Goal: Task Accomplishment & Management: Complete application form

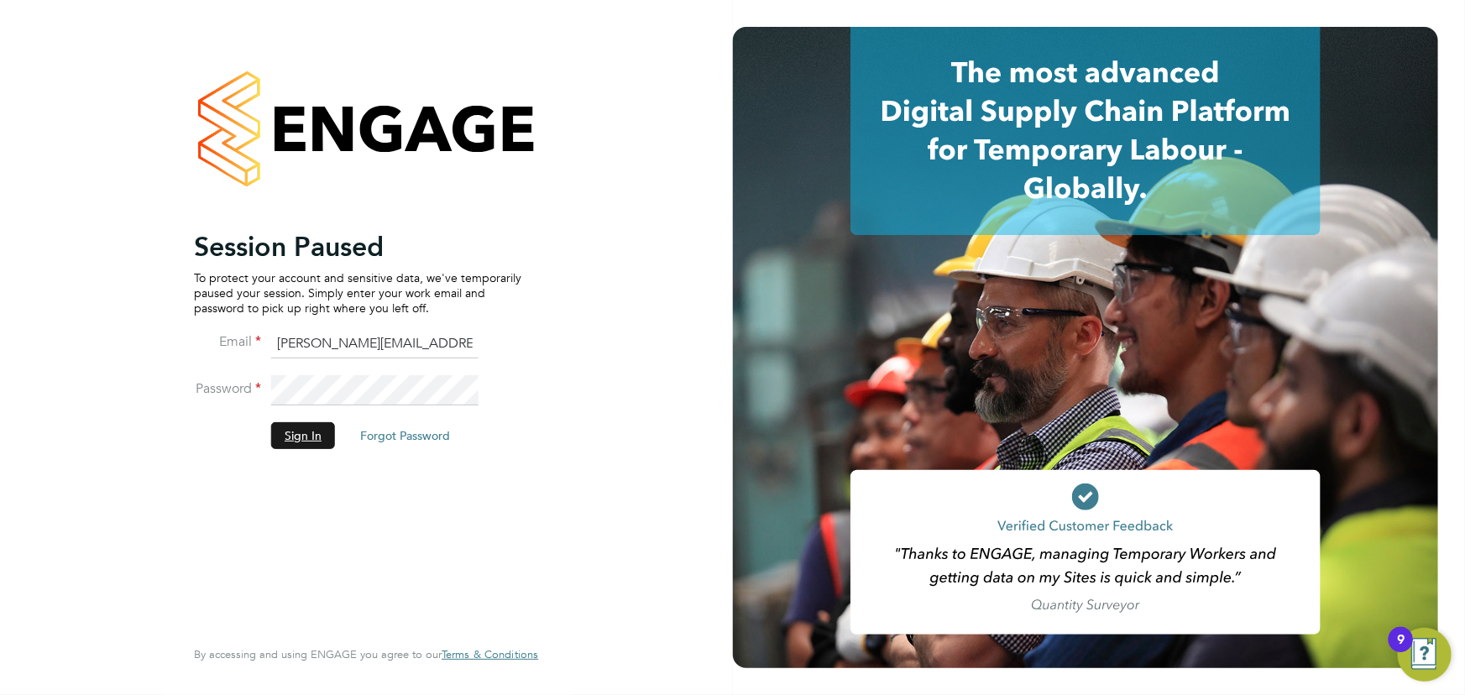
click at [295, 445] on button "Sign In" at bounding box center [303, 435] width 64 height 27
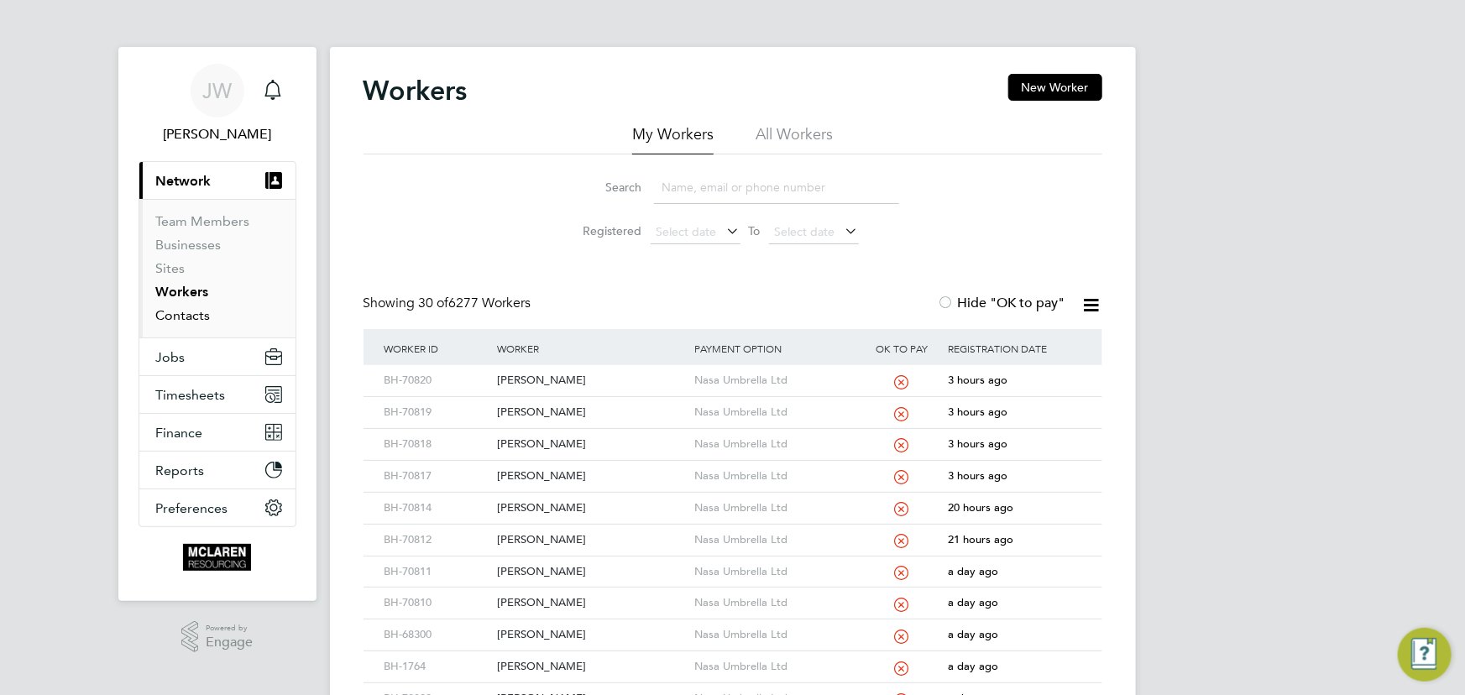
click at [187, 310] on link "Contacts" at bounding box center [183, 315] width 55 height 16
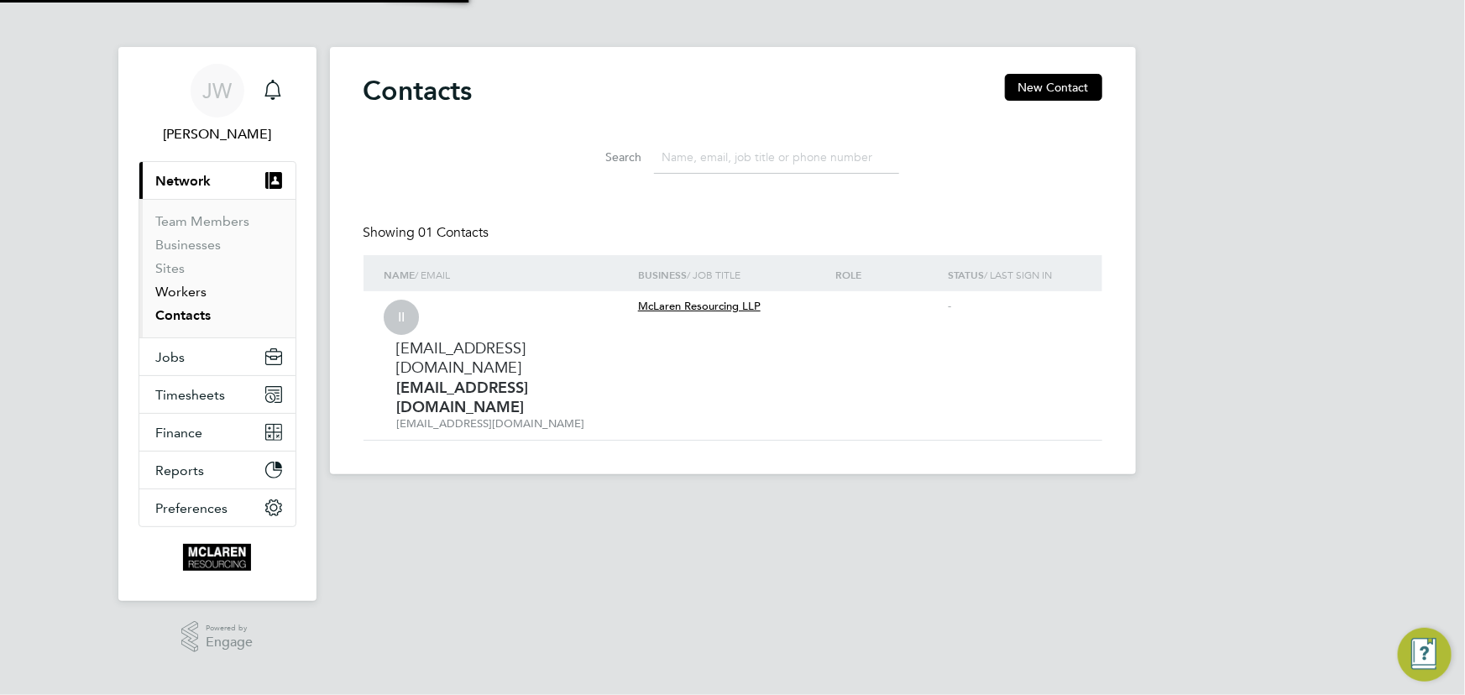
click at [183, 294] on link "Workers" at bounding box center [181, 292] width 51 height 16
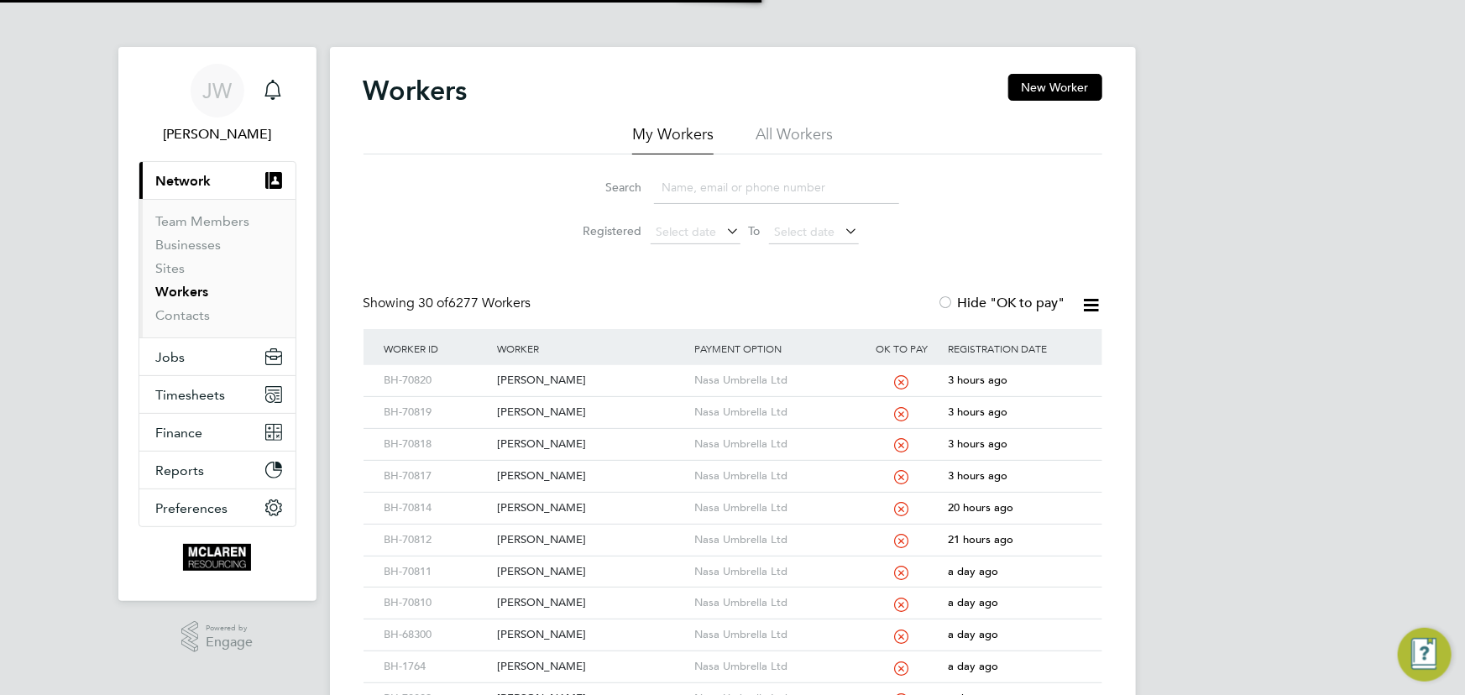
click at [739, 191] on input at bounding box center [776, 187] width 245 height 33
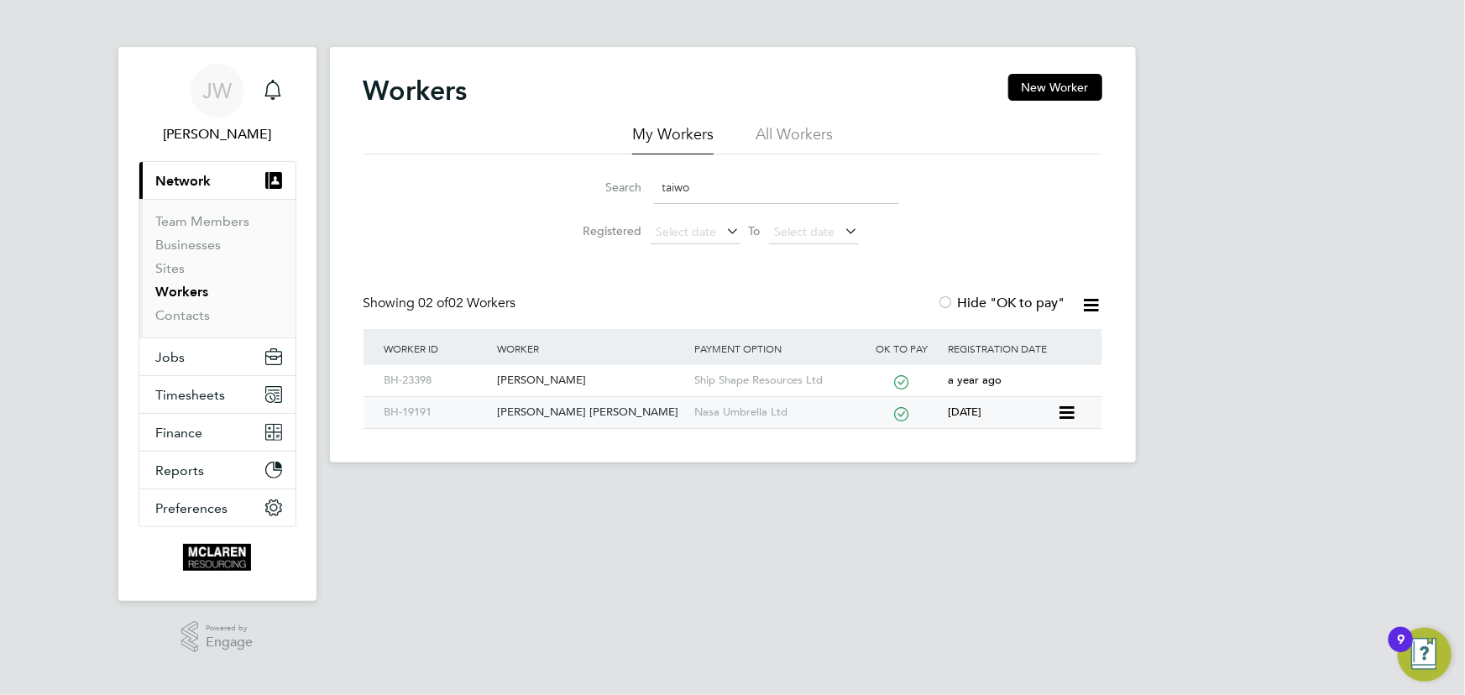
type input "taiwo"
click at [565, 409] on div "Taiwo Olumide Dosunmu" at bounding box center [591, 412] width 197 height 31
click at [187, 314] on link "Contacts" at bounding box center [183, 315] width 55 height 16
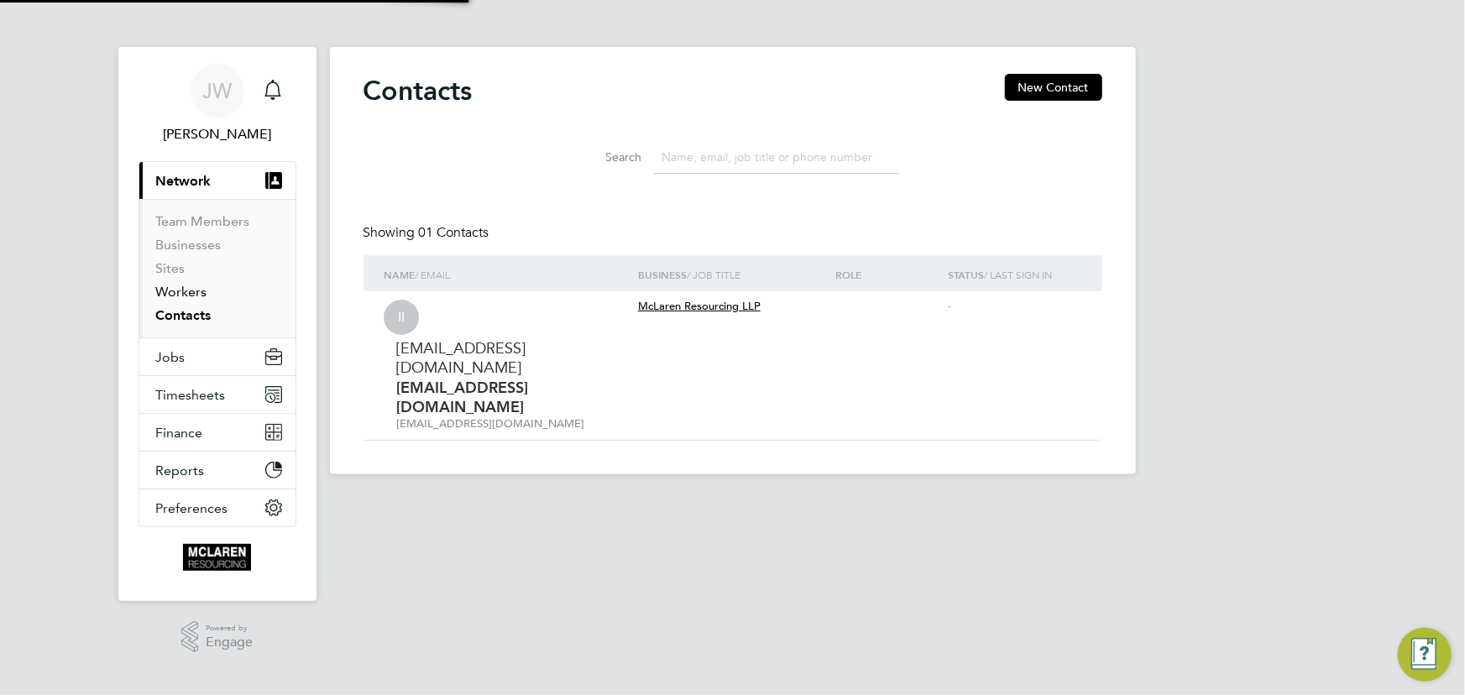
click at [186, 290] on link "Workers" at bounding box center [181, 292] width 51 height 16
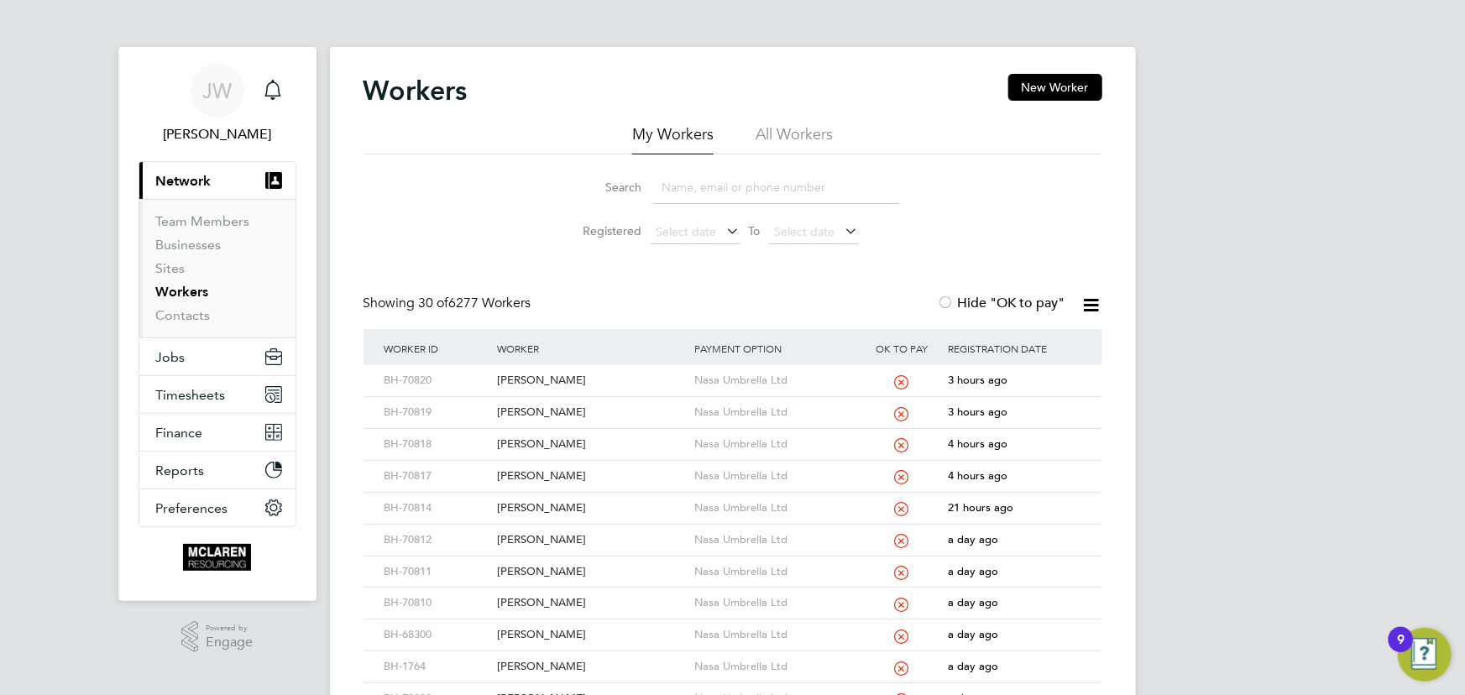
click at [727, 189] on input at bounding box center [776, 187] width 245 height 33
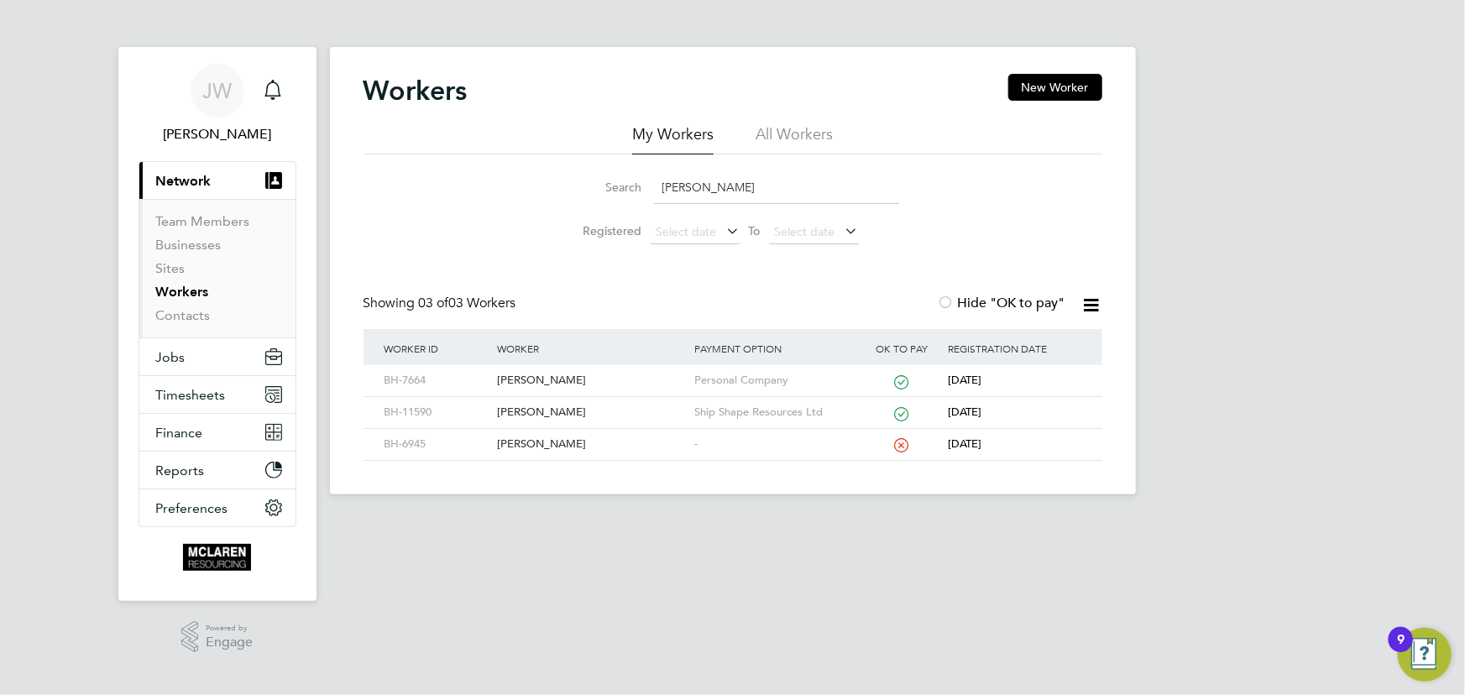
drag, startPoint x: 757, startPoint y: 186, endPoint x: 572, endPoint y: 196, distance: 185.8
click at [572, 196] on div "Search saunders" at bounding box center [733, 187] width 332 height 33
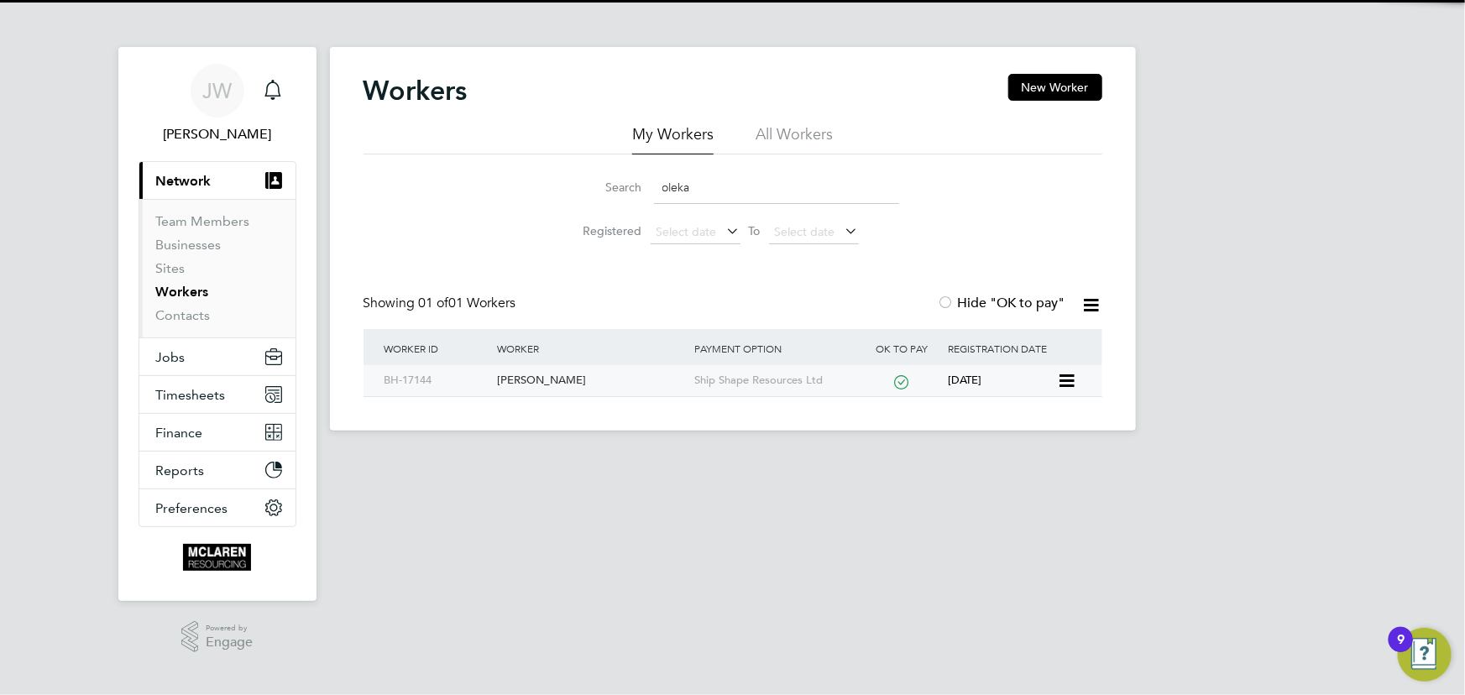
type input "oleka"
drag, startPoint x: 541, startPoint y: 379, endPoint x: 582, endPoint y: 370, distance: 42.2
click at [541, 379] on div "Oleka Odinachuckwu" at bounding box center [591, 380] width 197 height 31
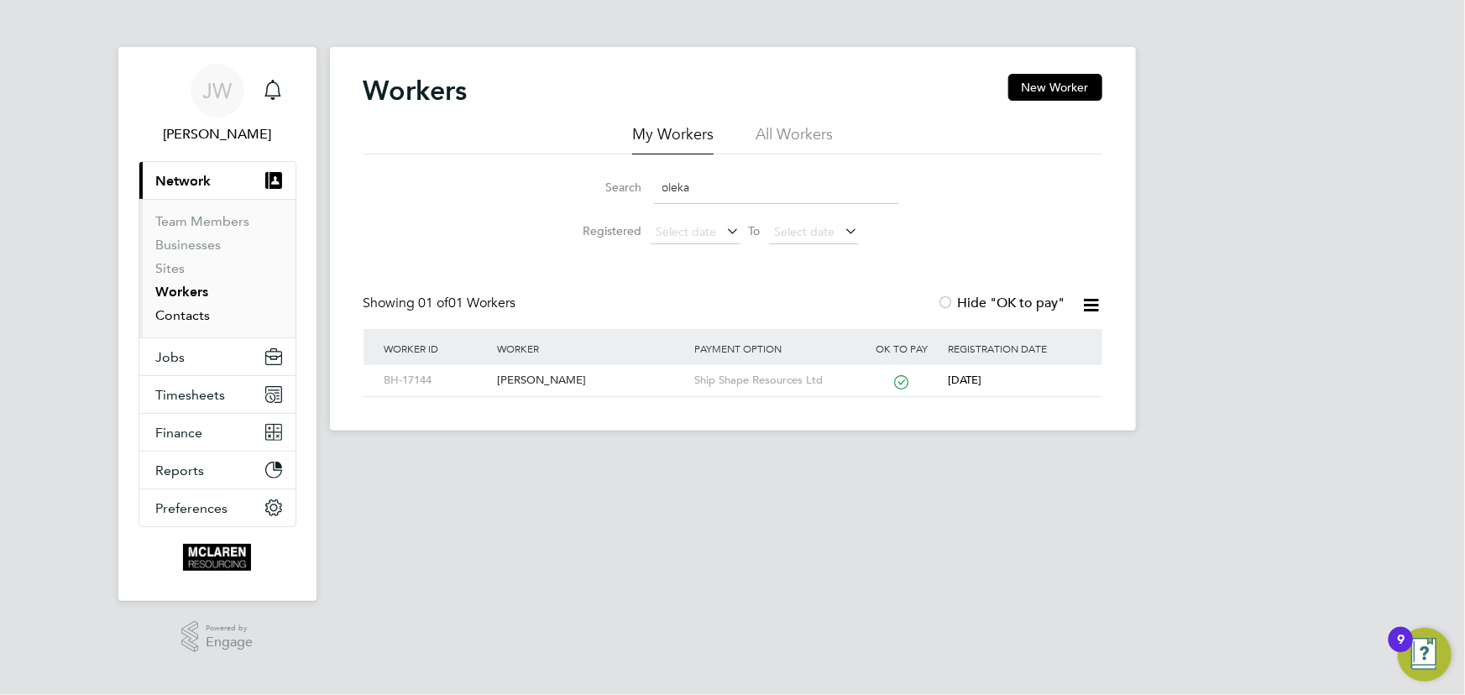
click at [189, 311] on link "Contacts" at bounding box center [183, 315] width 55 height 16
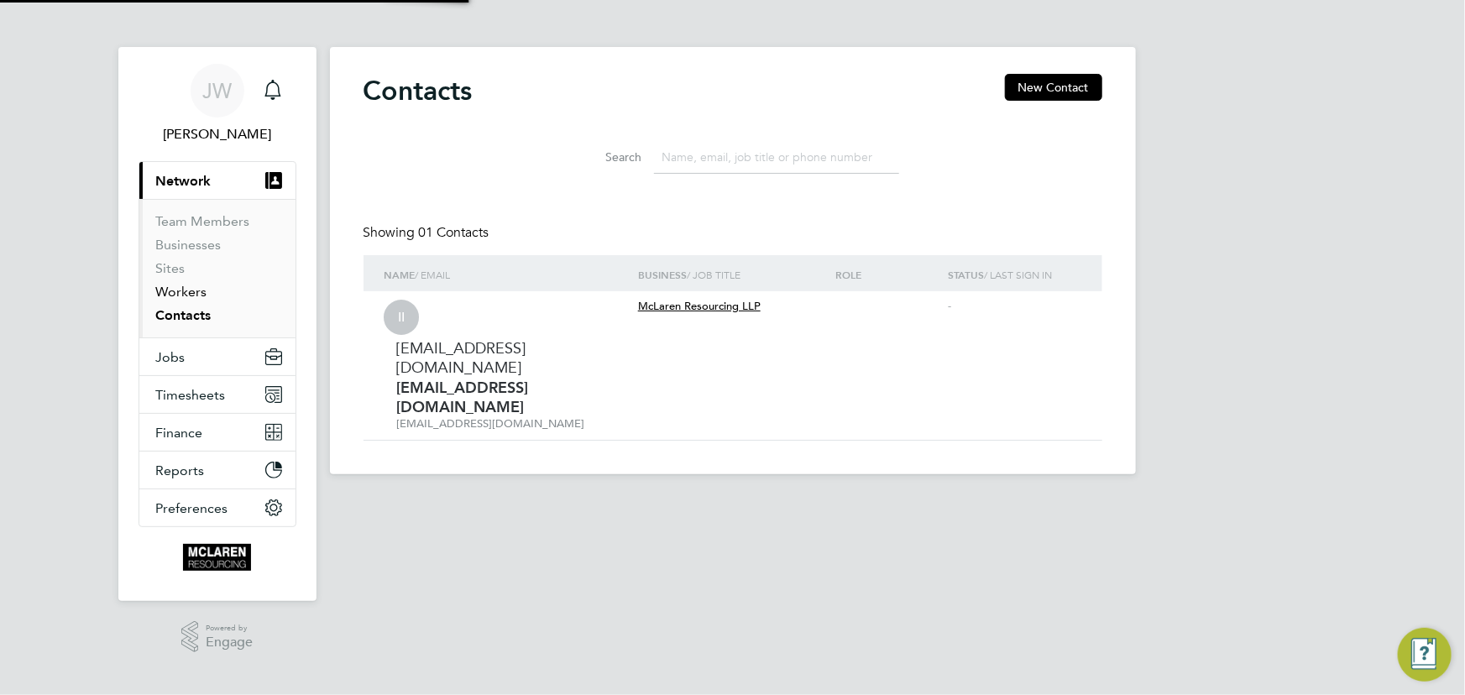
click at [189, 294] on link "Workers" at bounding box center [181, 292] width 51 height 16
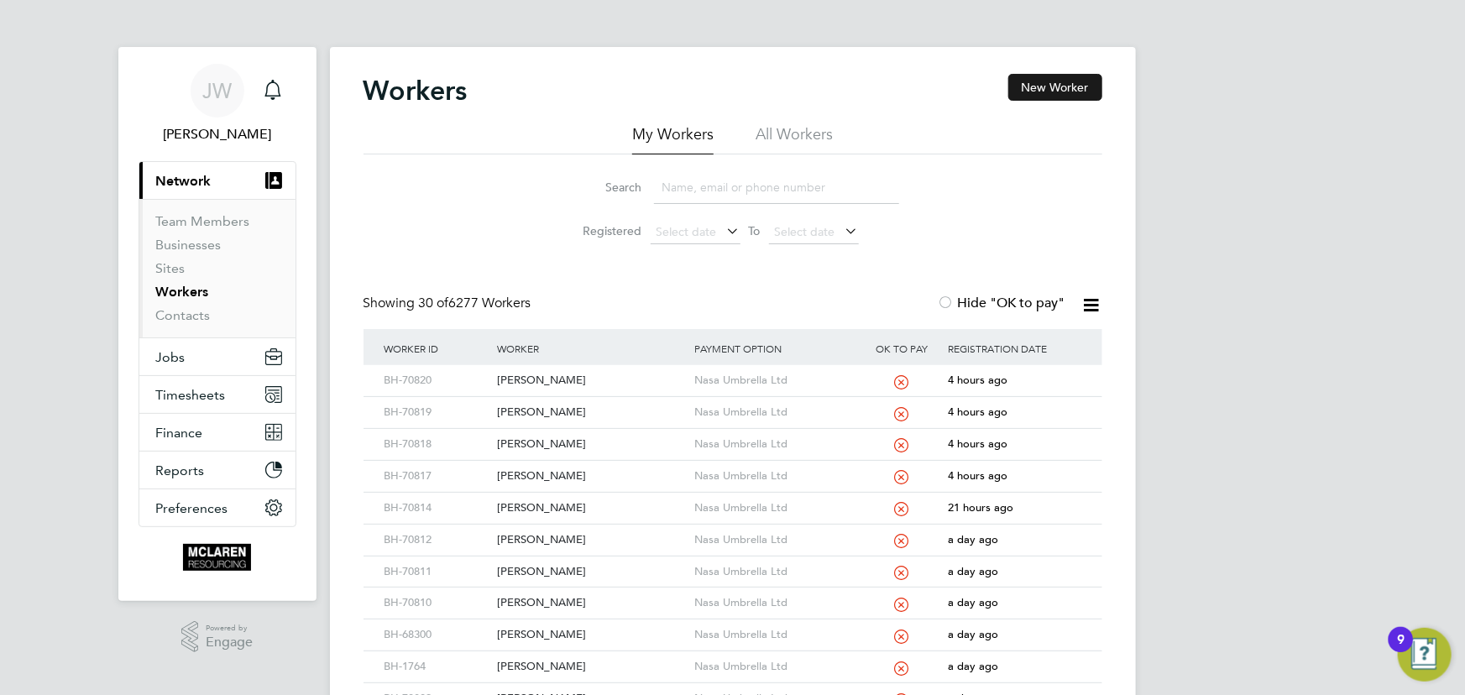
click at [1044, 92] on button "New Worker" at bounding box center [1055, 87] width 94 height 27
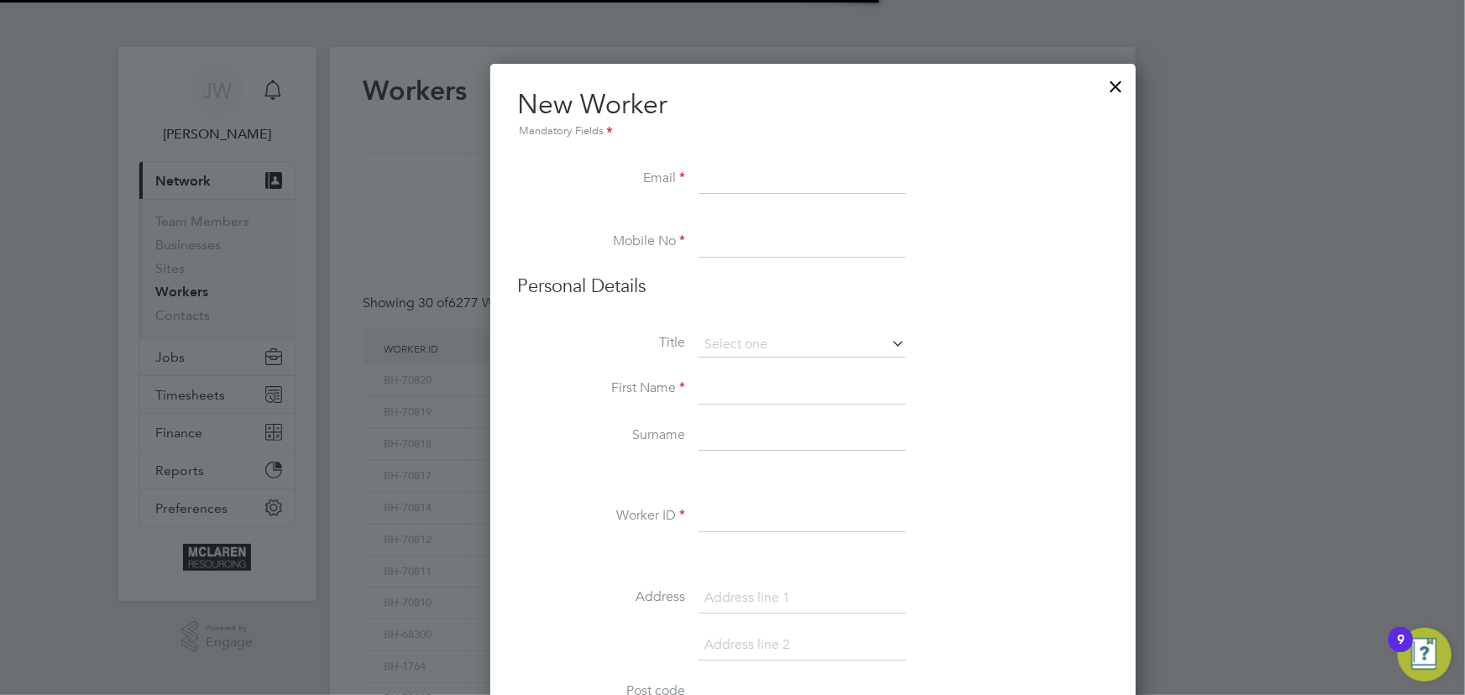
scroll to position [1909, 684]
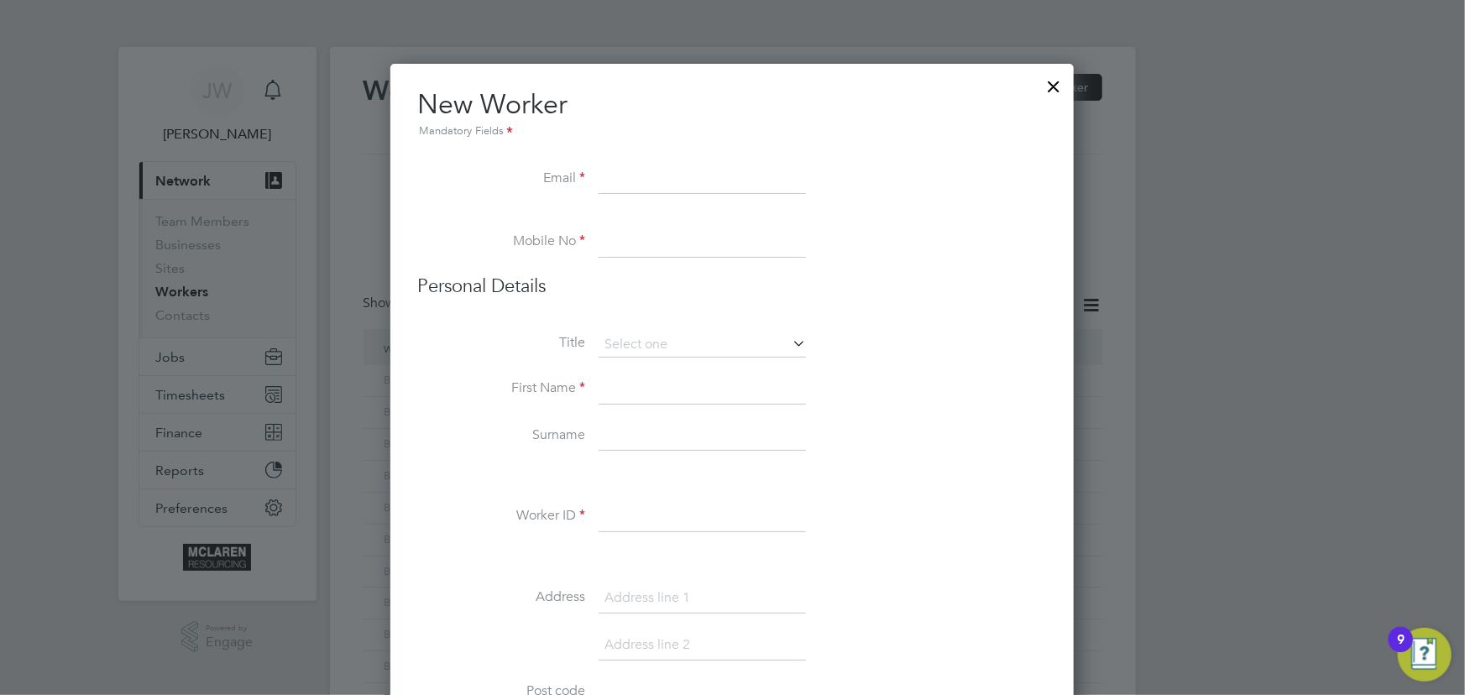
paste input "Benjanson100@gmail.com"
type input "Benjanson100@gmail.com"
click at [660, 394] on input at bounding box center [702, 389] width 207 height 30
paste input "07453 974450"
type input "07453 974450"
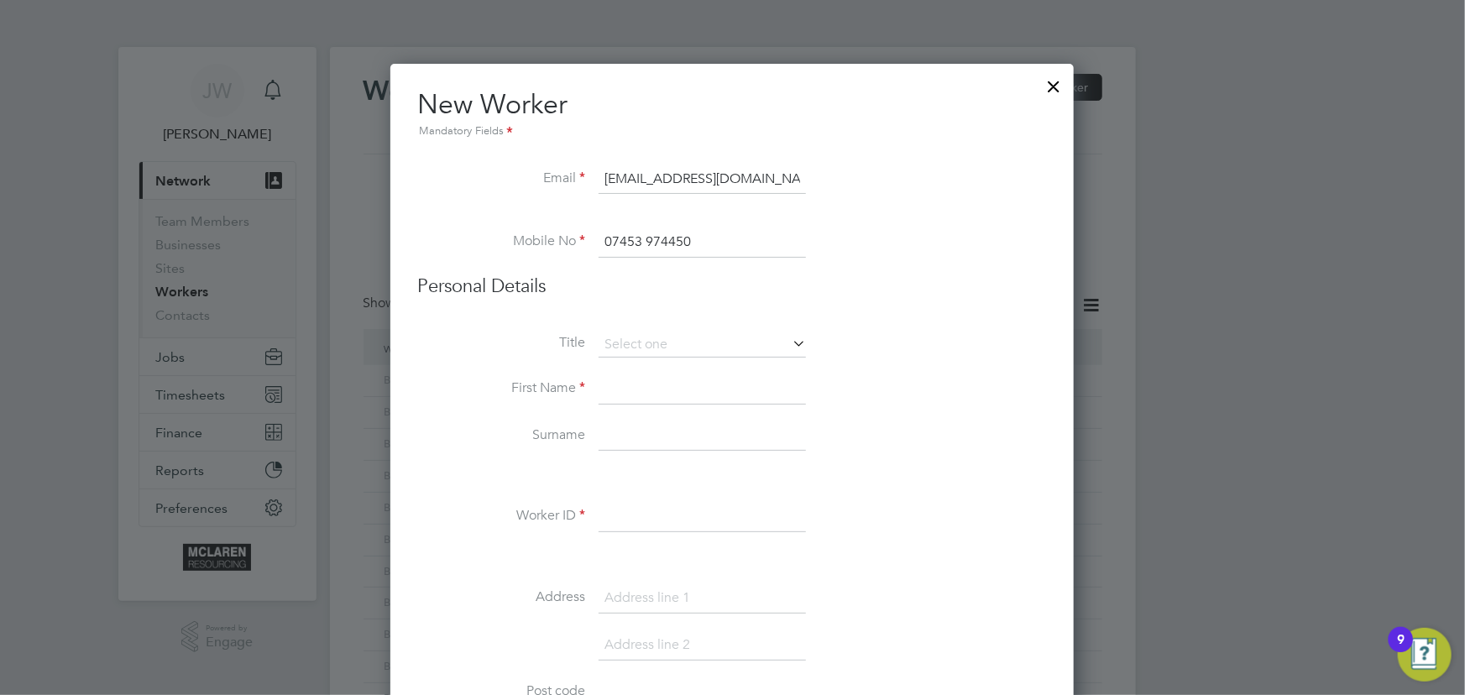
drag, startPoint x: 662, startPoint y: 386, endPoint x: 669, endPoint y: 380, distance: 9.6
click at [662, 386] on input at bounding box center [702, 389] width 207 height 30
type input "Benjamin"
click at [707, 442] on input at bounding box center [702, 436] width 207 height 30
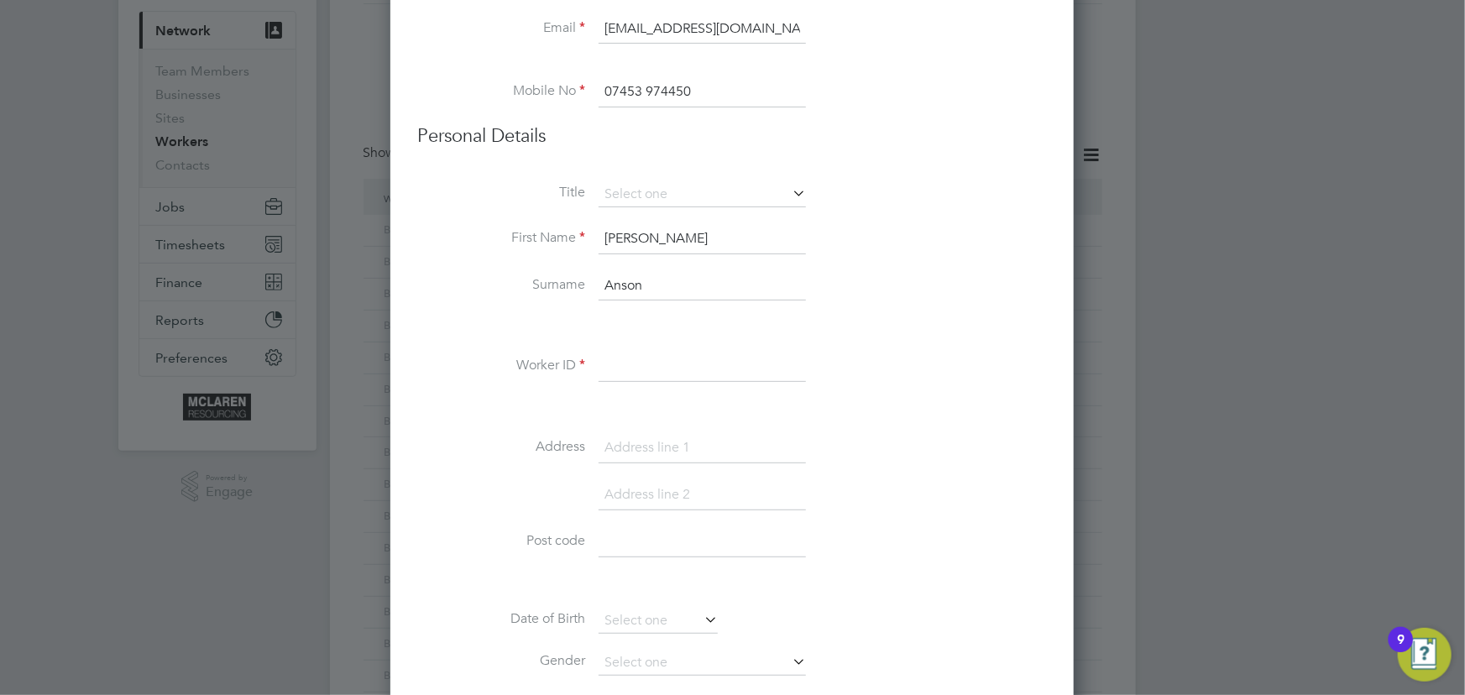
scroll to position [152, 0]
type input "Anson"
click at [617, 365] on input at bounding box center [702, 365] width 207 height 30
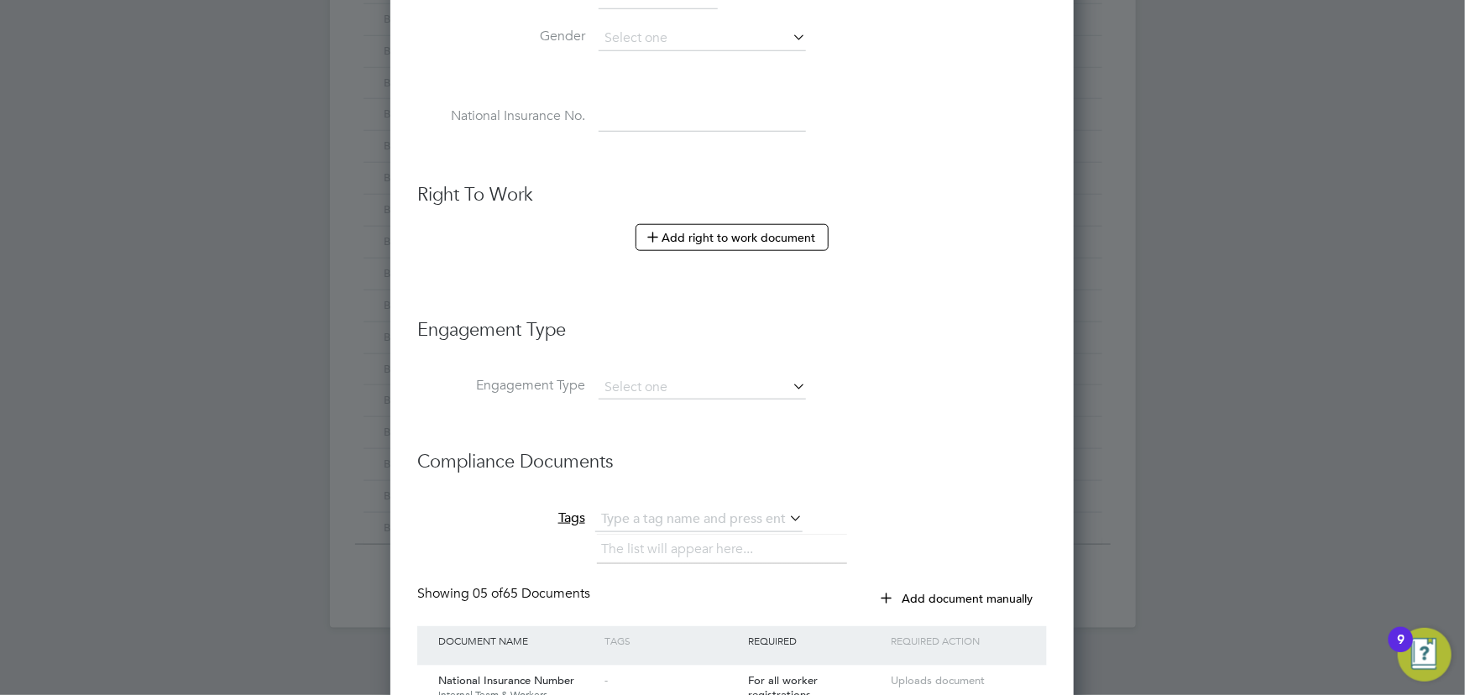
scroll to position [915, 0]
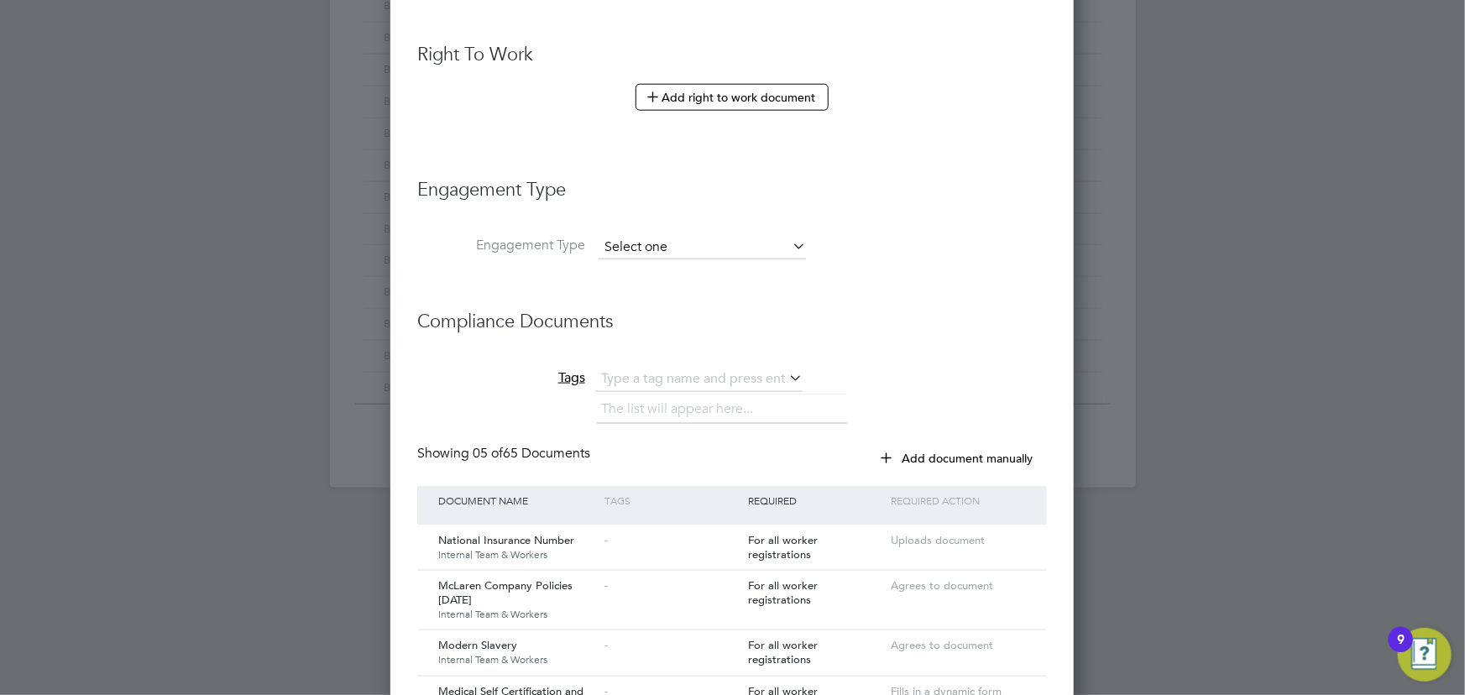
type input "BH-70821"
click at [697, 248] on input at bounding box center [702, 248] width 207 height 24
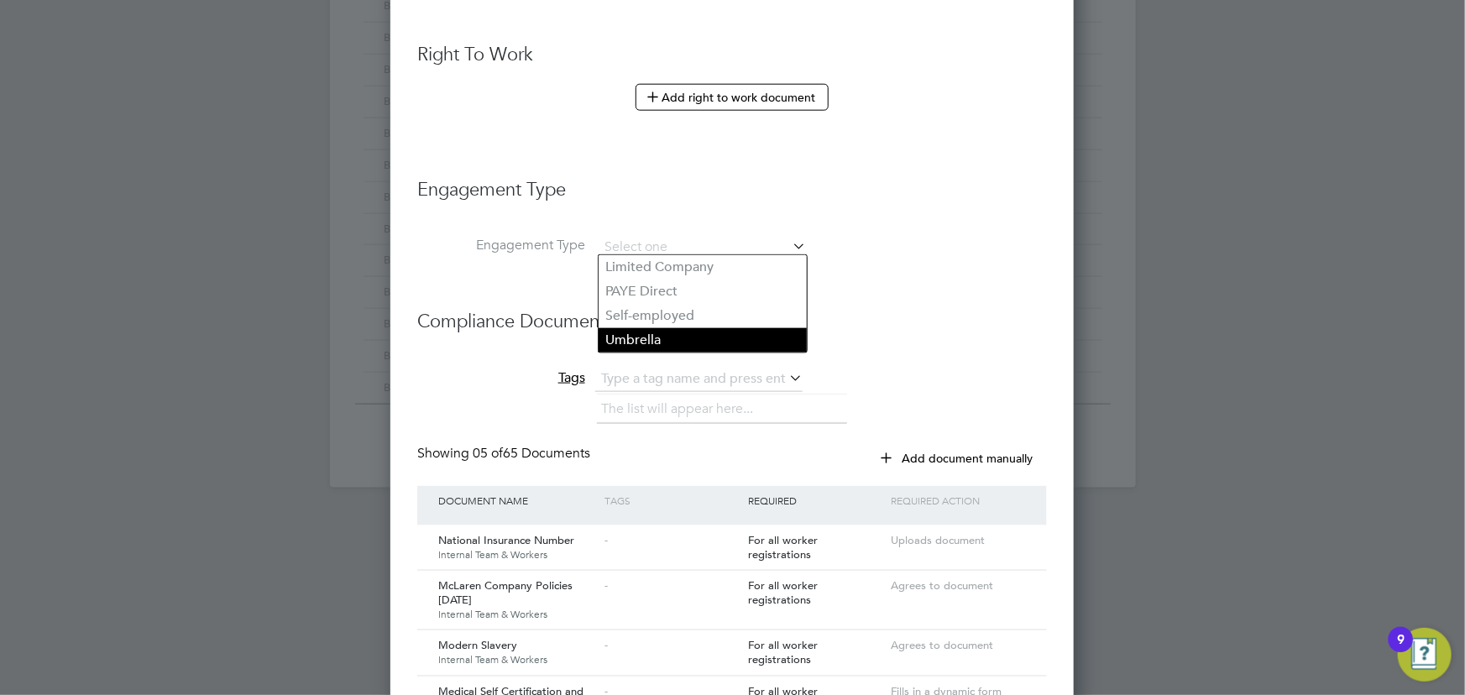
click at [683, 336] on li "Umbrella" at bounding box center [703, 340] width 208 height 24
type input "Umbrella"
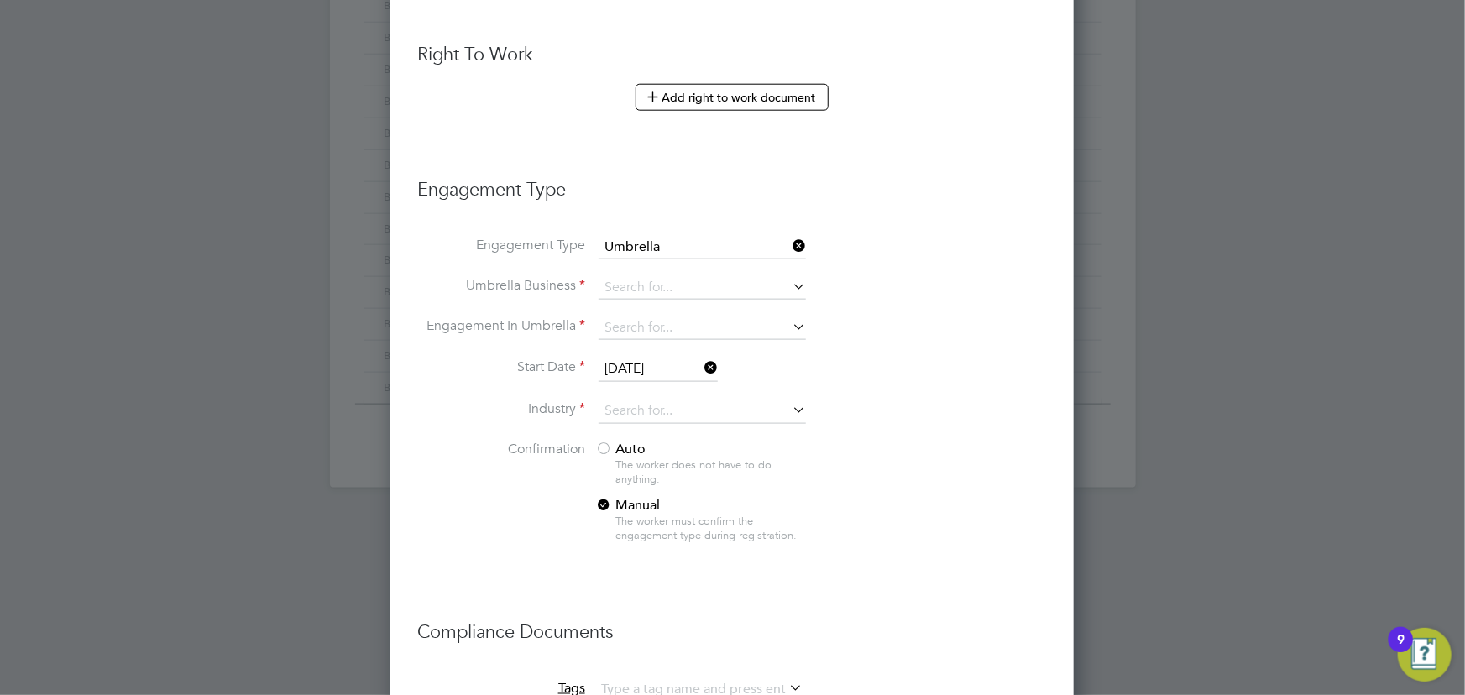
scroll to position [2338, 684]
click at [653, 285] on input at bounding box center [702, 288] width 207 height 24
click at [653, 298] on li "Nasa Umbrella Ltd" at bounding box center [703, 308] width 208 height 24
type input "Nasa Umbrella Ltd"
click at [646, 318] on input at bounding box center [702, 329] width 207 height 24
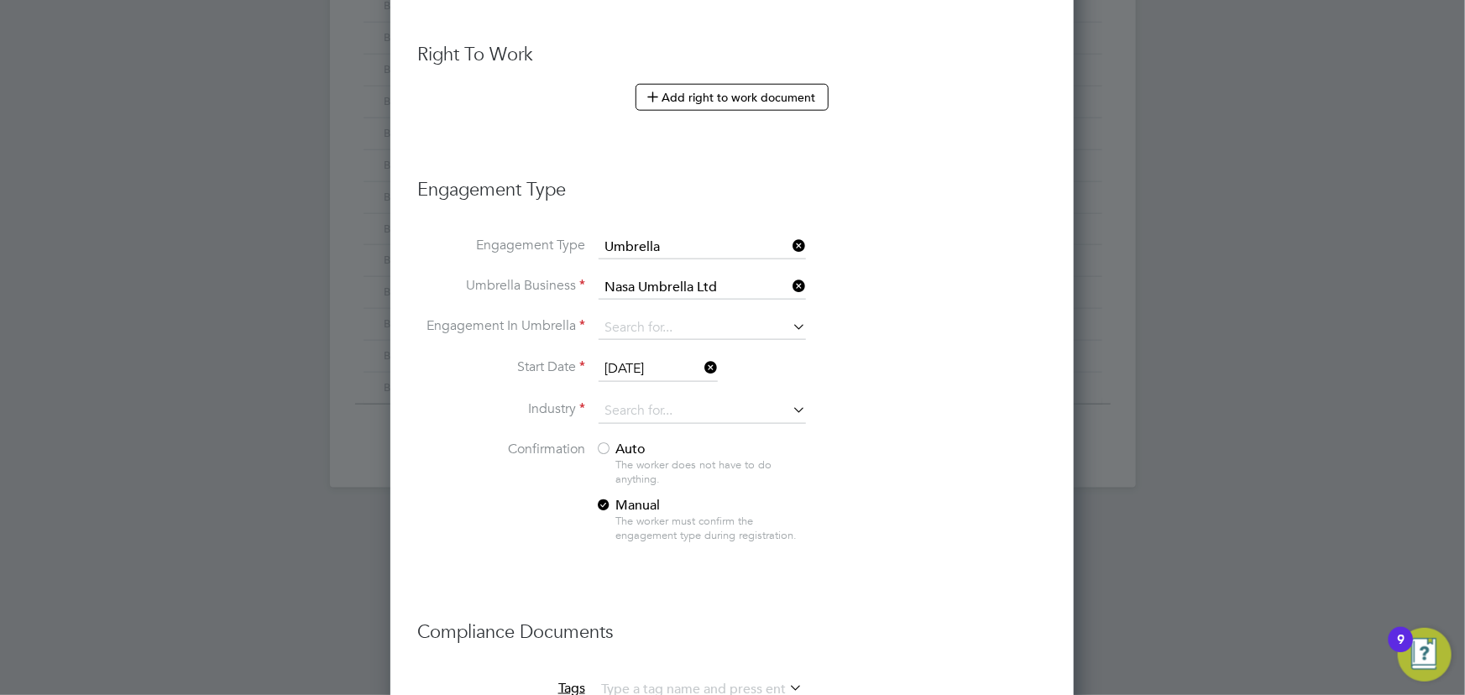
click at [664, 370] on li "CIS Self-employed" at bounding box center [703, 372] width 208 height 24
type input "CIS Self-employed"
click at [636, 409] on input at bounding box center [702, 411] width 207 height 25
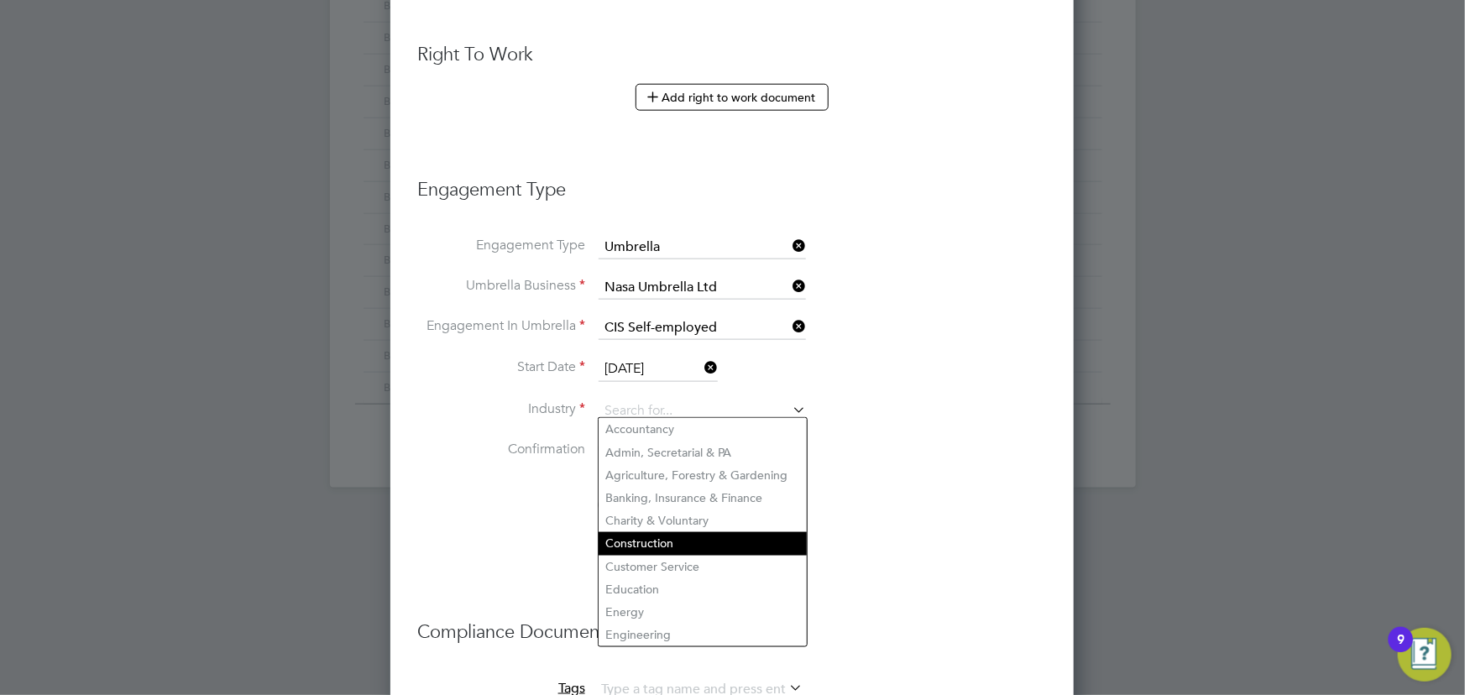
click at [658, 538] on li "Construction" at bounding box center [703, 543] width 208 height 23
type input "Construction"
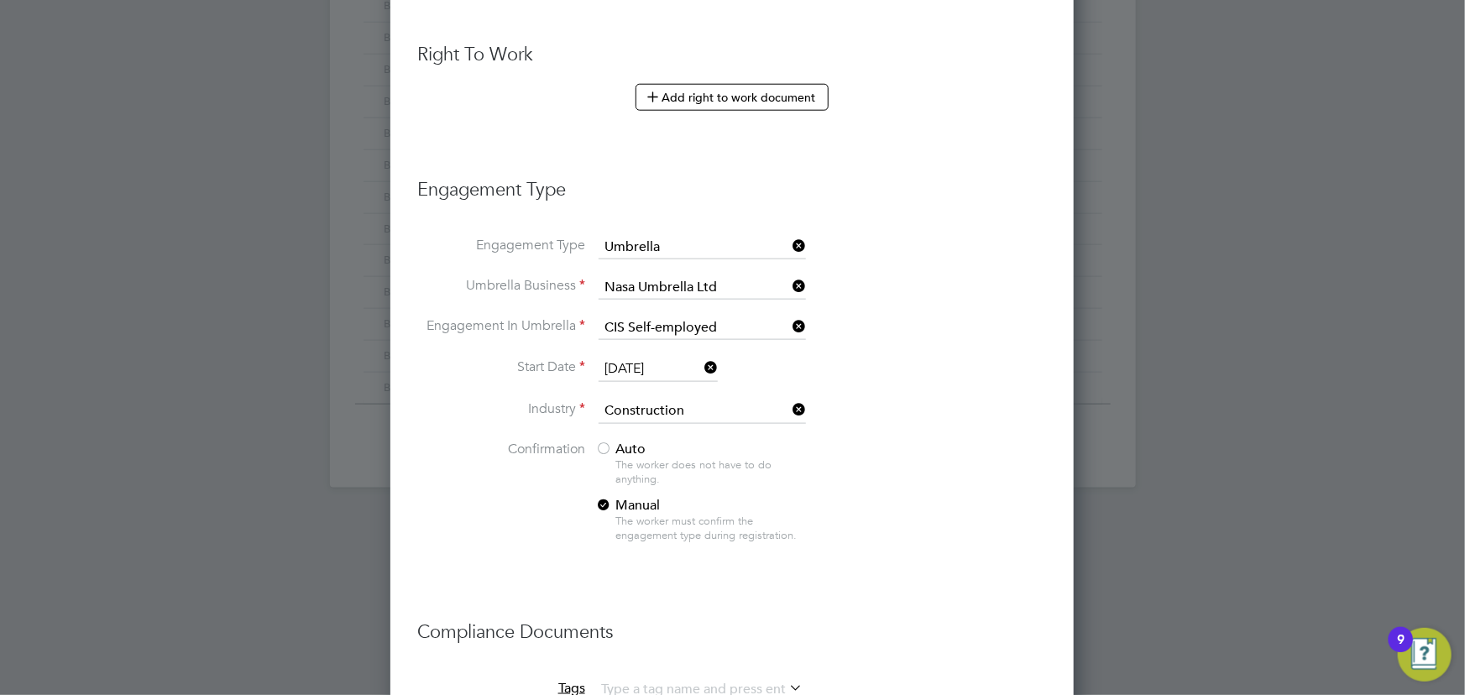
click at [628, 445] on span "Auto" at bounding box center [620, 449] width 50 height 17
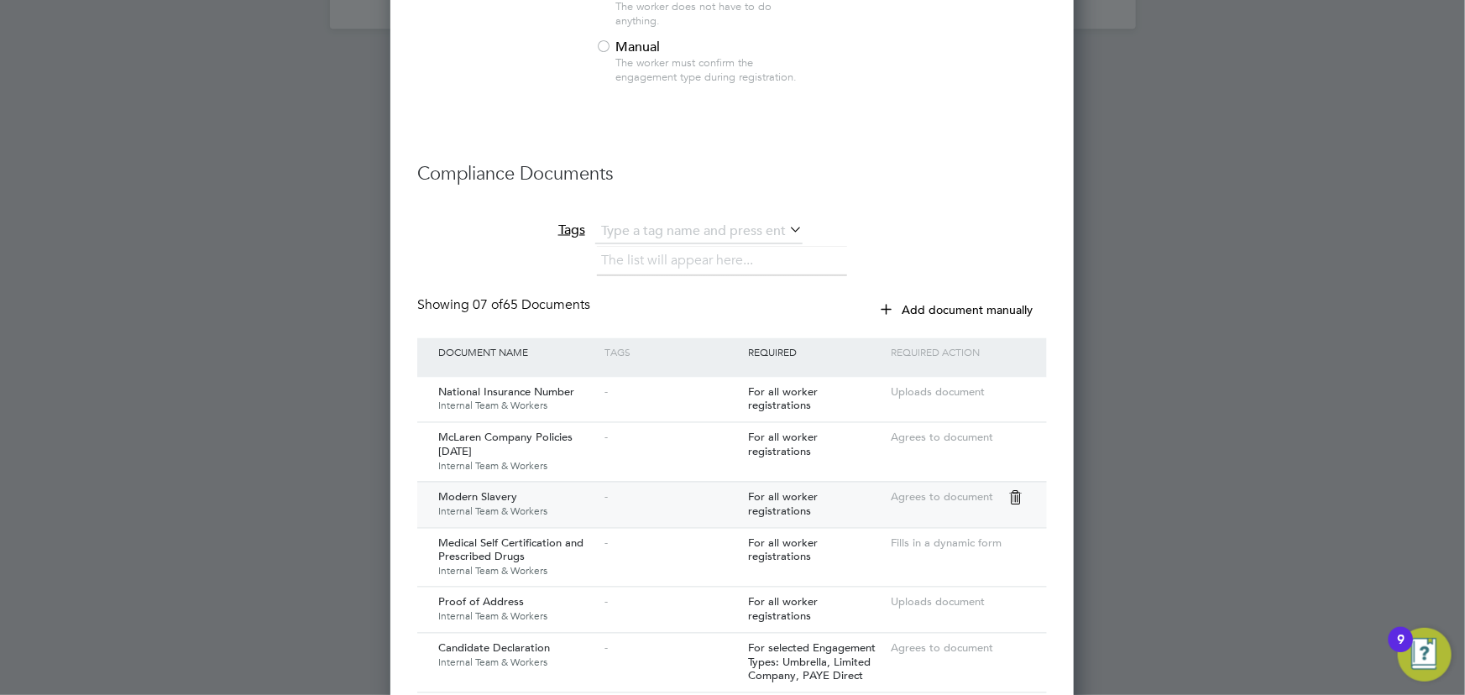
scroll to position [1705, 0]
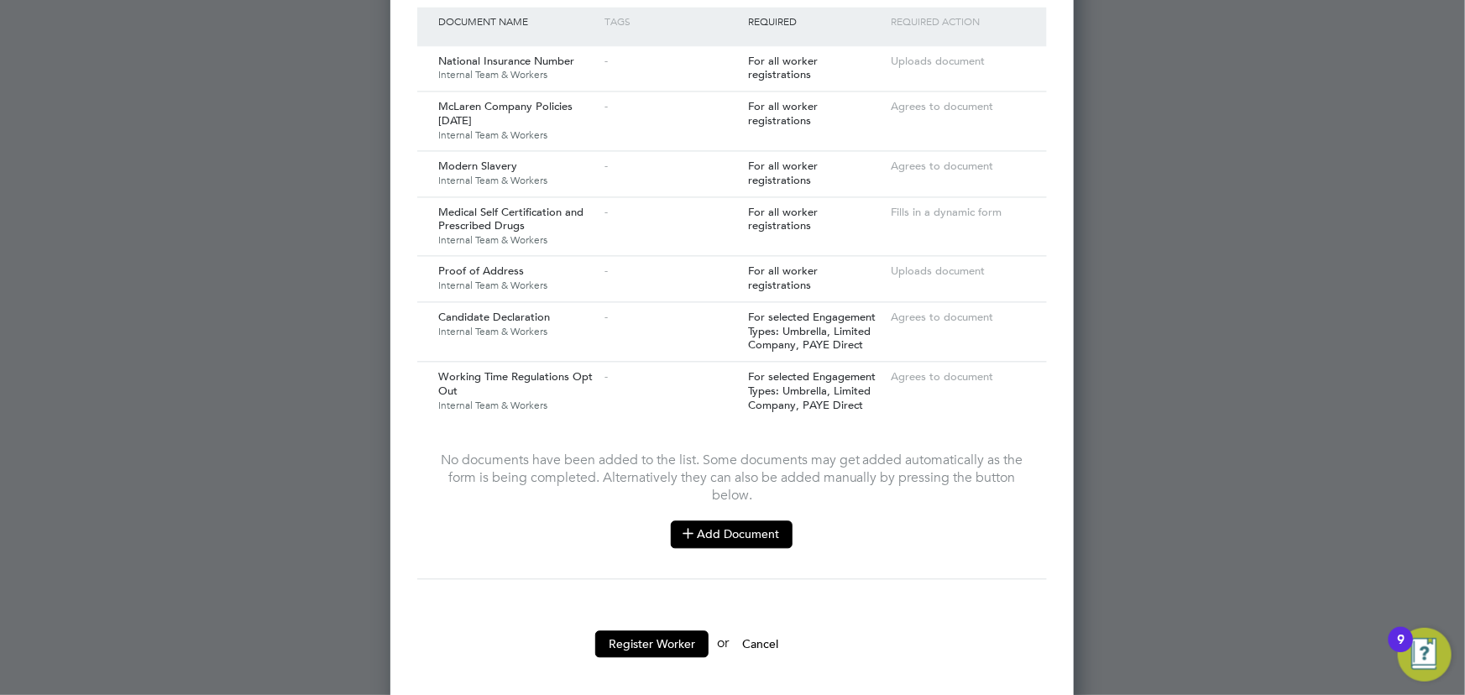
click at [740, 521] on button "Add Document" at bounding box center [732, 534] width 122 height 27
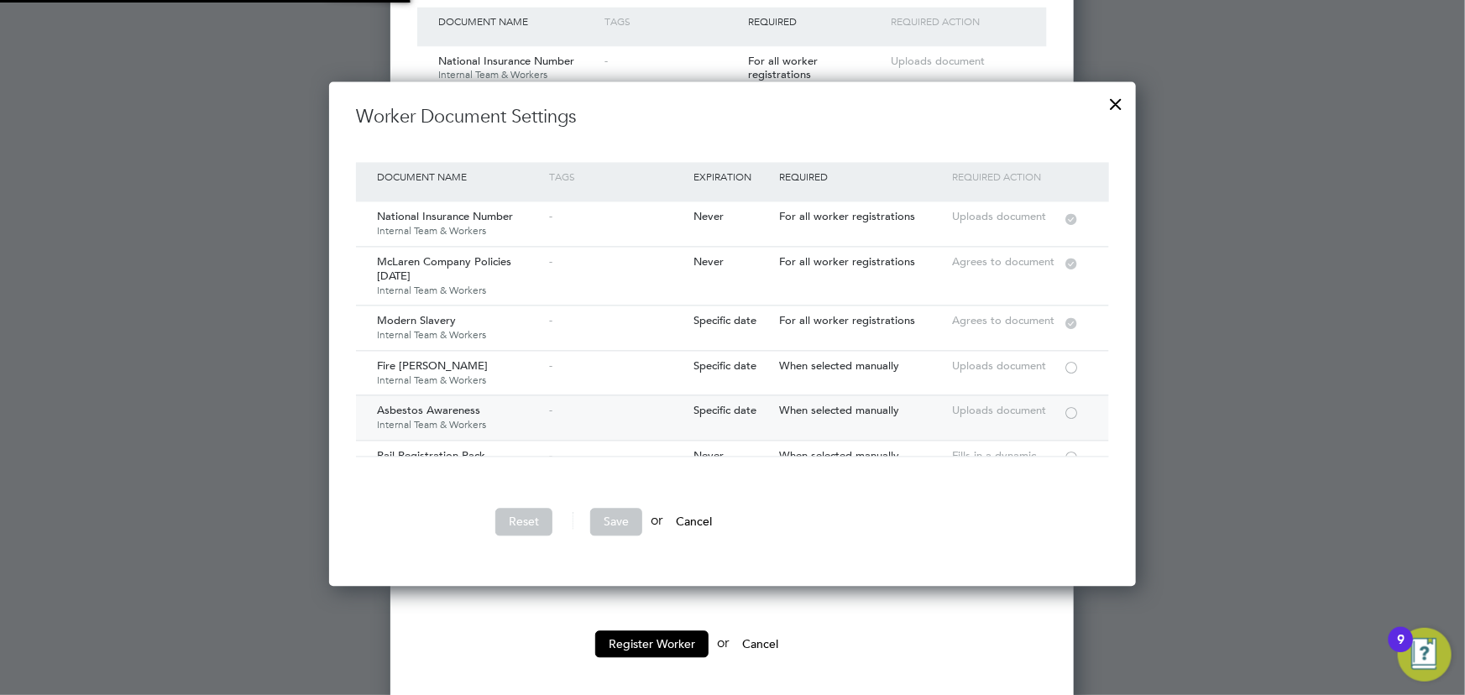
scroll to position [76, 0]
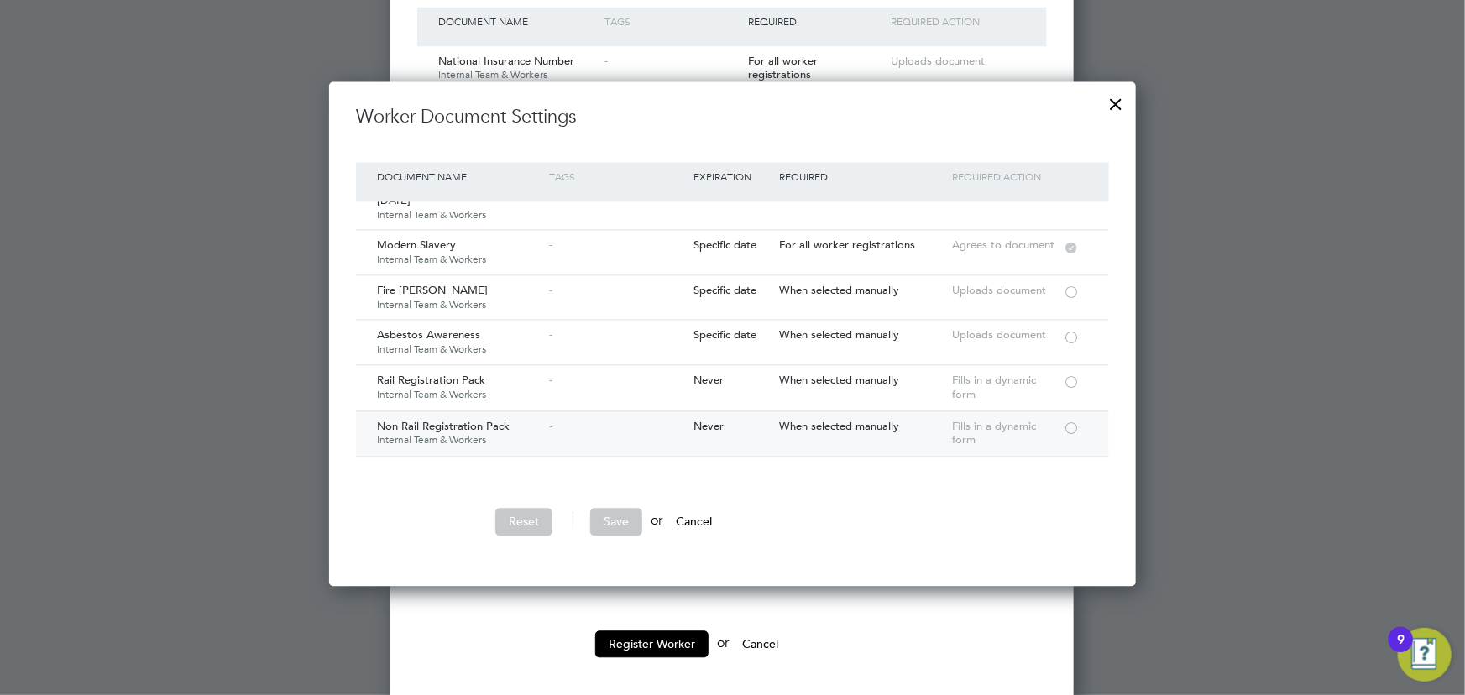
click at [1073, 427] on div at bounding box center [1071, 427] width 17 height 13
click at [625, 520] on button "Save" at bounding box center [616, 521] width 52 height 27
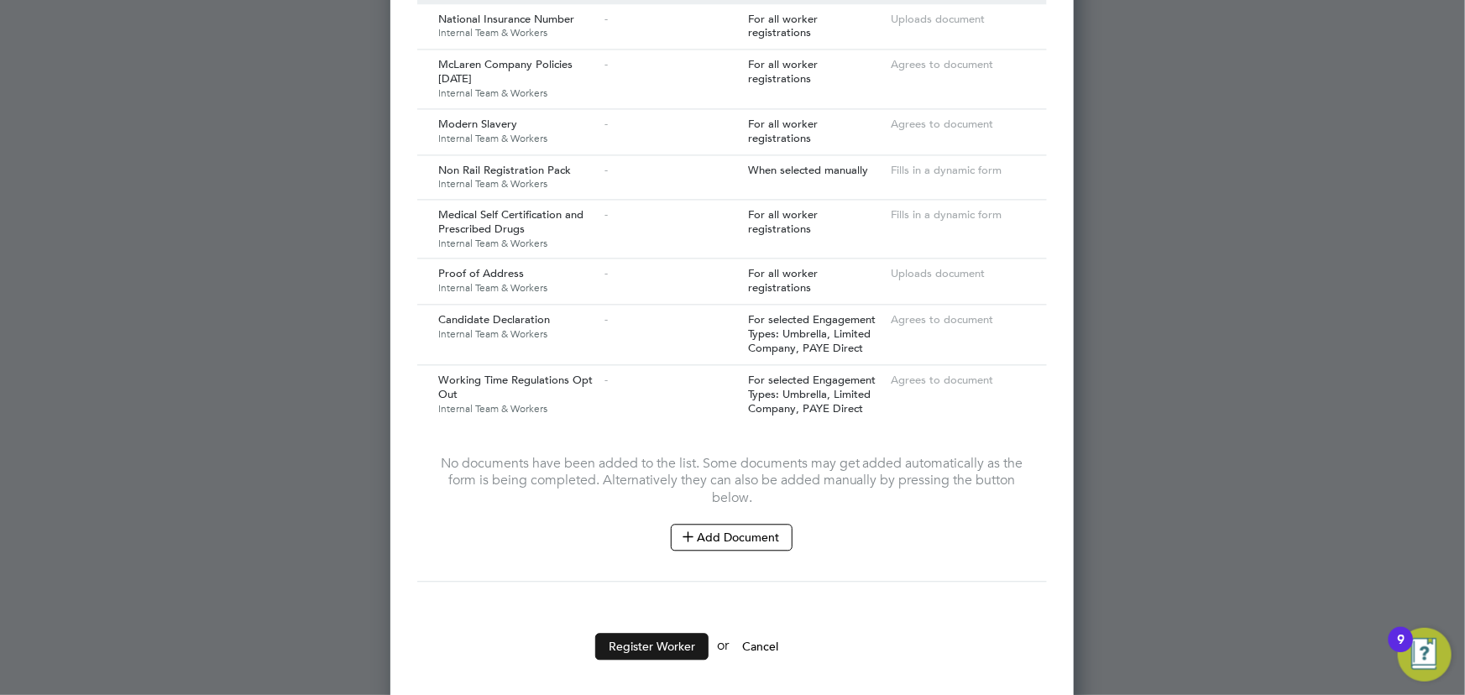
scroll to position [1750, 0]
click at [637, 632] on button "Register Worker" at bounding box center [651, 643] width 113 height 27
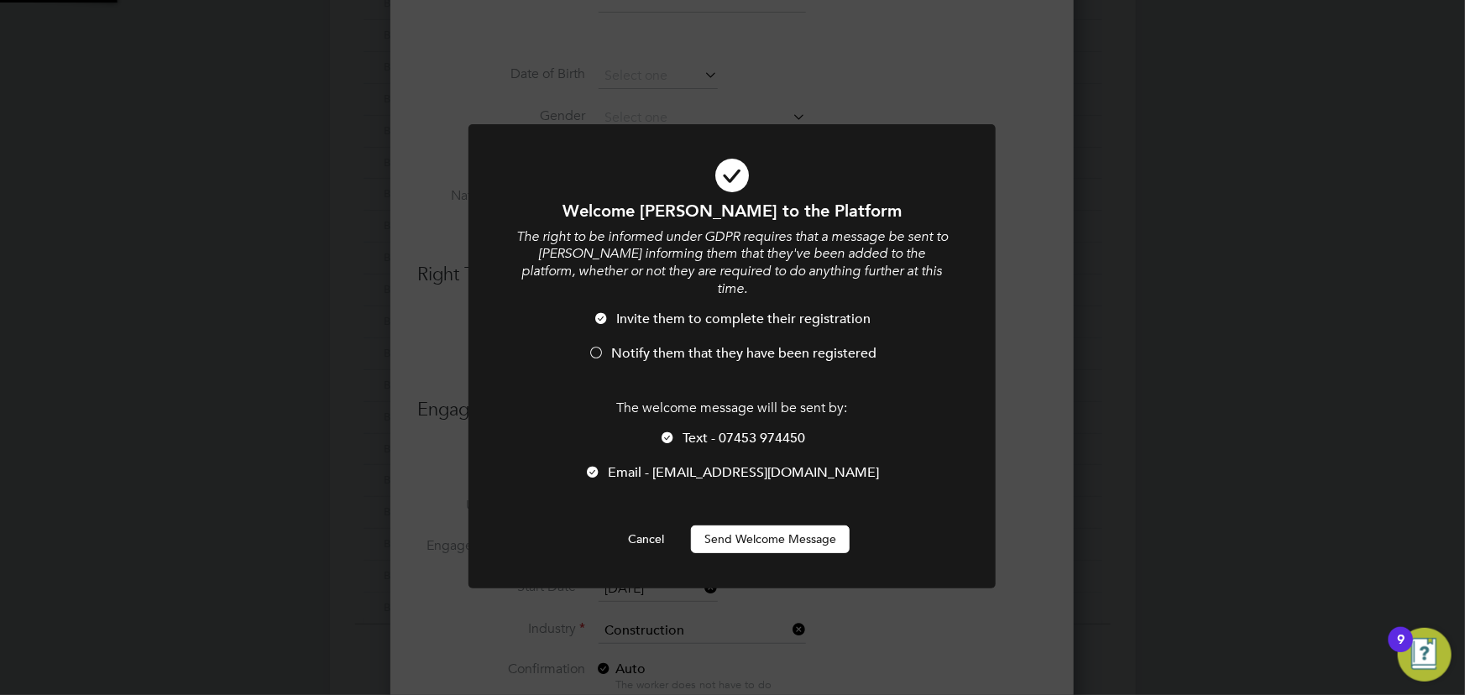
scroll to position [0, 0]
drag, startPoint x: 734, startPoint y: 533, endPoint x: 926, endPoint y: 520, distance: 192.7
click at [735, 533] on button "Send Welcome Message" at bounding box center [770, 539] width 159 height 27
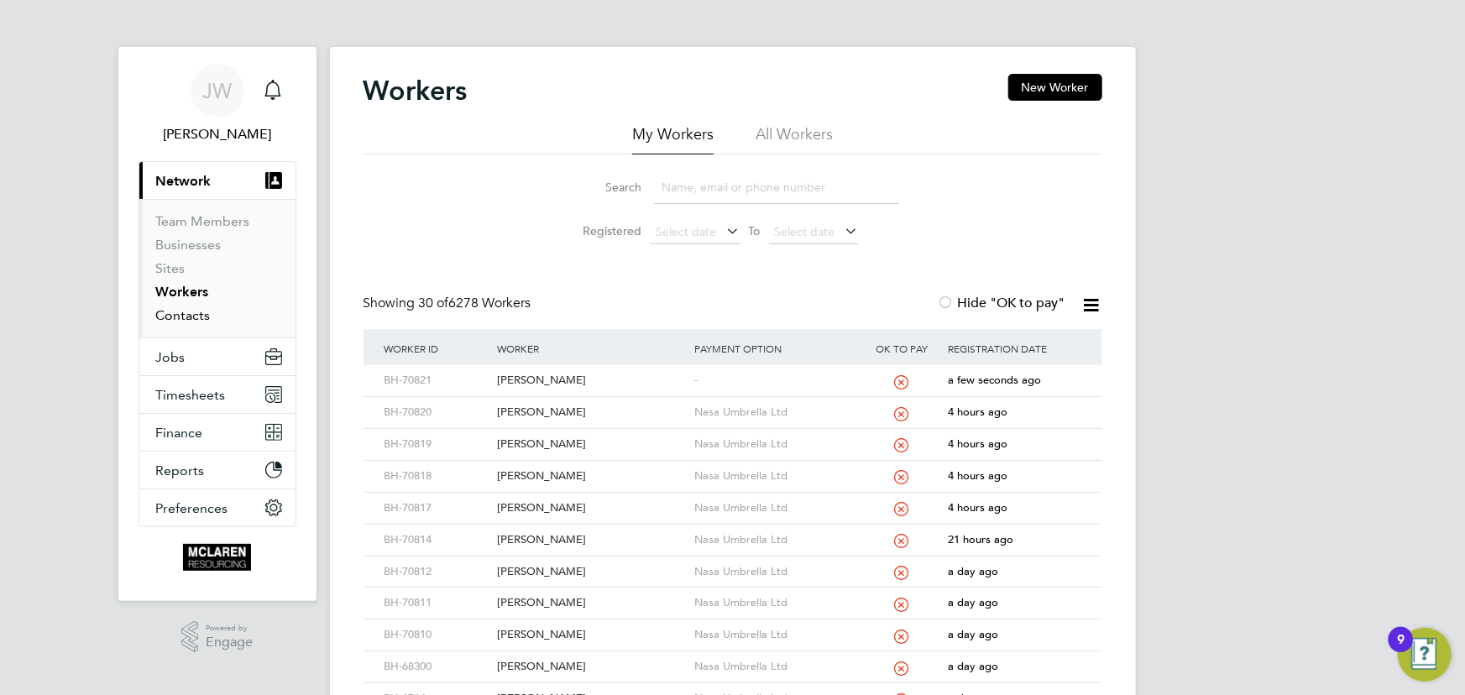
click at [180, 317] on link "Contacts" at bounding box center [183, 315] width 55 height 16
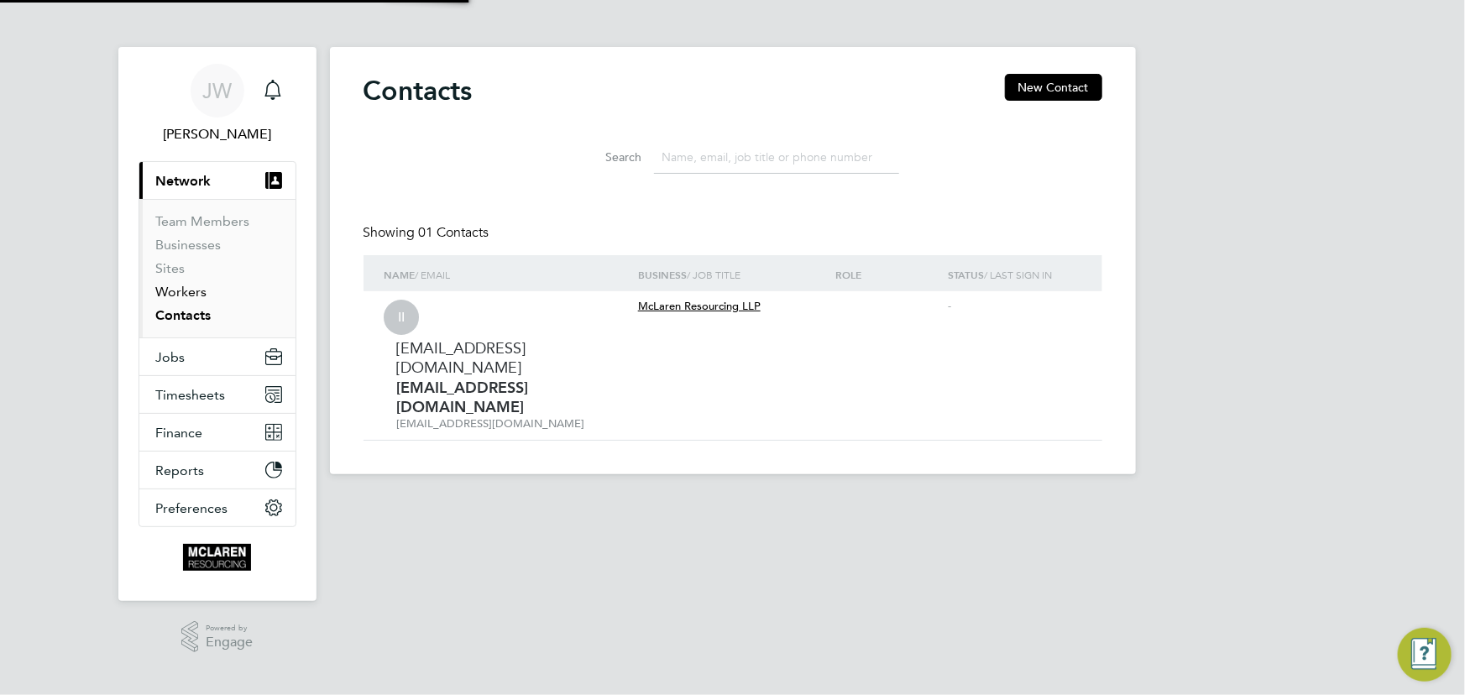
click at [180, 294] on link "Workers" at bounding box center [181, 292] width 51 height 16
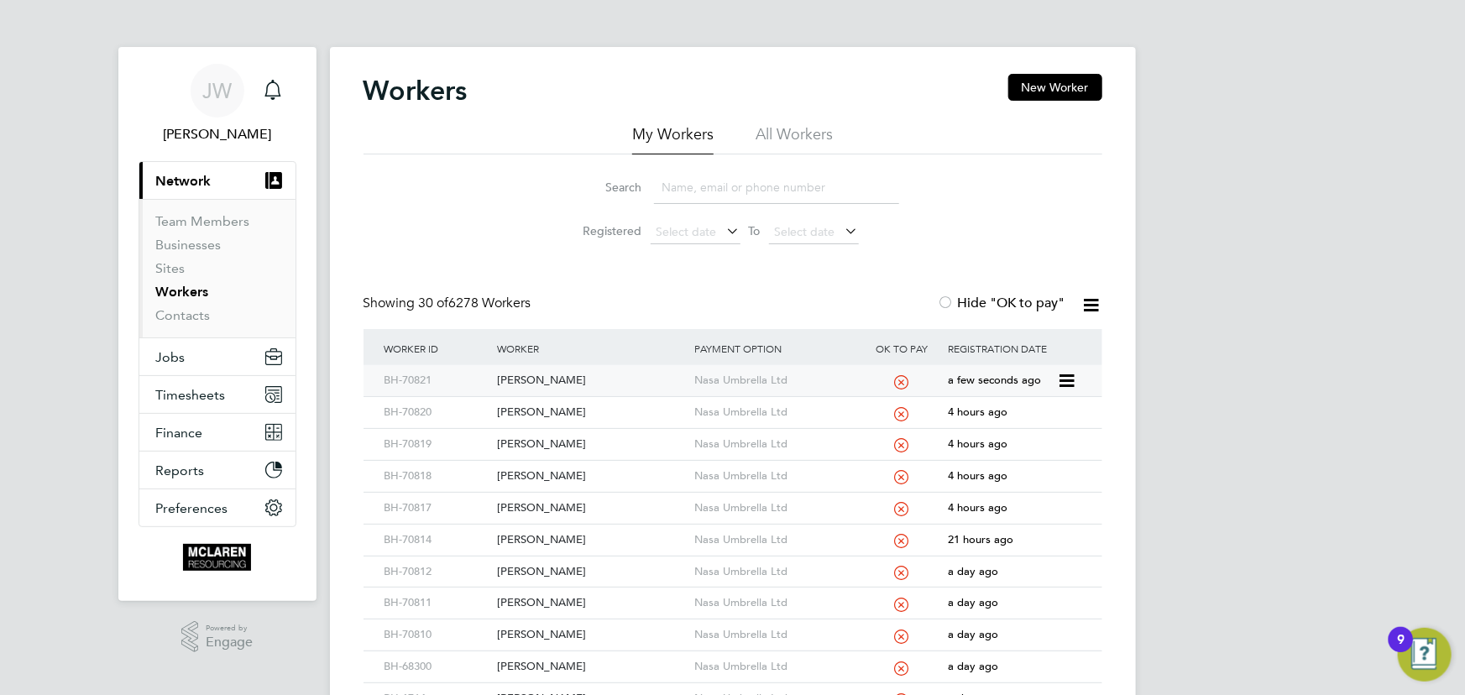
click at [564, 377] on div "Benjamin Anson" at bounding box center [591, 380] width 197 height 31
click at [688, 188] on input at bounding box center [776, 187] width 245 height 33
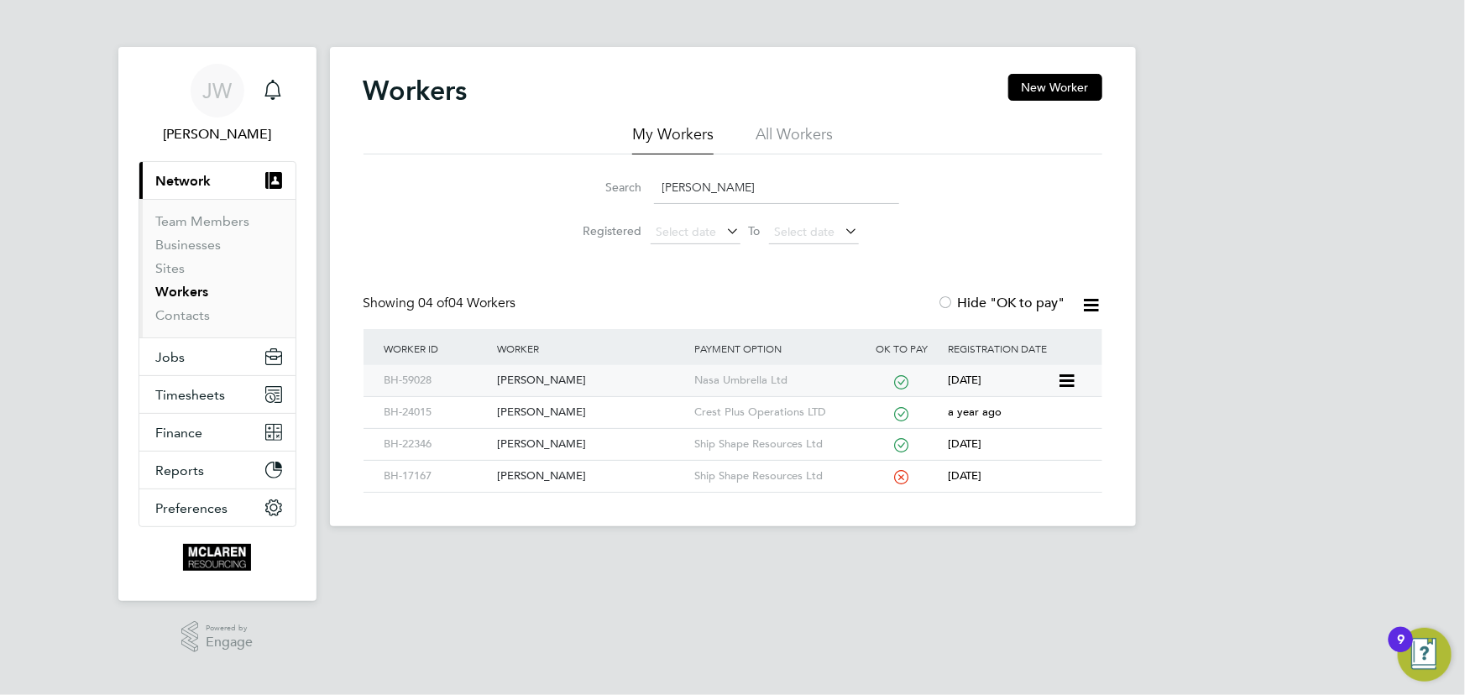
type input "sanders"
click at [557, 381] on div "Joshua Sanders" at bounding box center [591, 380] width 197 height 31
click at [174, 319] on link "Contacts" at bounding box center [183, 315] width 55 height 16
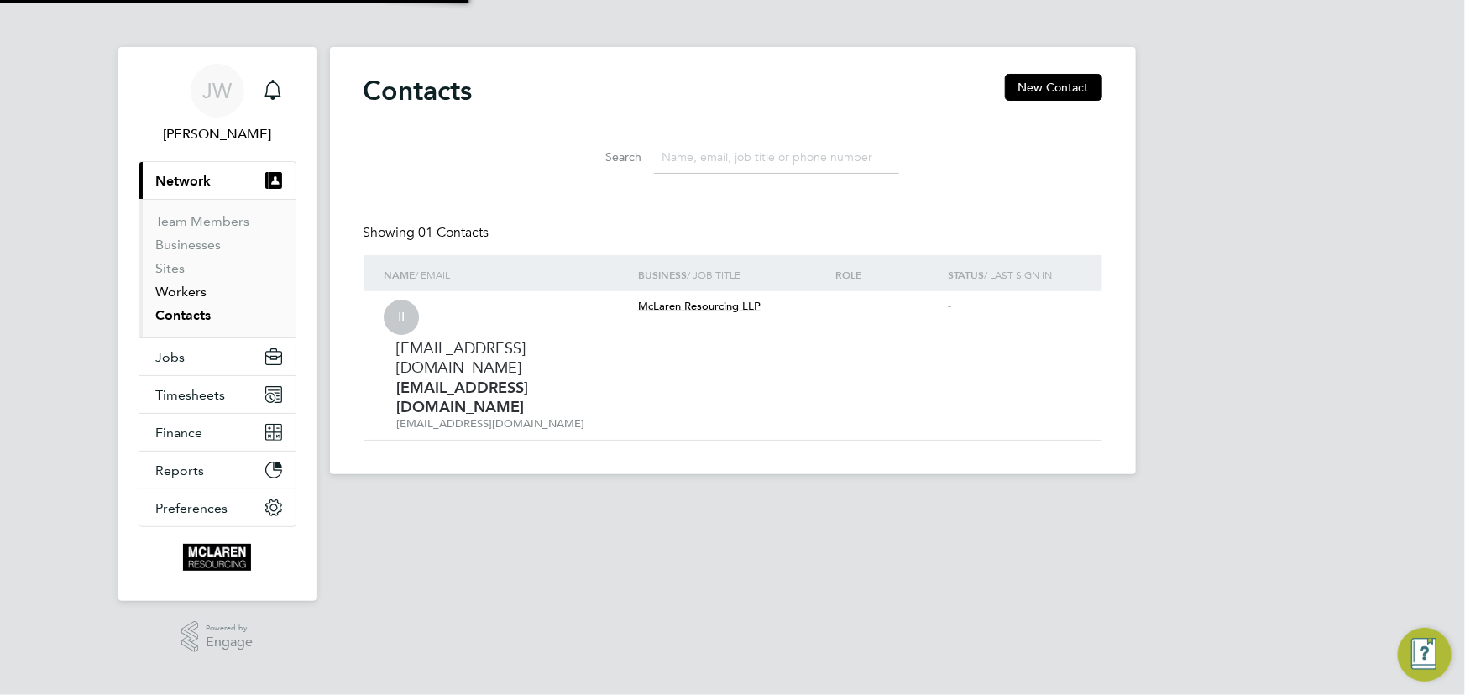
click at [179, 295] on link "Workers" at bounding box center [181, 292] width 51 height 16
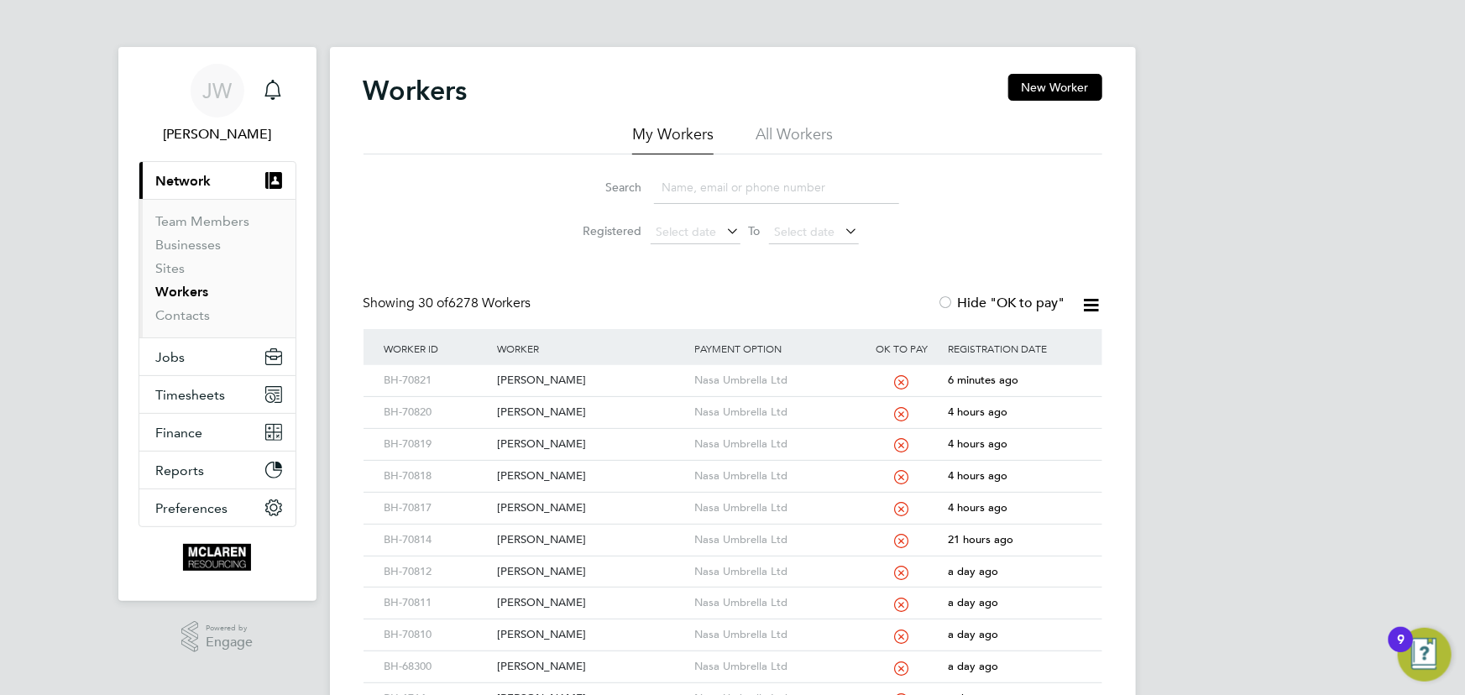
click at [737, 185] on input at bounding box center [776, 187] width 245 height 33
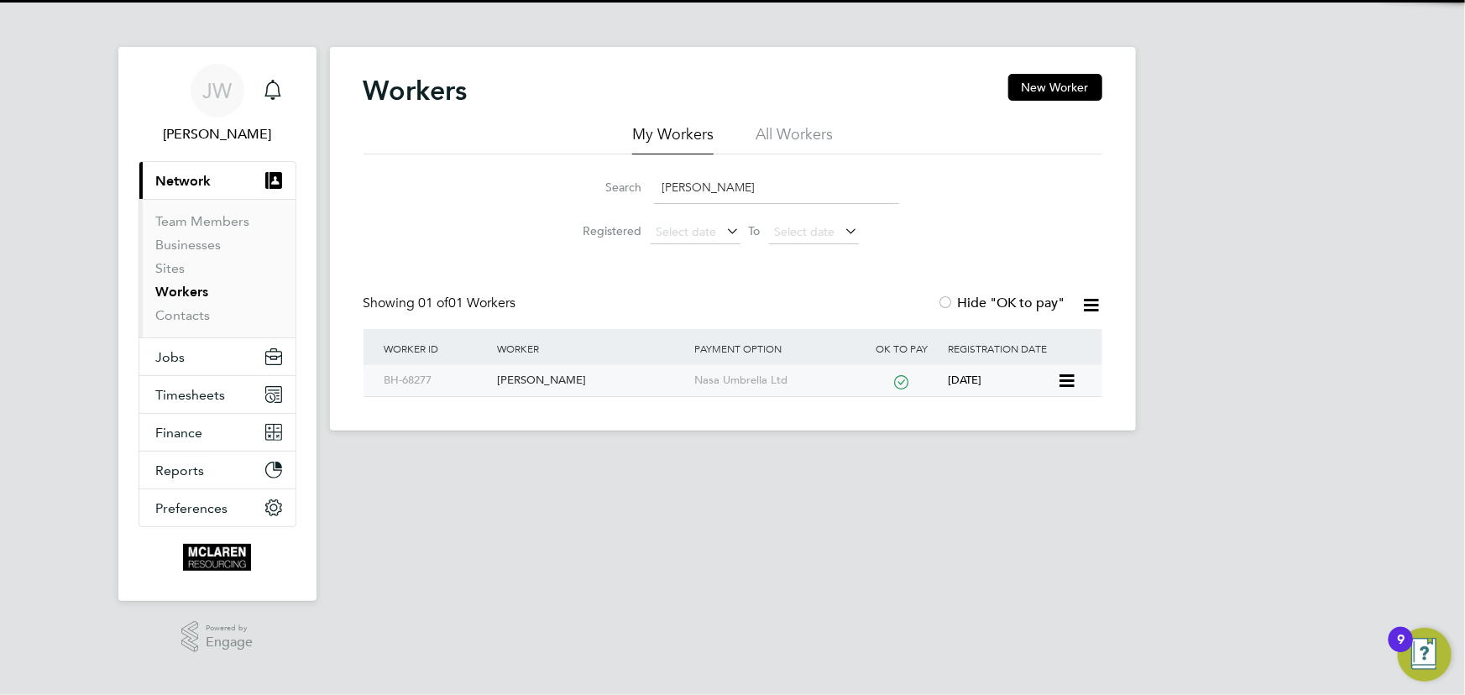
type input "mulhall"
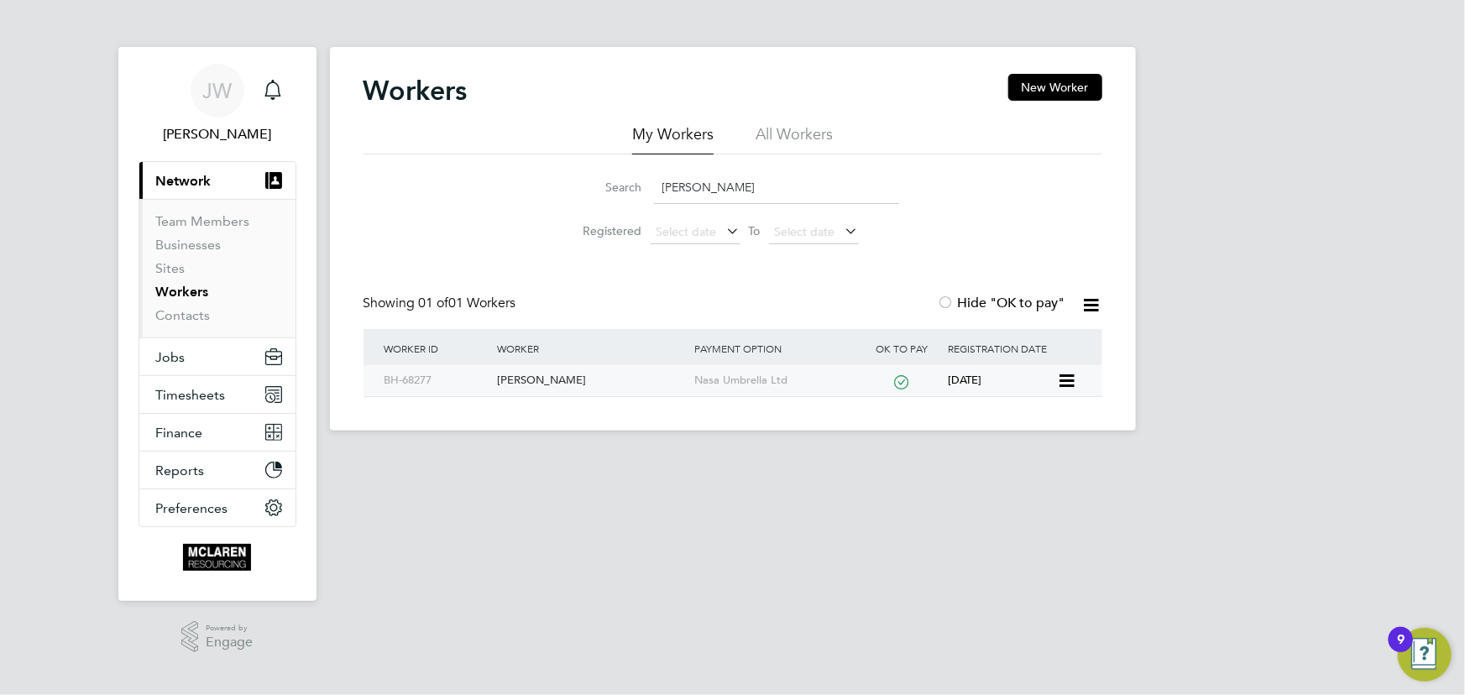
click at [545, 377] on div "Patrick Mulhall" at bounding box center [591, 380] width 197 height 31
click at [174, 316] on link "Contacts" at bounding box center [183, 315] width 55 height 16
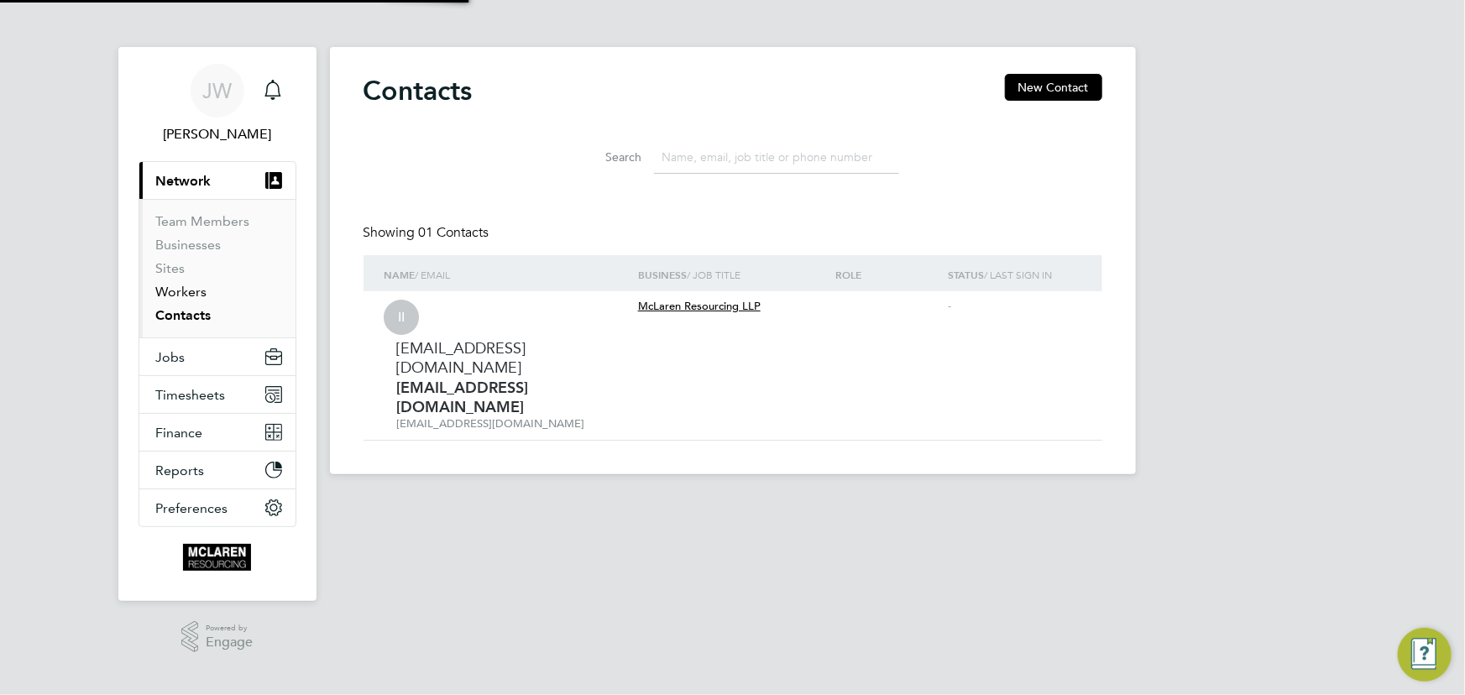
click at [174, 292] on link "Workers" at bounding box center [181, 292] width 51 height 16
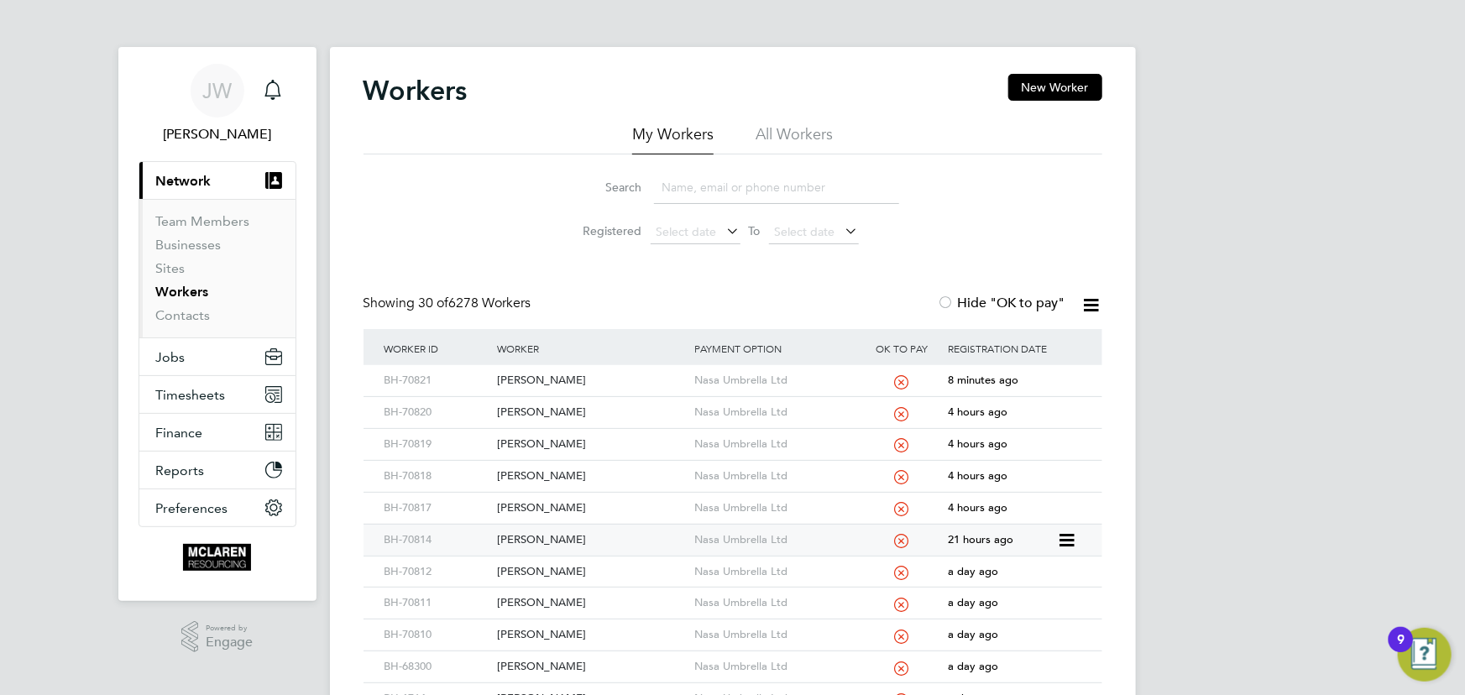
click at [540, 532] on div "[PERSON_NAME]" at bounding box center [591, 540] width 197 height 31
click at [183, 317] on link "Contacts" at bounding box center [183, 315] width 55 height 16
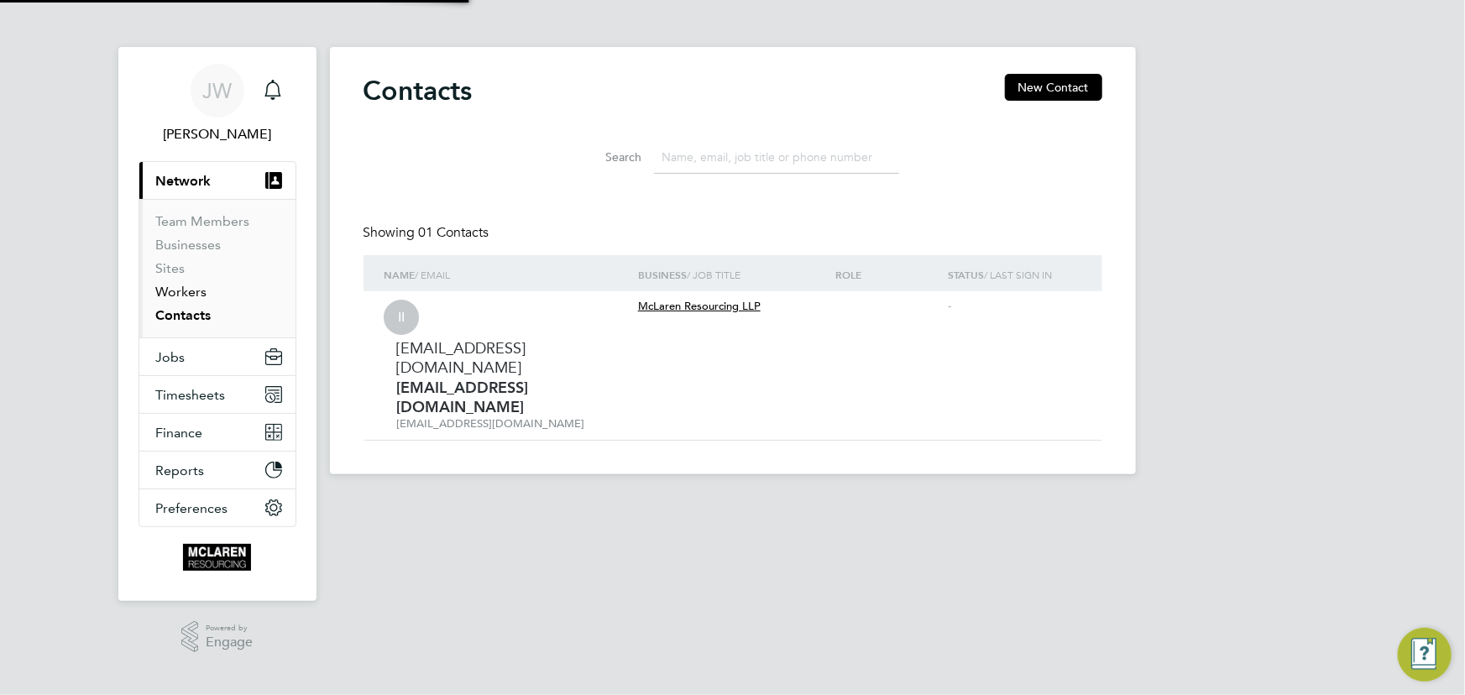
drag, startPoint x: 188, startPoint y: 292, endPoint x: 262, endPoint y: 277, distance: 75.4
click at [189, 292] on link "Workers" at bounding box center [181, 292] width 51 height 16
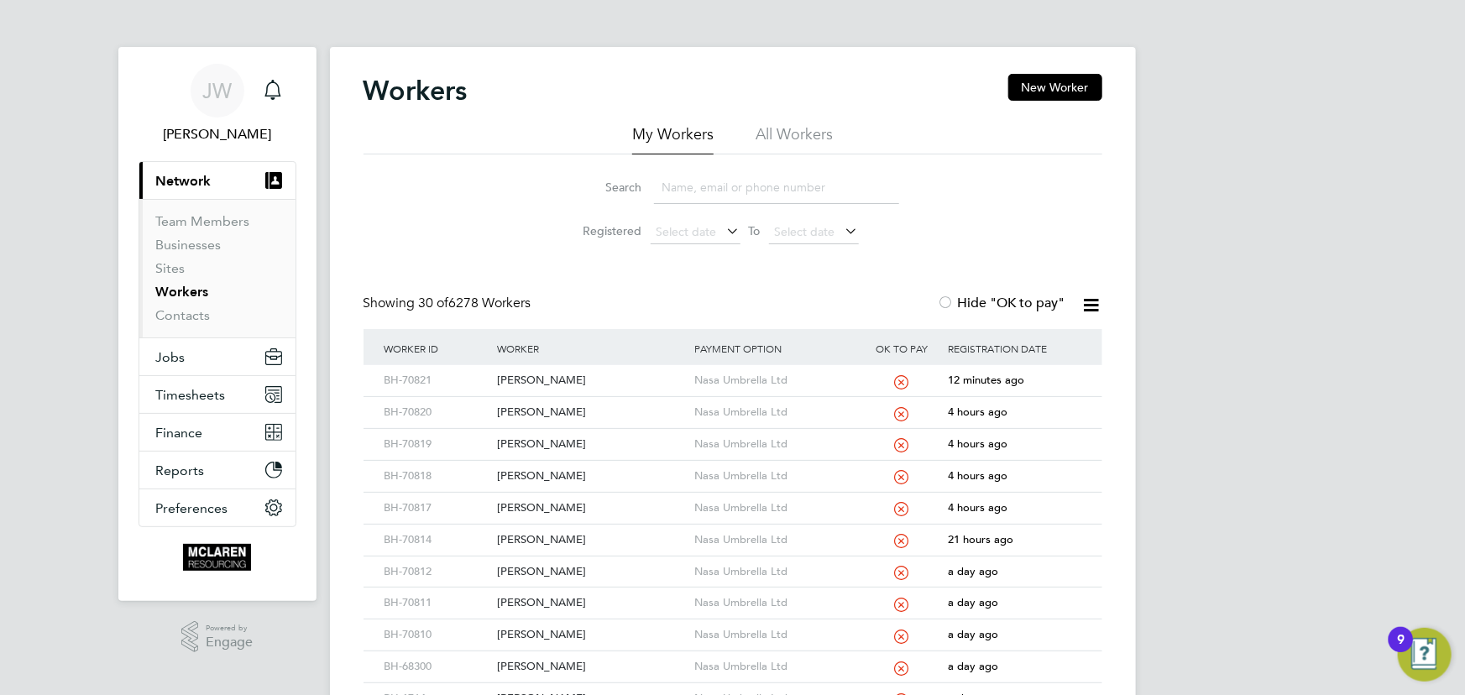
click at [683, 184] on input at bounding box center [776, 187] width 245 height 33
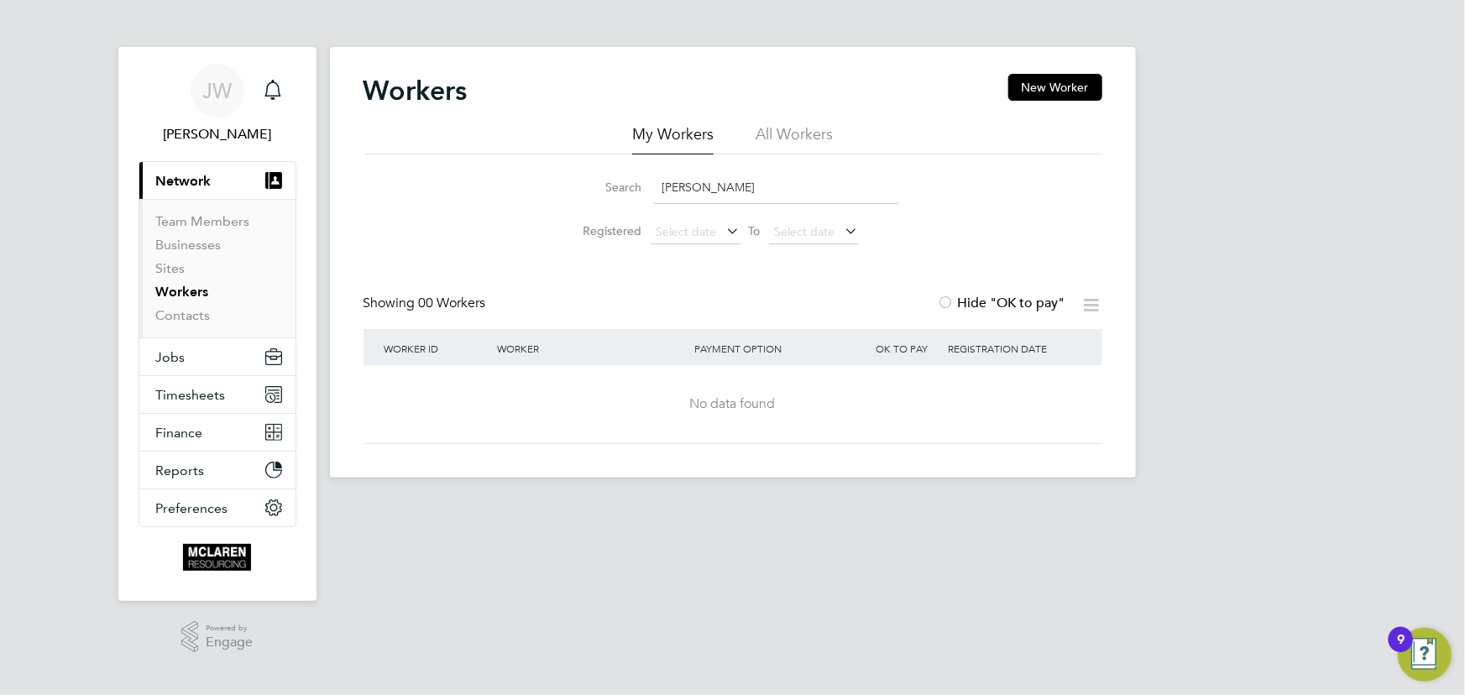
type input "daniel afol"
click at [189, 311] on link "Contacts" at bounding box center [183, 315] width 55 height 16
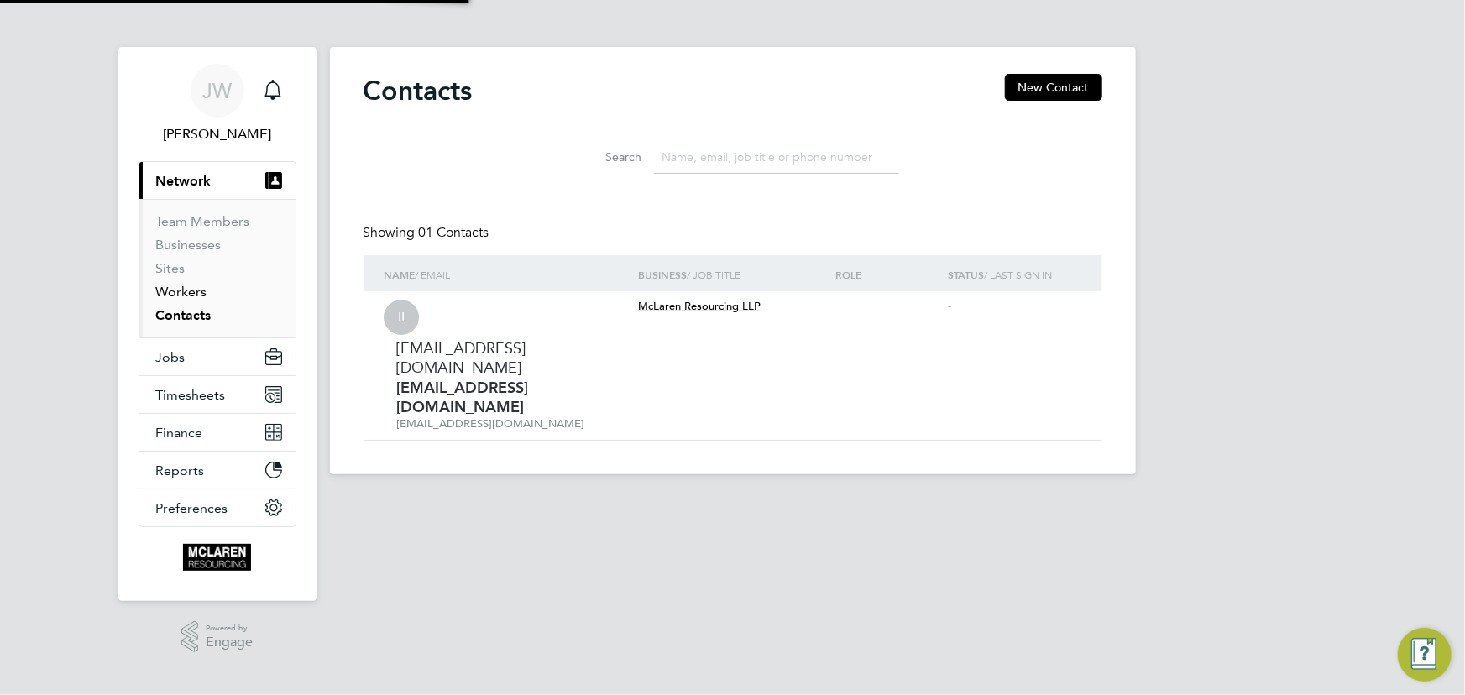
drag, startPoint x: 187, startPoint y: 293, endPoint x: 302, endPoint y: 277, distance: 116.1
click at [187, 292] on link "Workers" at bounding box center [181, 292] width 51 height 16
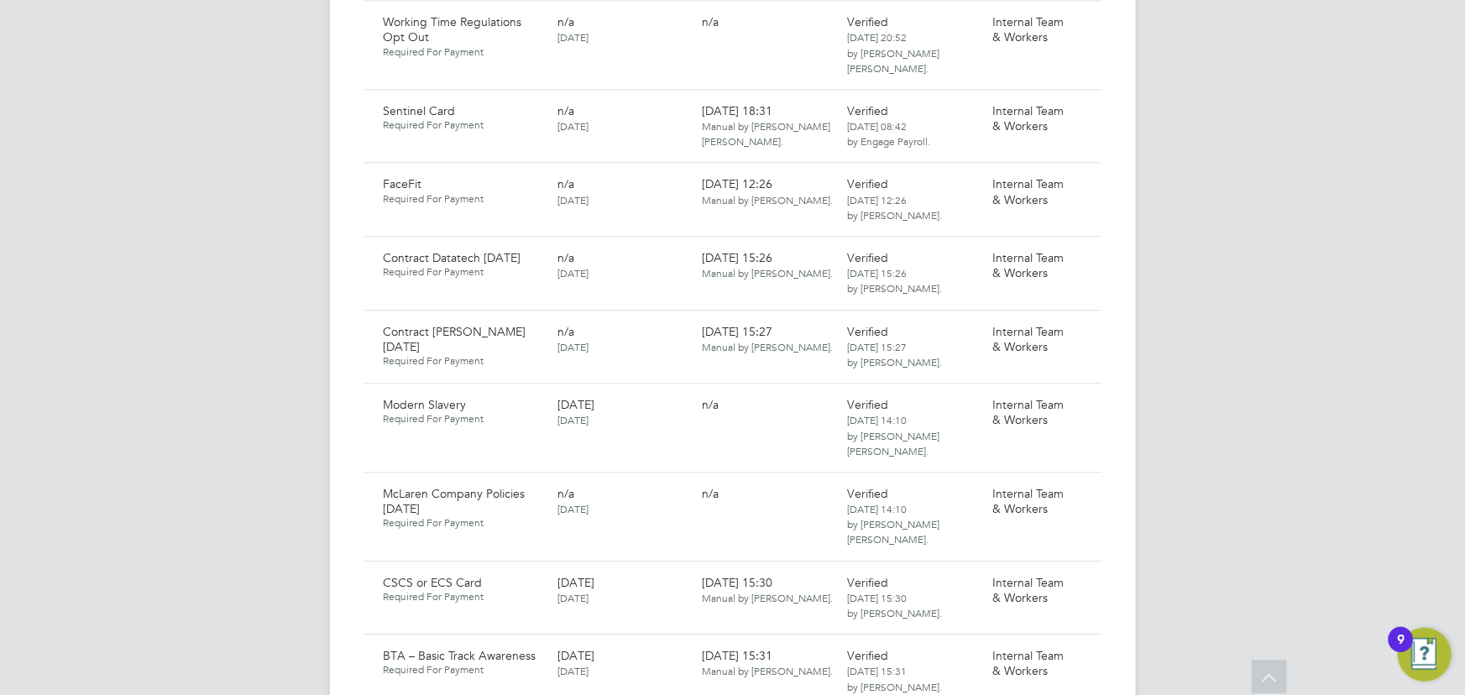
scroll to position [2137, 0]
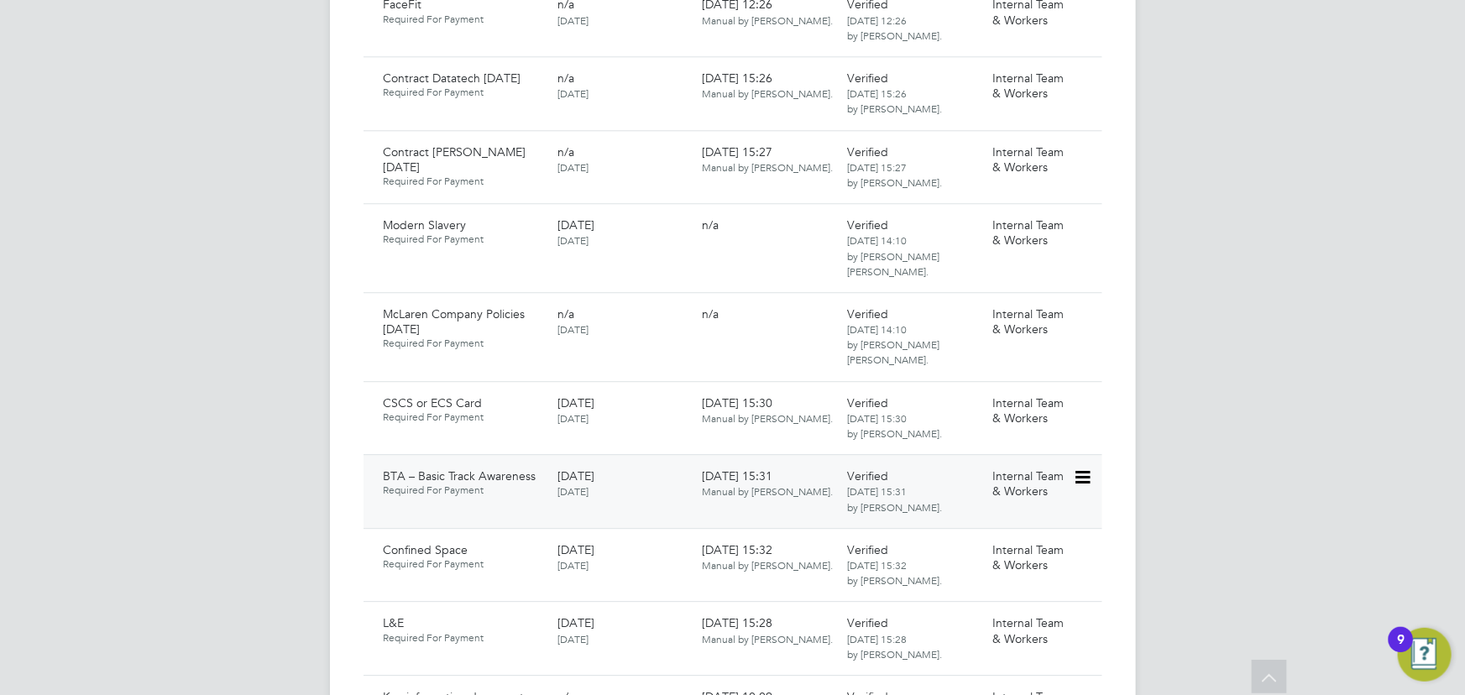
click at [1090, 468] on icon at bounding box center [1081, 478] width 17 height 20
click at [1042, 374] on li "Download Document" at bounding box center [1021, 373] width 133 height 24
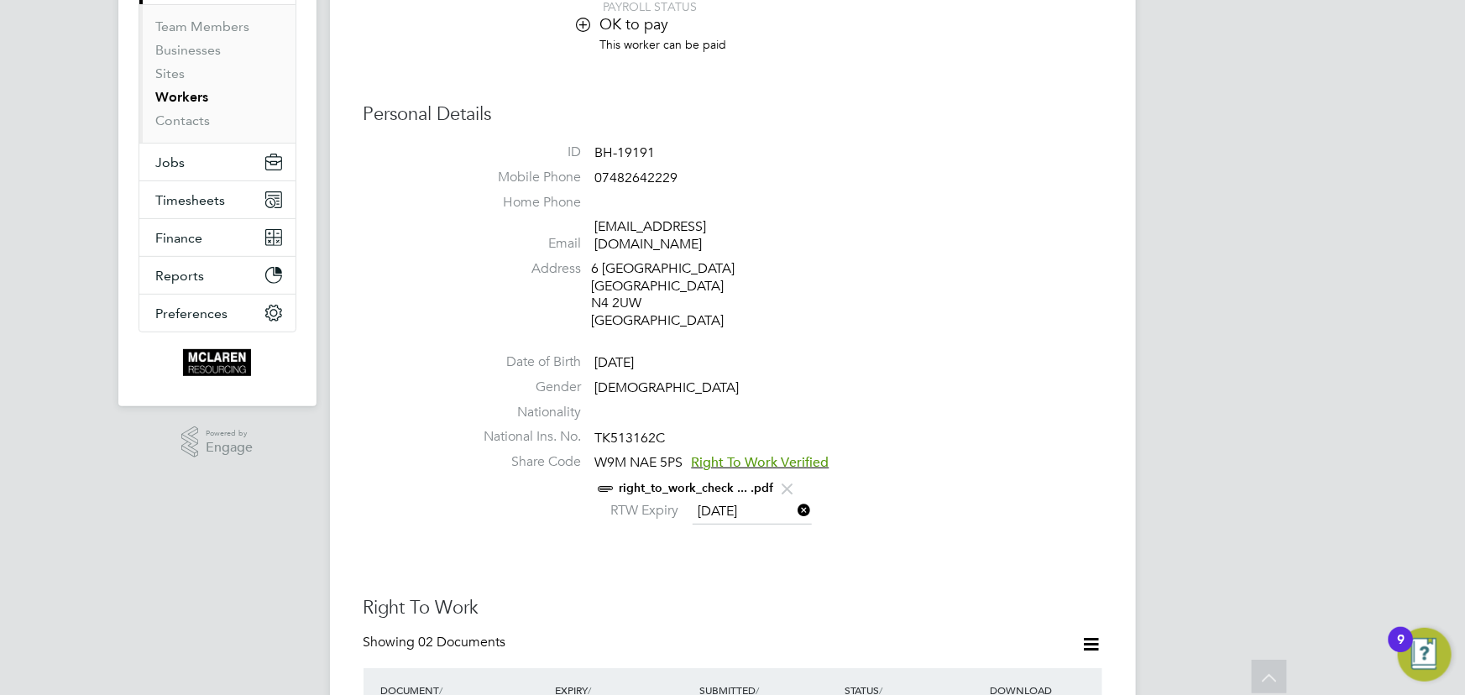
scroll to position [0, 0]
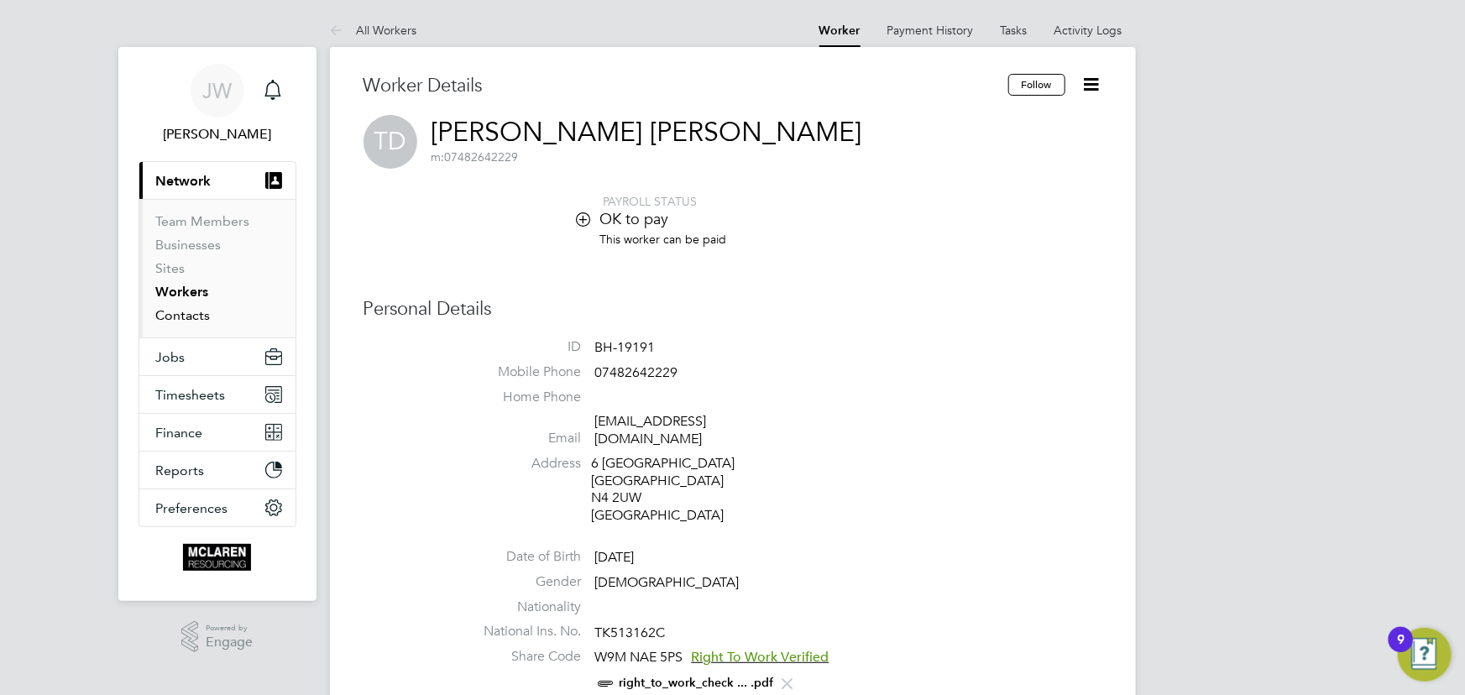
click at [195, 312] on link "Contacts" at bounding box center [183, 315] width 55 height 16
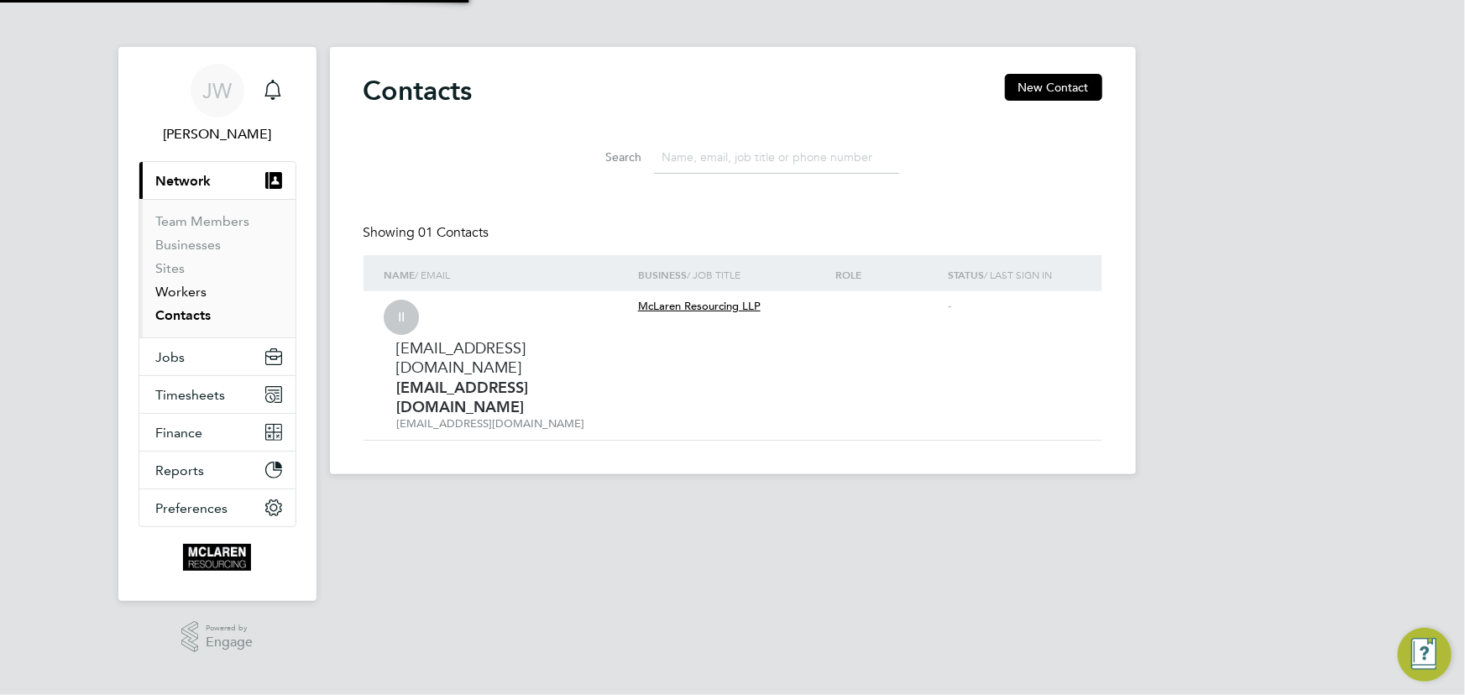
click at [191, 285] on link "Workers" at bounding box center [181, 292] width 51 height 16
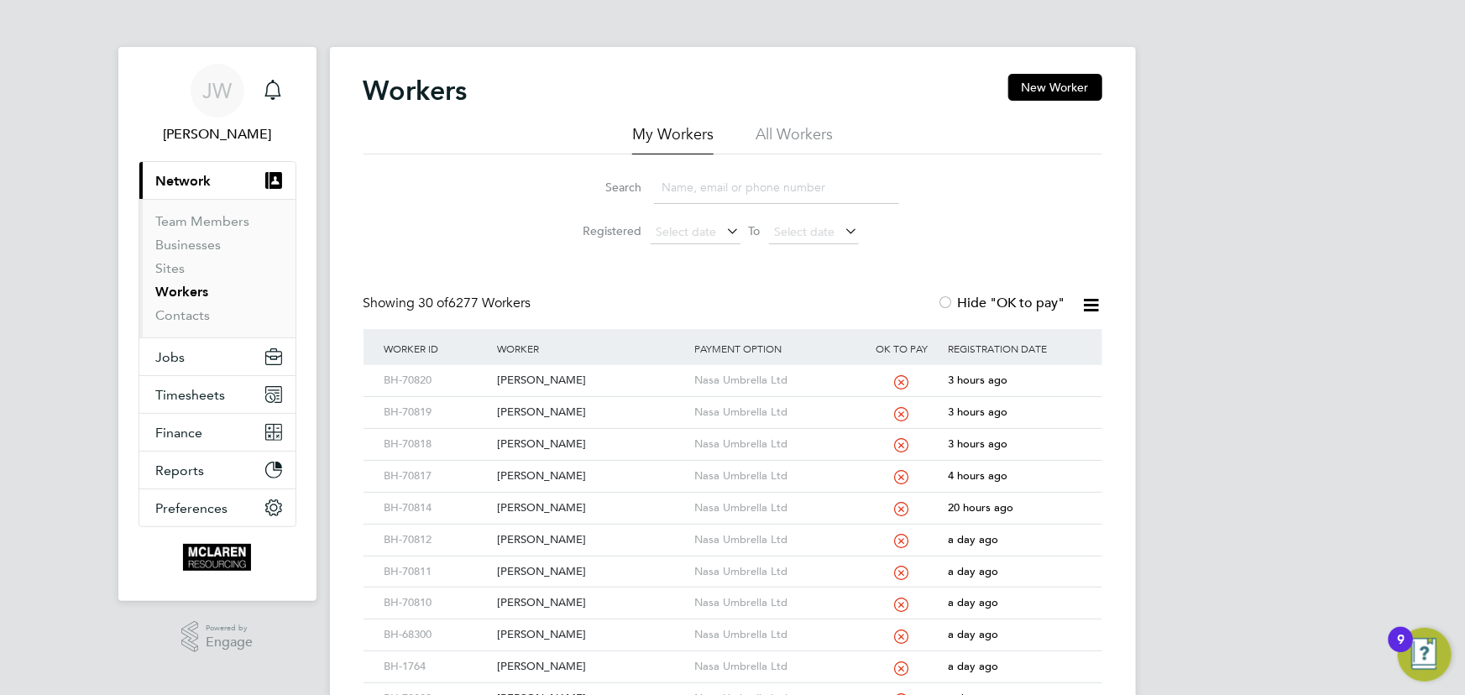
click at [707, 193] on input at bounding box center [776, 187] width 245 height 33
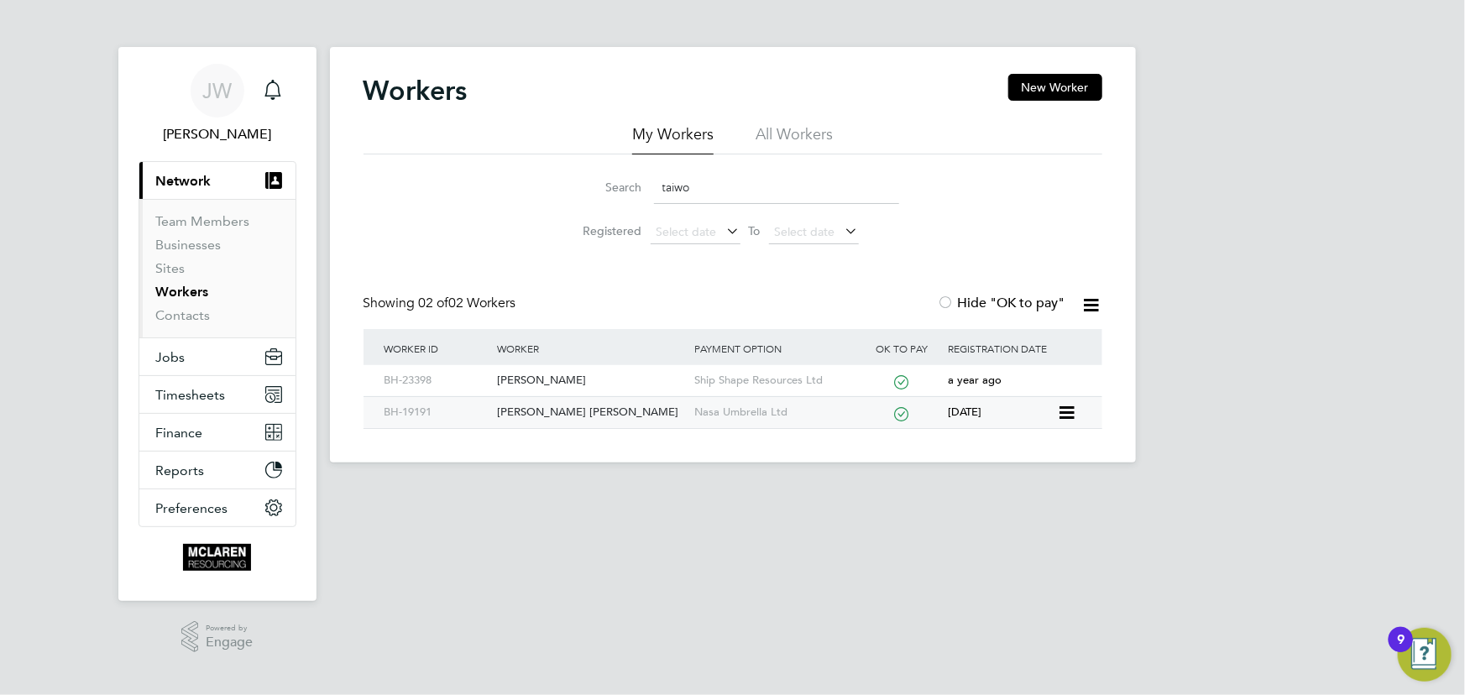
type input "taiwo"
click at [551, 416] on div "Taiwo Olumide Dosunmu" at bounding box center [591, 412] width 197 height 31
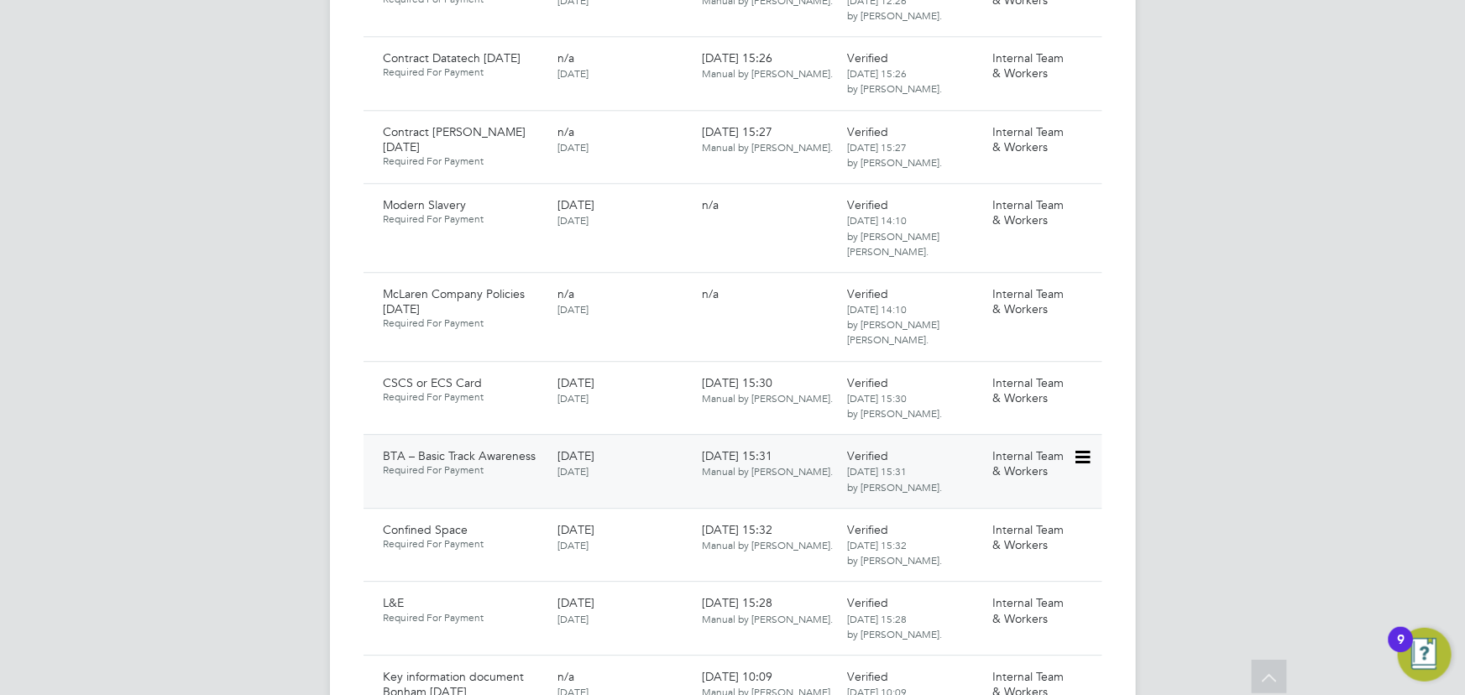
scroll to position [2137, 0]
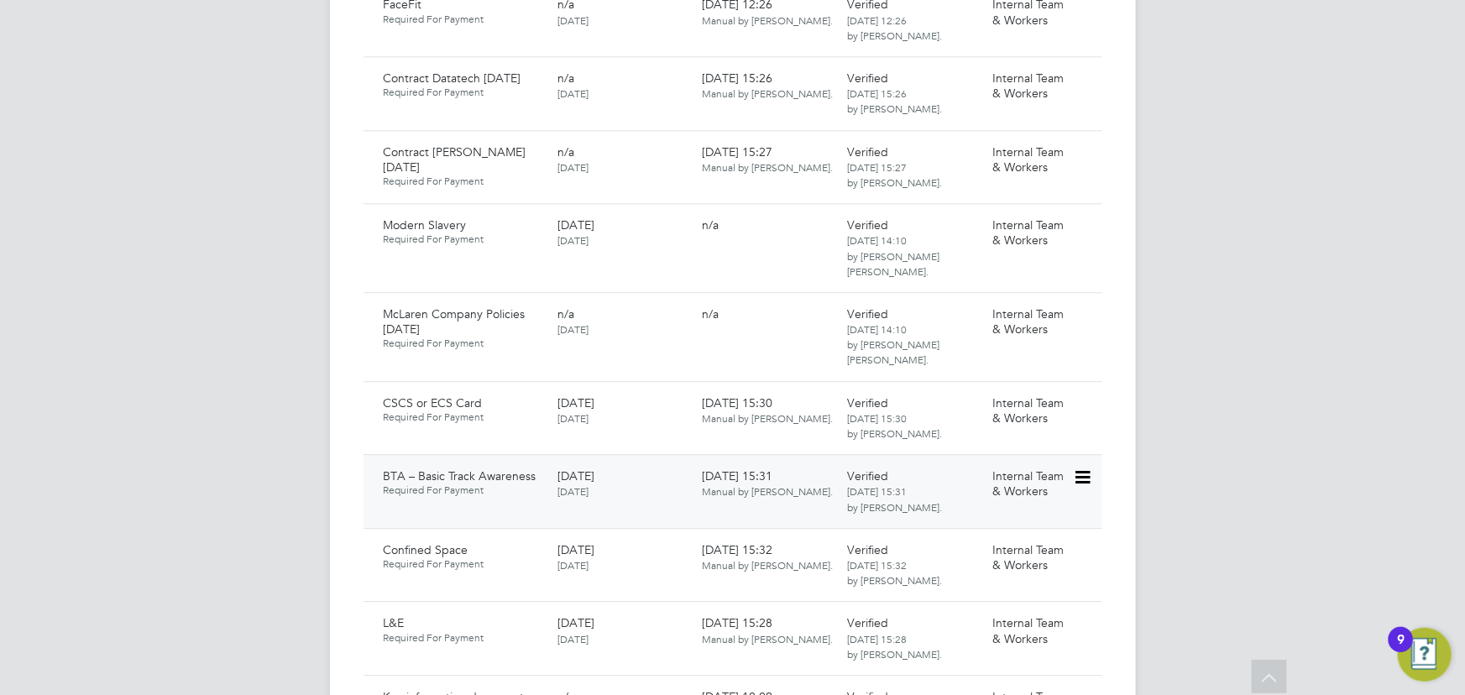
click at [1079, 468] on icon at bounding box center [1081, 478] width 17 height 20
click at [1013, 369] on li "Download Document" at bounding box center [1021, 373] width 133 height 24
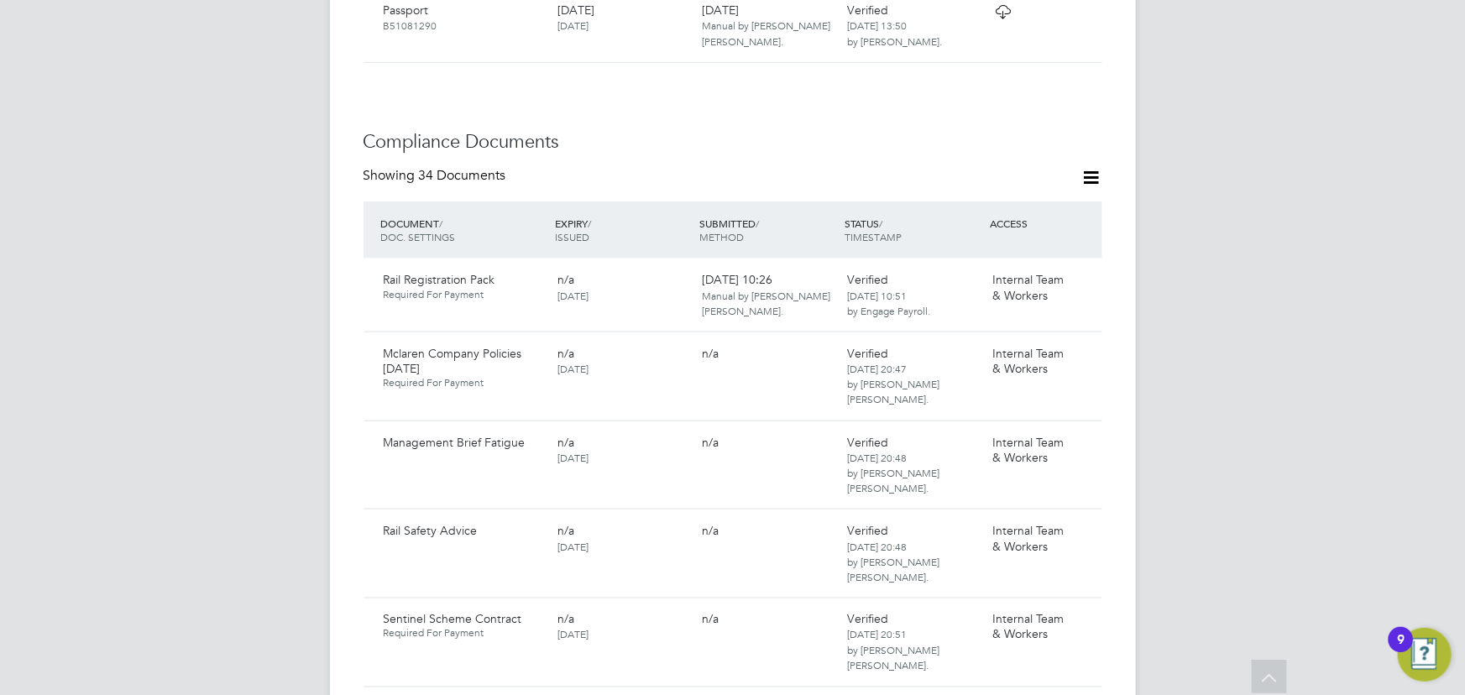
scroll to position [992, 0]
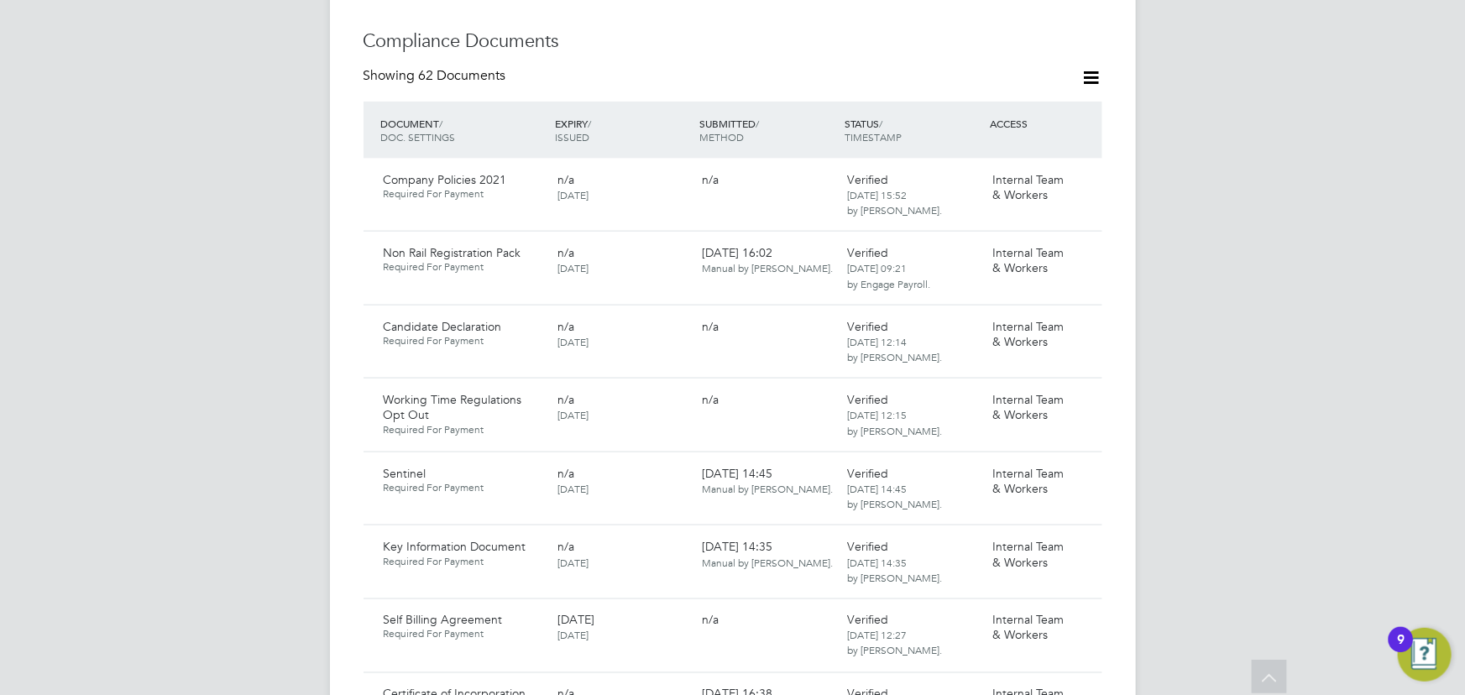
scroll to position [840, 0]
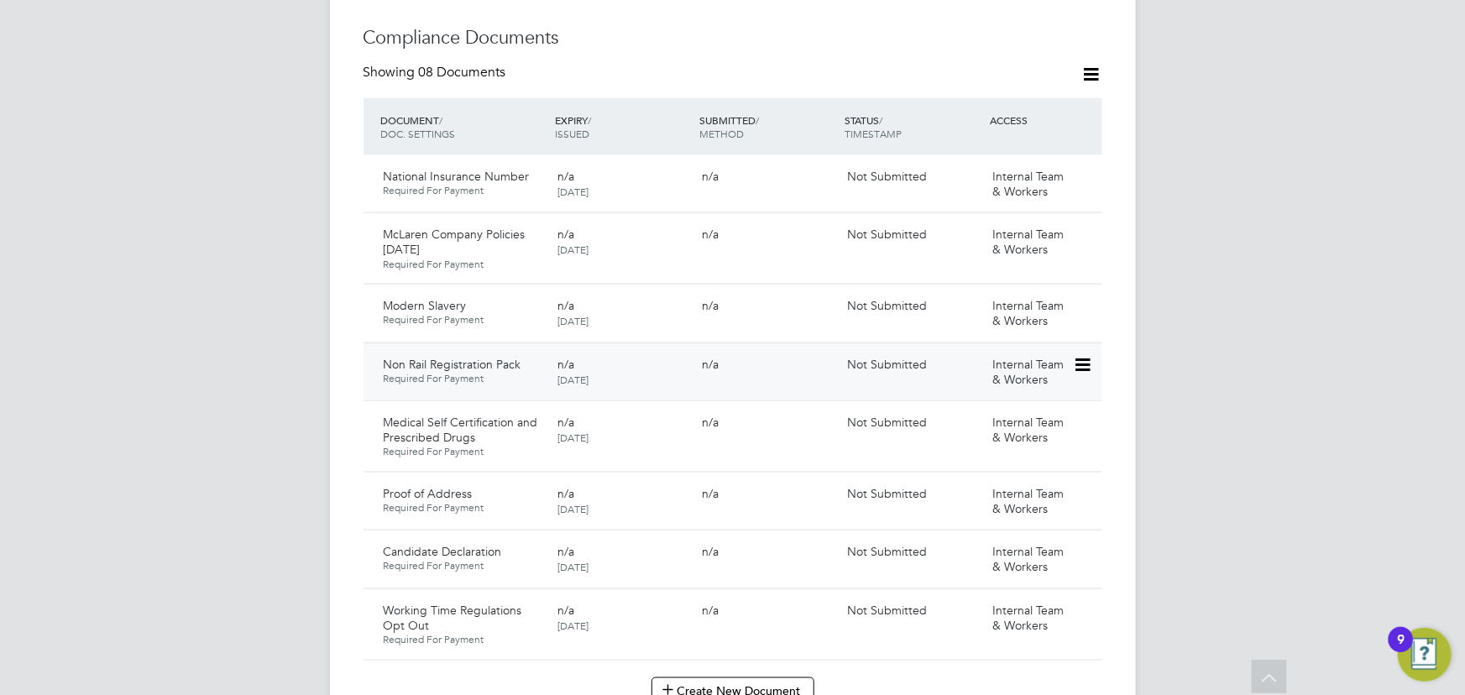
scroll to position [1297, 0]
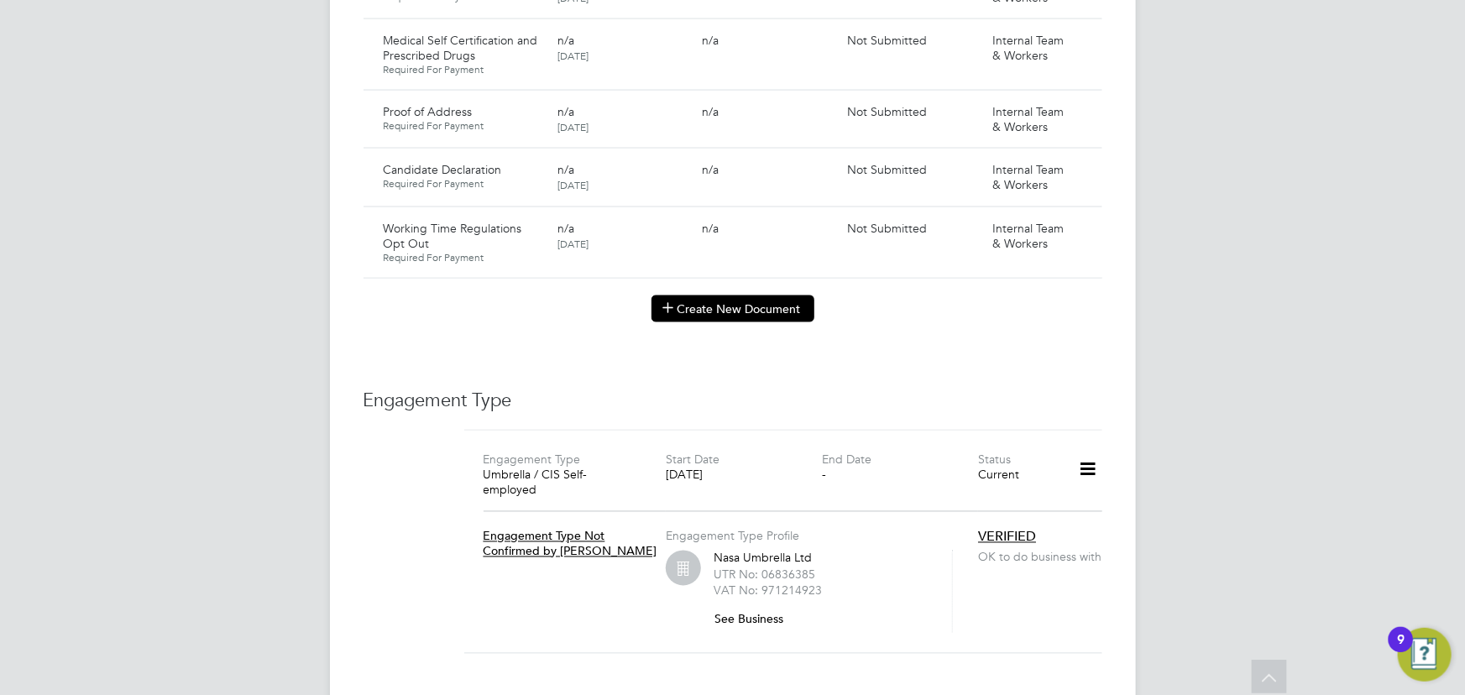
click at [712, 300] on button "Create New Document" at bounding box center [733, 309] width 163 height 27
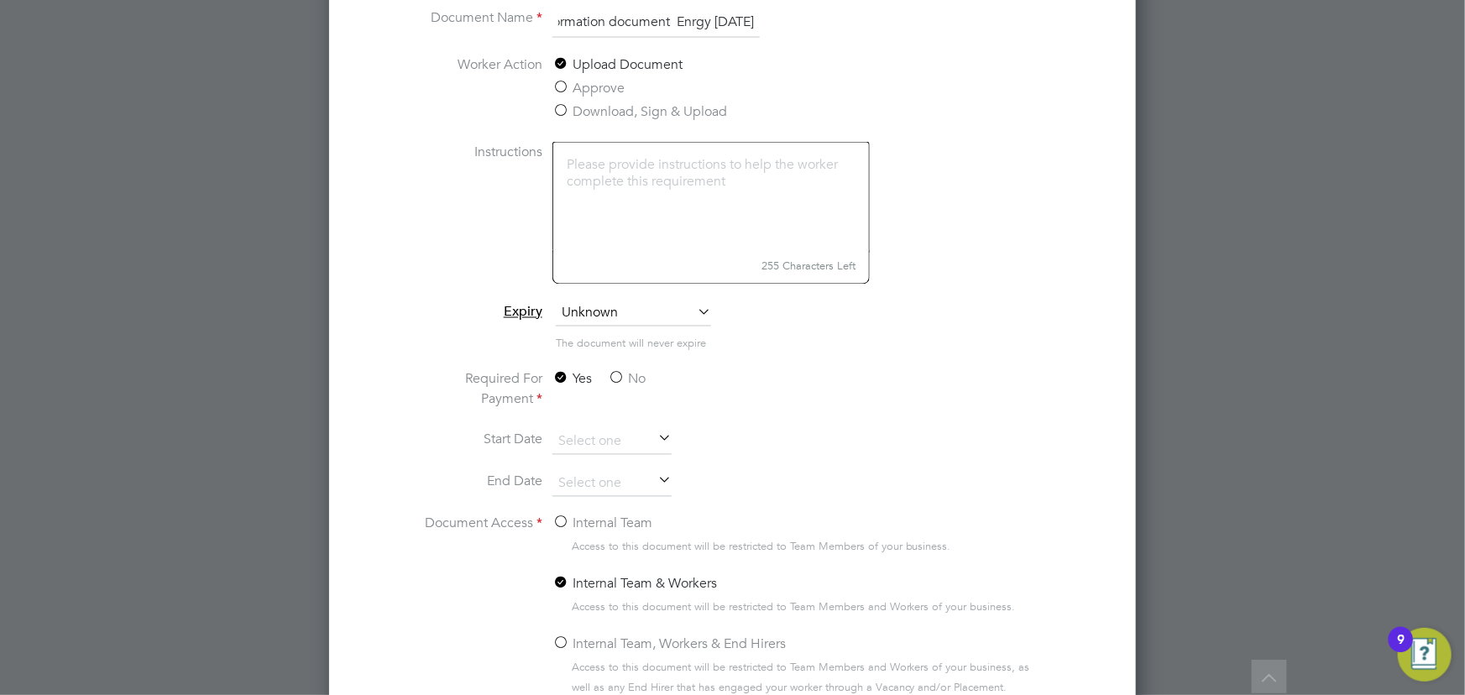
scroll to position [1603, 0]
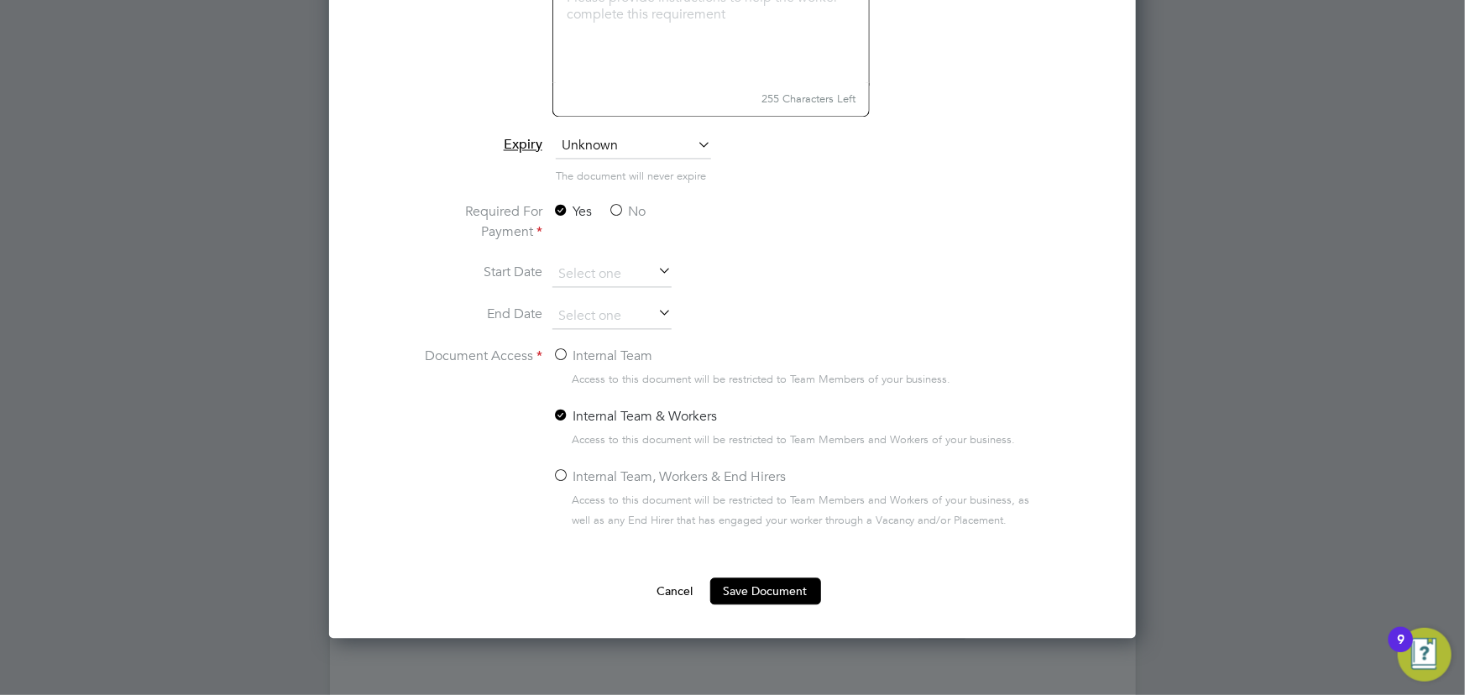
type input "key information document Enrgy 02.09.25"
click at [638, 212] on label "No" at bounding box center [627, 212] width 38 height 20
click at [0, 0] on input "No" at bounding box center [0, 0] width 0 height 0
click at [621, 352] on label "Internal Team" at bounding box center [602, 357] width 100 height 20
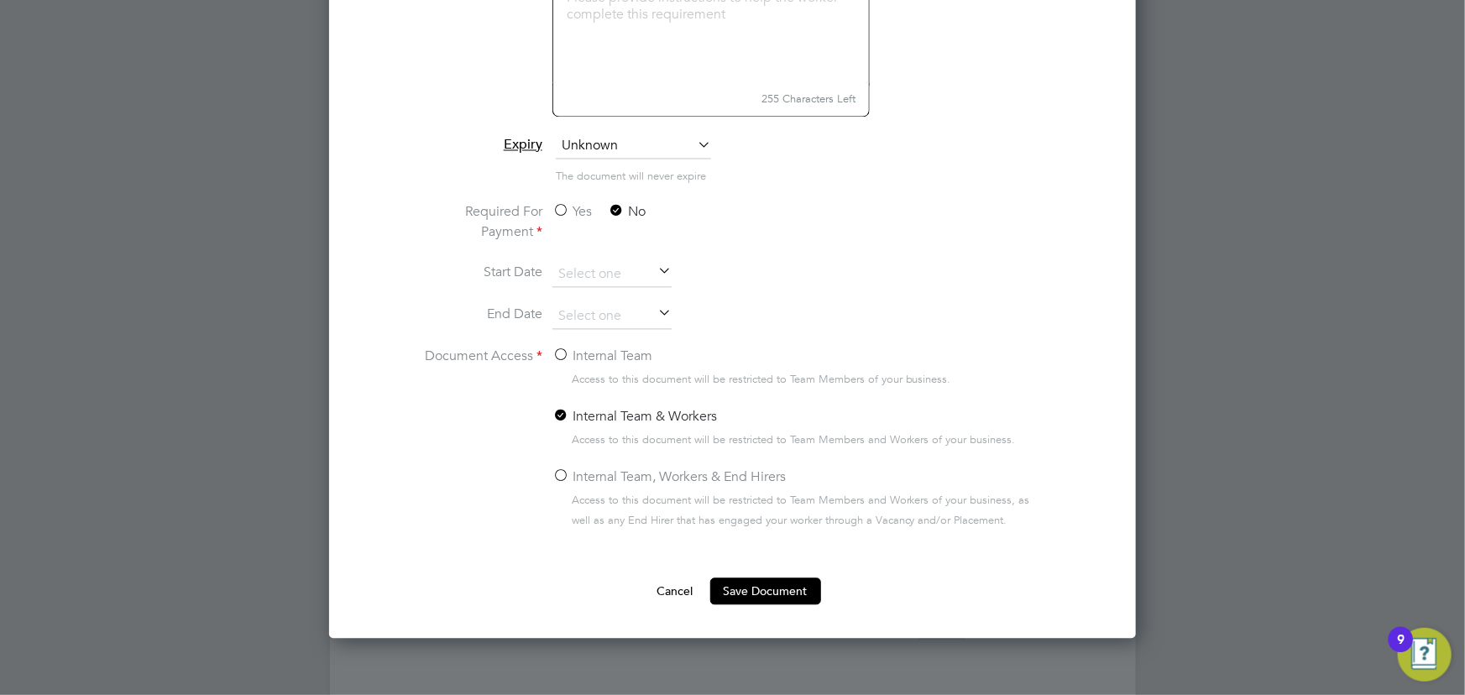
click at [0, 0] on input "Internal Team" at bounding box center [0, 0] width 0 height 0
click at [801, 589] on button "Save Document" at bounding box center [765, 591] width 111 height 27
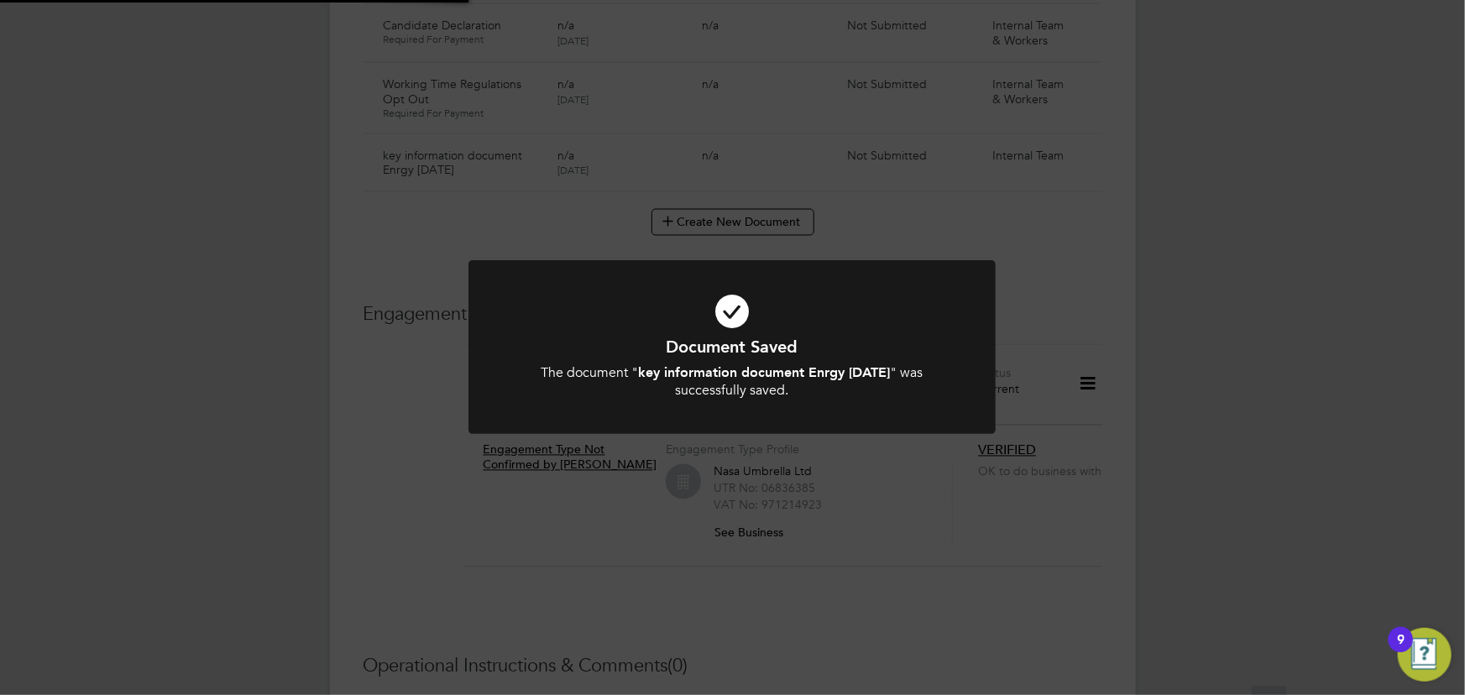
scroll to position [1297, 0]
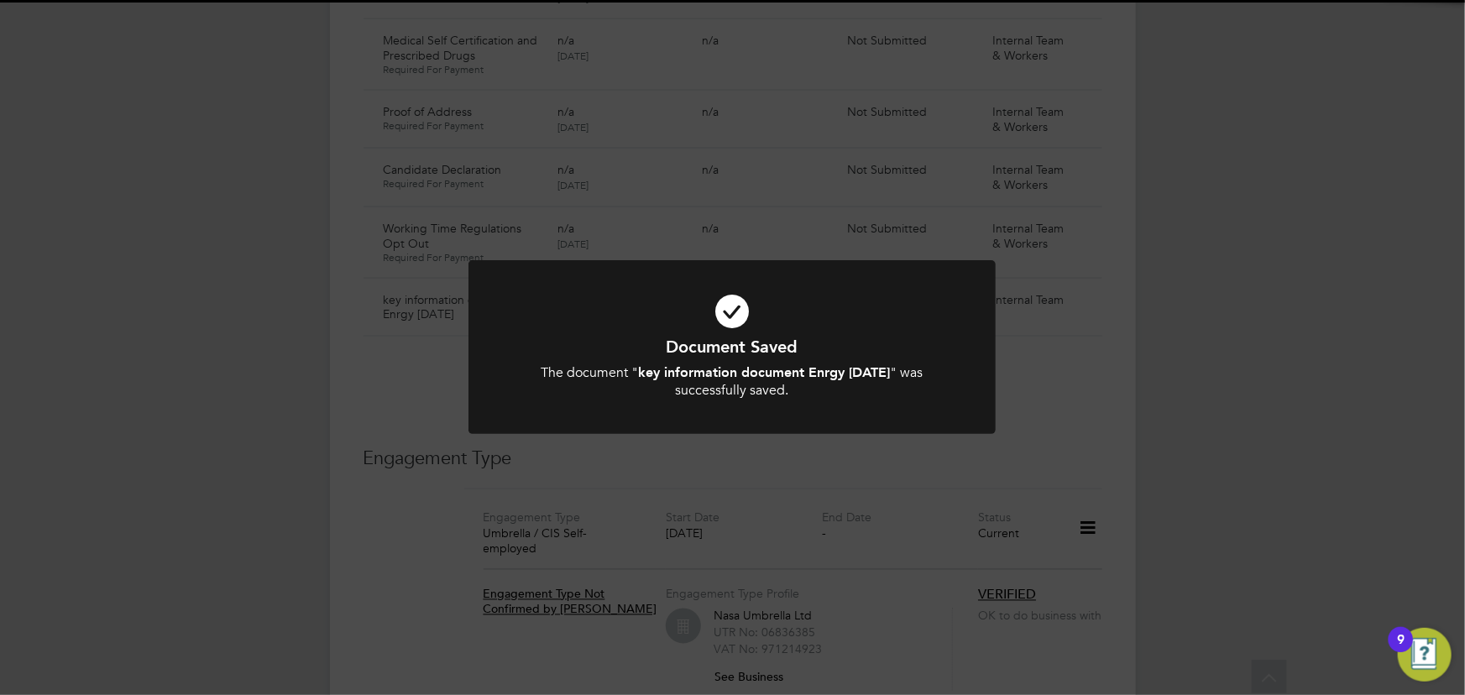
click at [1247, 441] on div "Document Saved The document " key information document Enrgy 02.09.25 " was suc…" at bounding box center [732, 347] width 1465 height 695
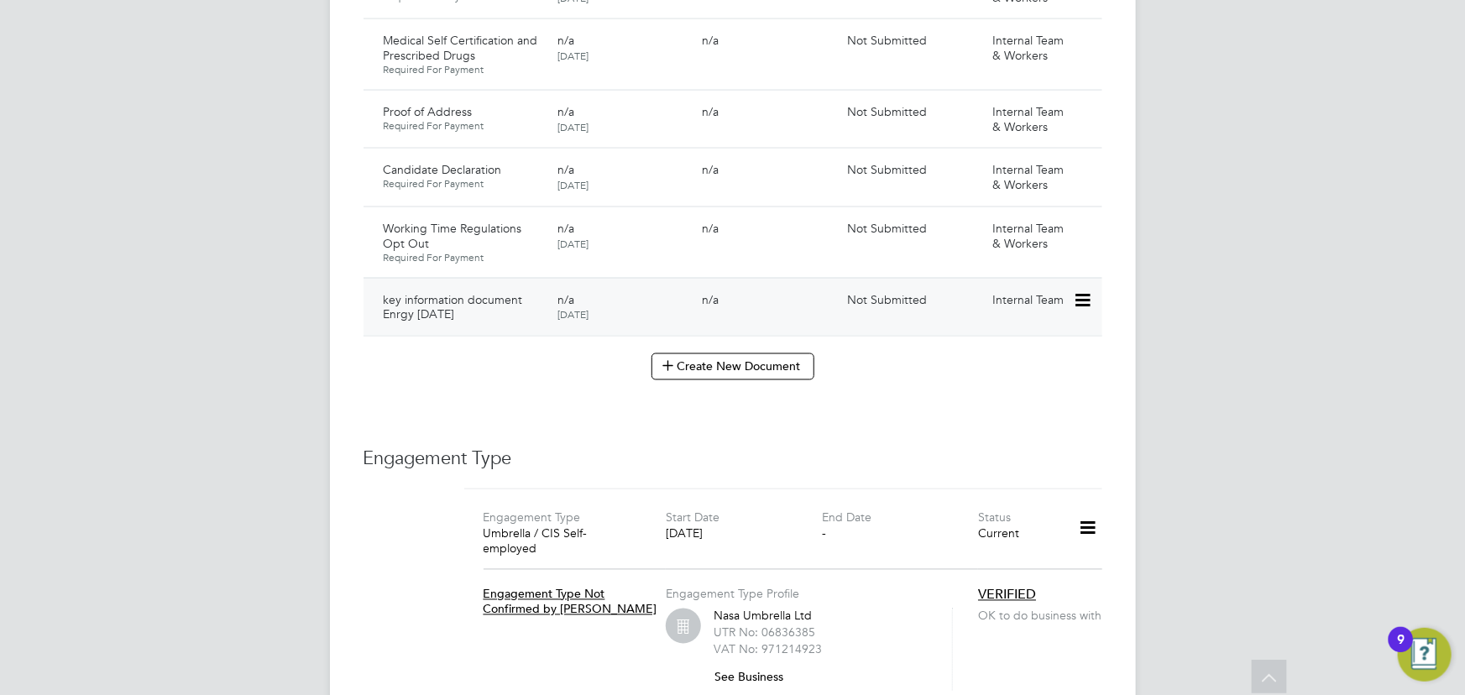
click at [1101, 285] on div at bounding box center [1087, 299] width 29 height 29
click at [1088, 290] on icon at bounding box center [1081, 300] width 17 height 20
drag, startPoint x: 1024, startPoint y: 339, endPoint x: 1011, endPoint y: 296, distance: 45.7
click at [1024, 340] on li "Submit Document" at bounding box center [1031, 347] width 118 height 24
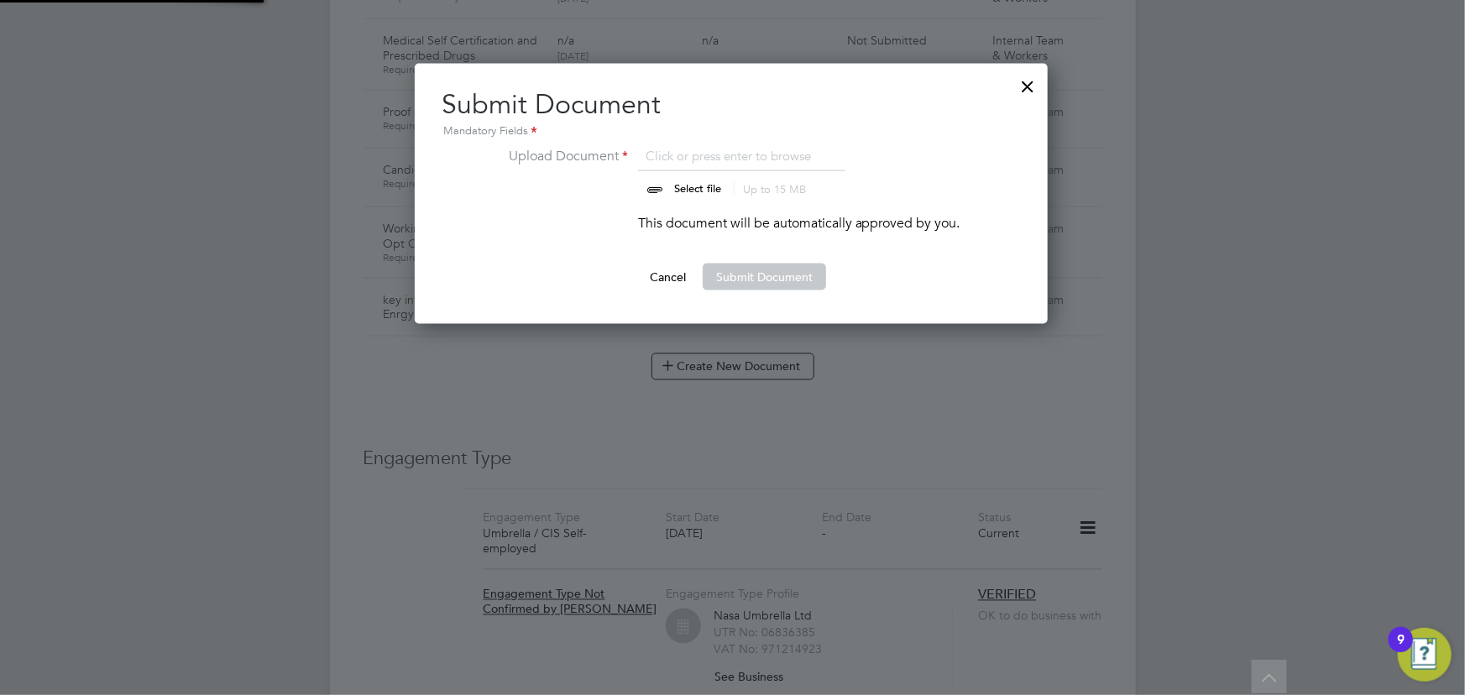
scroll to position [260, 635]
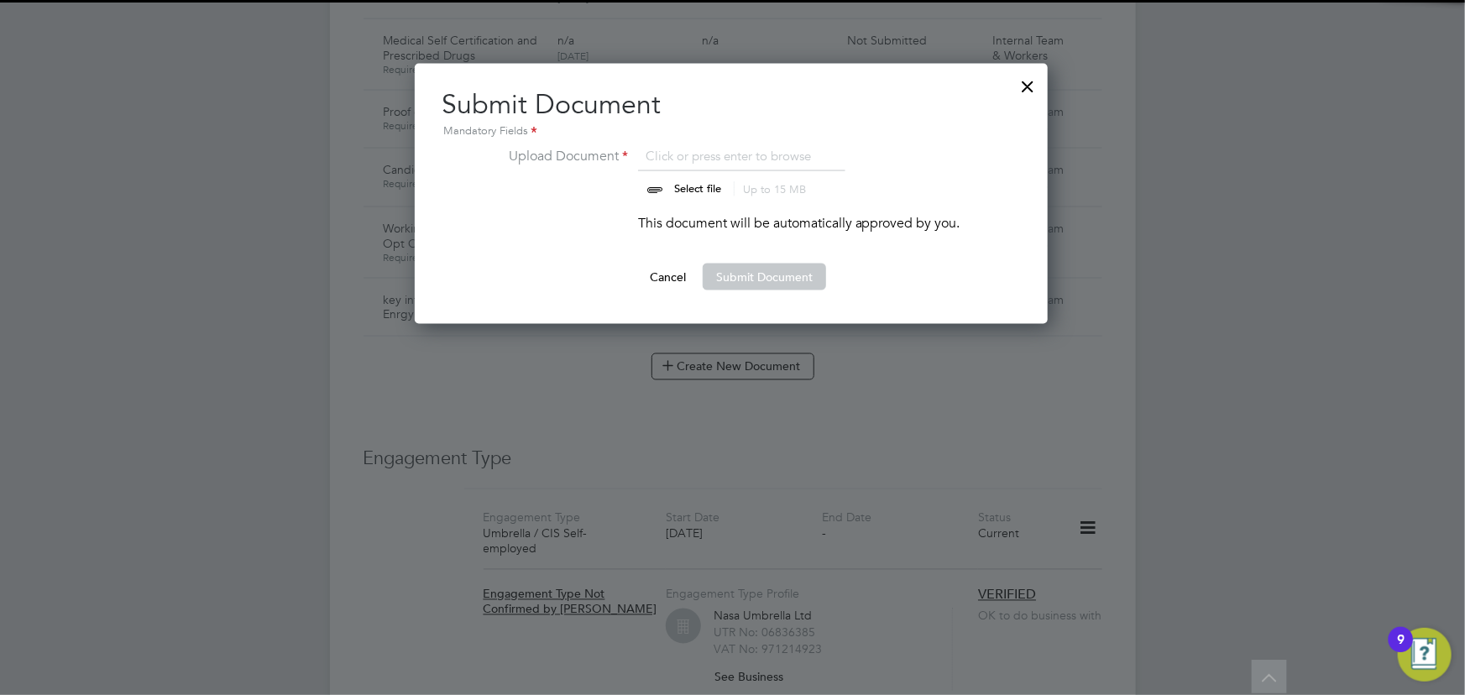
click at [715, 184] on input "file" at bounding box center [714, 171] width 264 height 50
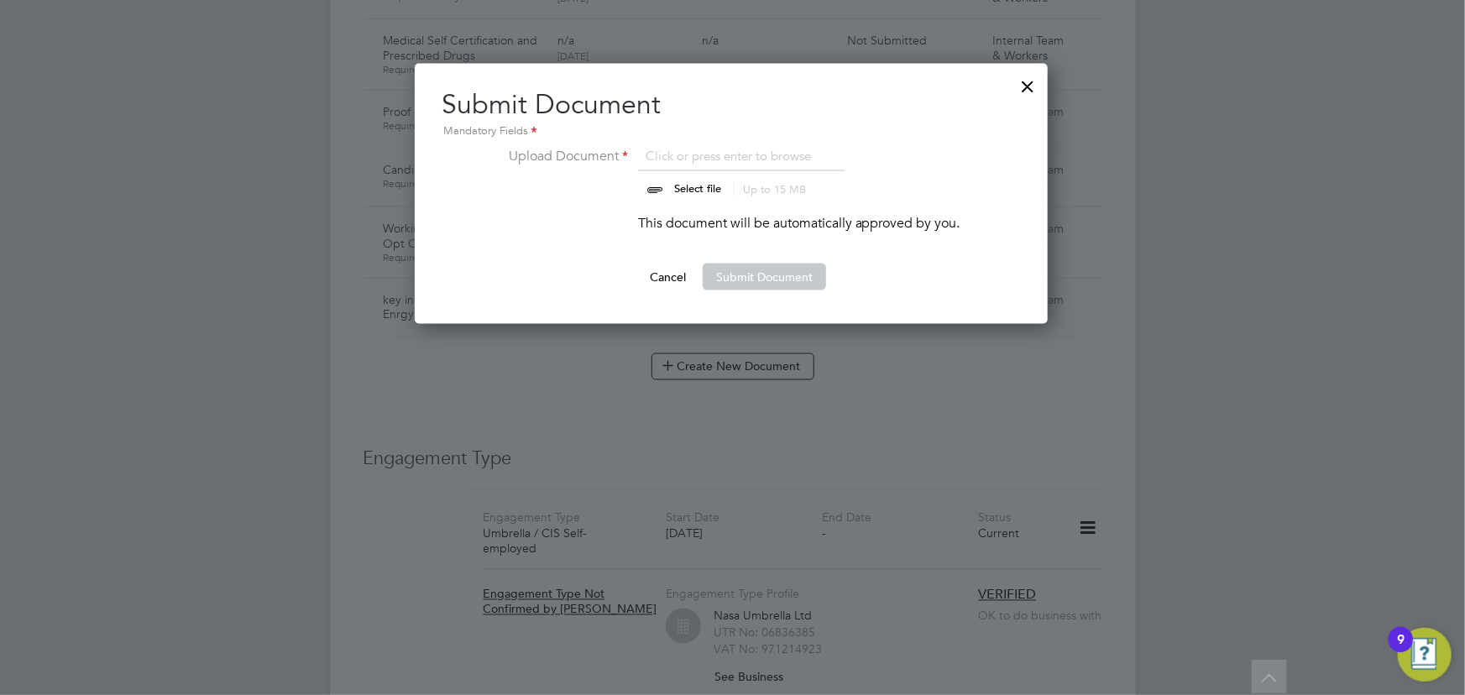
type input "C:\fakepath\Key Information Document (Self Employed-CIS) 3 Benjamin Anson Enrgy…"
drag, startPoint x: 755, startPoint y: 279, endPoint x: 1405, endPoint y: 323, distance: 651.3
click at [756, 279] on button "Submit Document" at bounding box center [764, 277] width 123 height 27
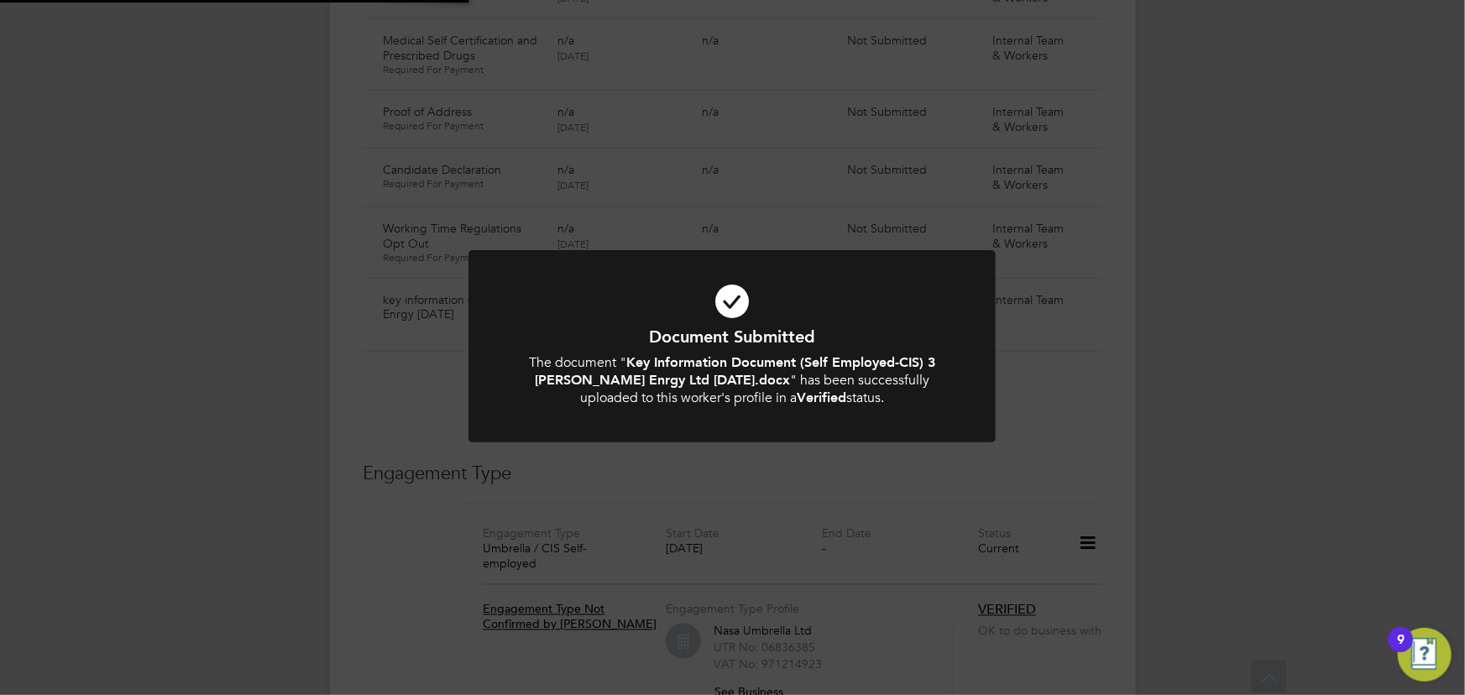
click at [1350, 324] on div "Document Submitted The document " Key Information Document (Self Employed-CIS) …" at bounding box center [732, 347] width 1465 height 695
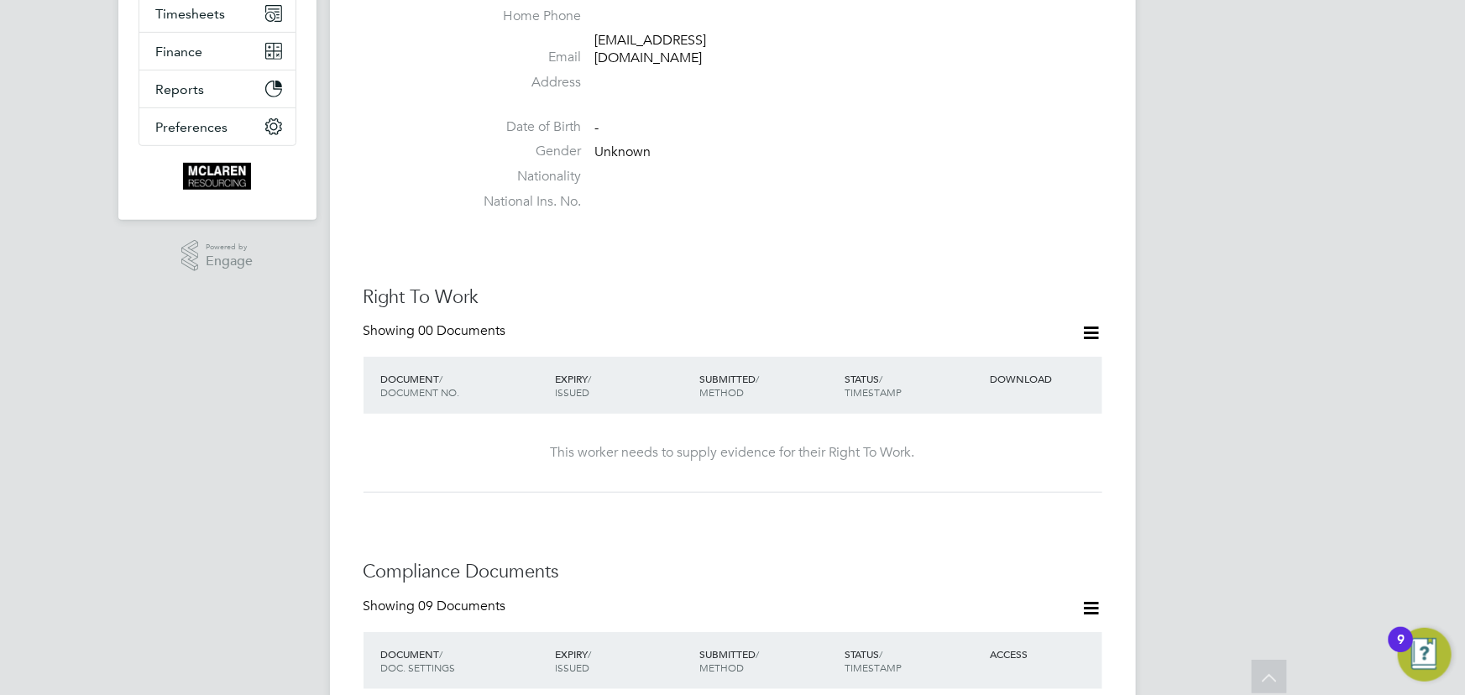
scroll to position [0, 0]
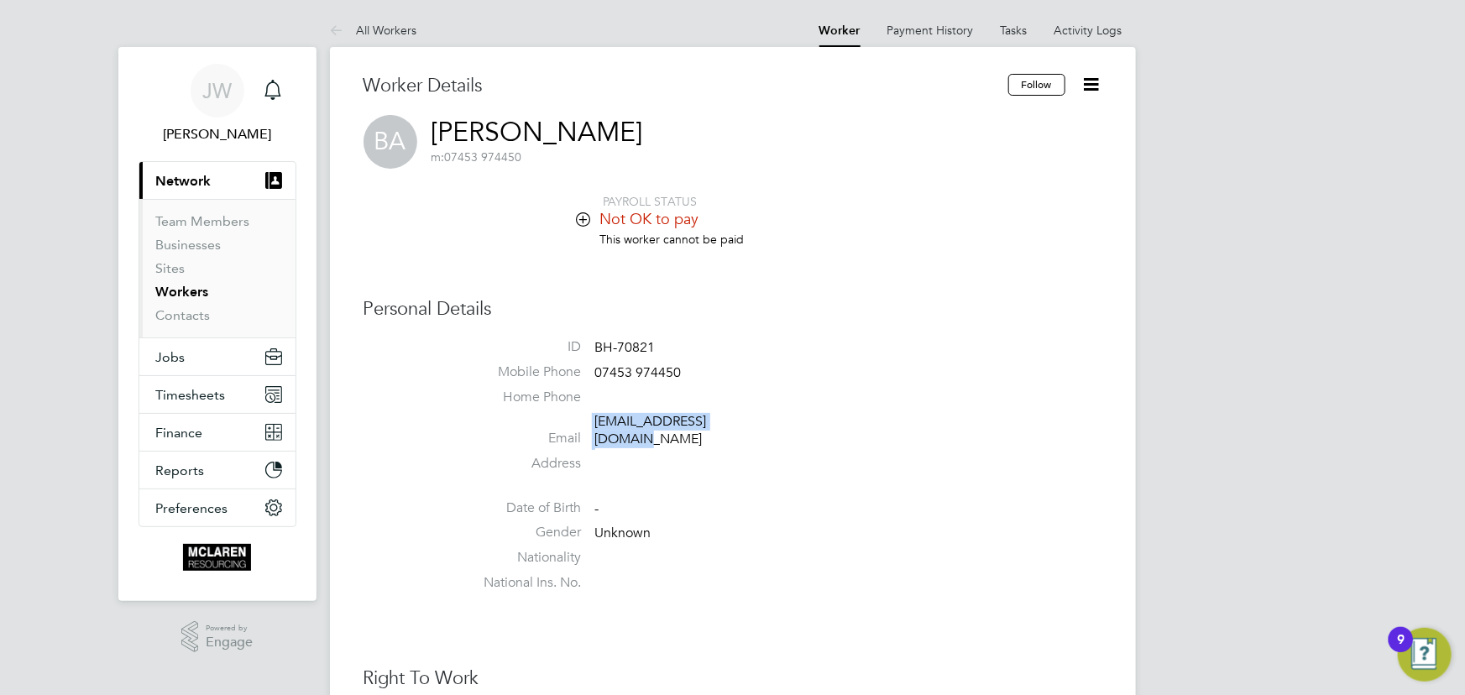
drag, startPoint x: 589, startPoint y: 428, endPoint x: 763, endPoint y: 423, distance: 173.9
click at [763, 423] on li "Email benjanson100@gmail.com" at bounding box center [783, 433] width 638 height 41
copy li "benjanson100@gmail.com"
drag, startPoint x: 597, startPoint y: 372, endPoint x: 685, endPoint y: 369, distance: 88.2
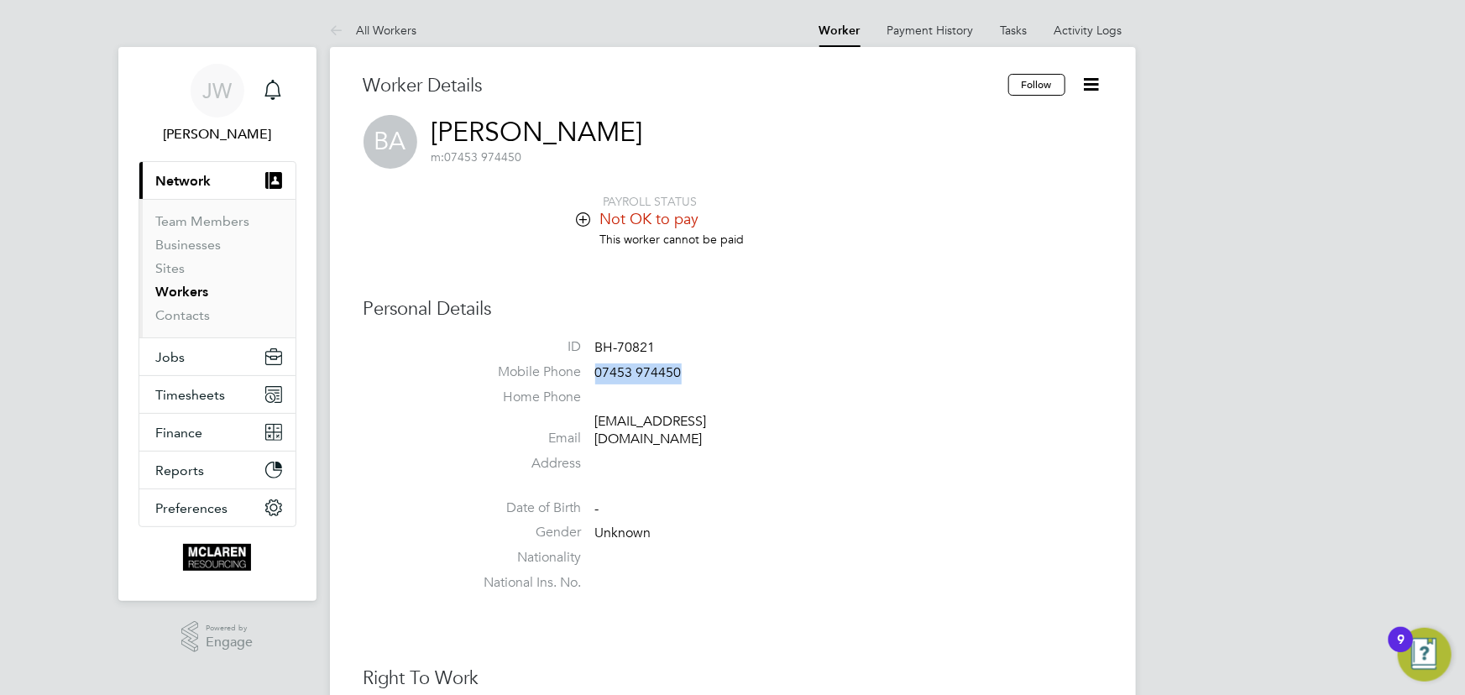
click at [685, 369] on li "Mobile Phone 07453 974450" at bounding box center [783, 376] width 638 height 25
copy span "07453 974450"
drag, startPoint x: 590, startPoint y: 428, endPoint x: 777, endPoint y: 427, distance: 186.4
click at [777, 427] on li "Email benjanson100@gmail.com" at bounding box center [783, 433] width 638 height 41
copy li "benjanson100@gmail.com"
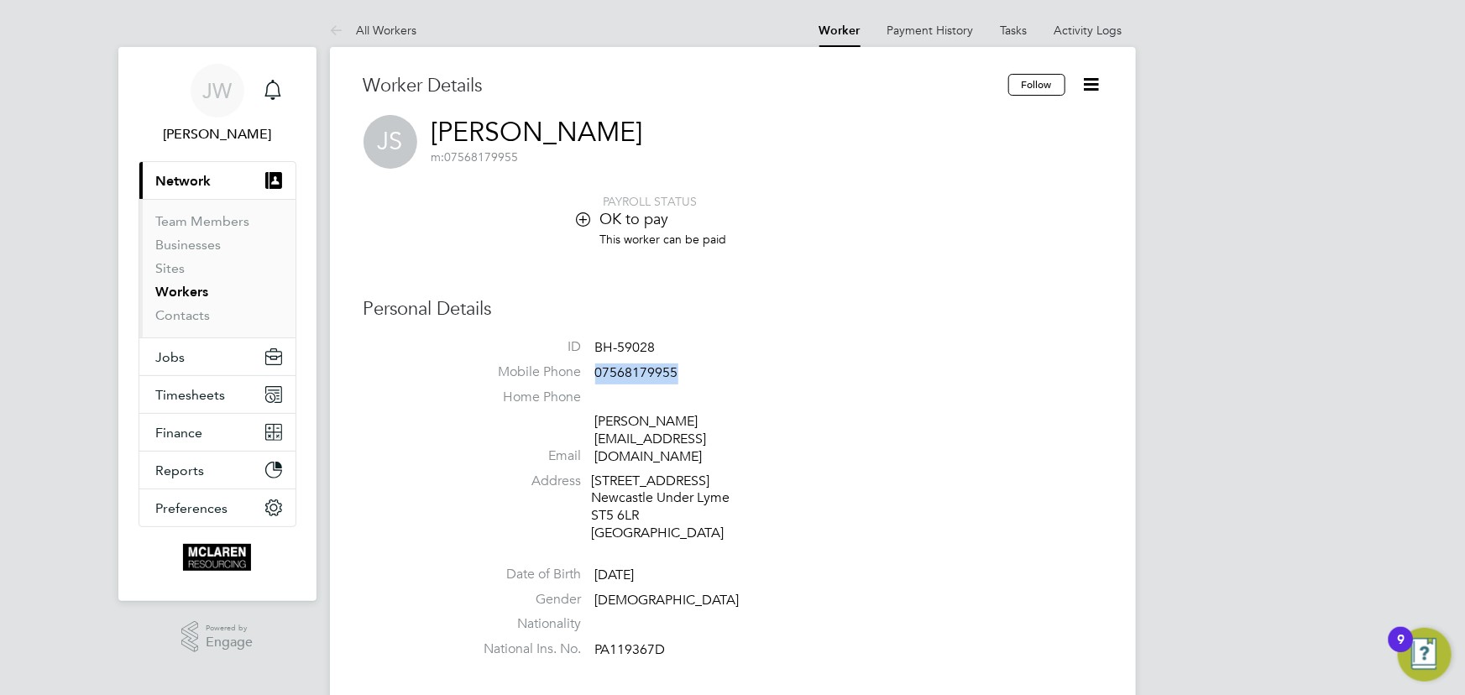
drag, startPoint x: 594, startPoint y: 374, endPoint x: 697, endPoint y: 366, distance: 102.7
click at [697, 366] on li "Mobile Phone [PHONE_NUMBER]" at bounding box center [783, 376] width 638 height 25
copy span "07568179955"
drag, startPoint x: 587, startPoint y: 426, endPoint x: 847, endPoint y: 420, distance: 260.3
click at [847, 420] on li "Email [PERSON_NAME][EMAIL_ADDRESS][DOMAIN_NAME]" at bounding box center [783, 442] width 638 height 59
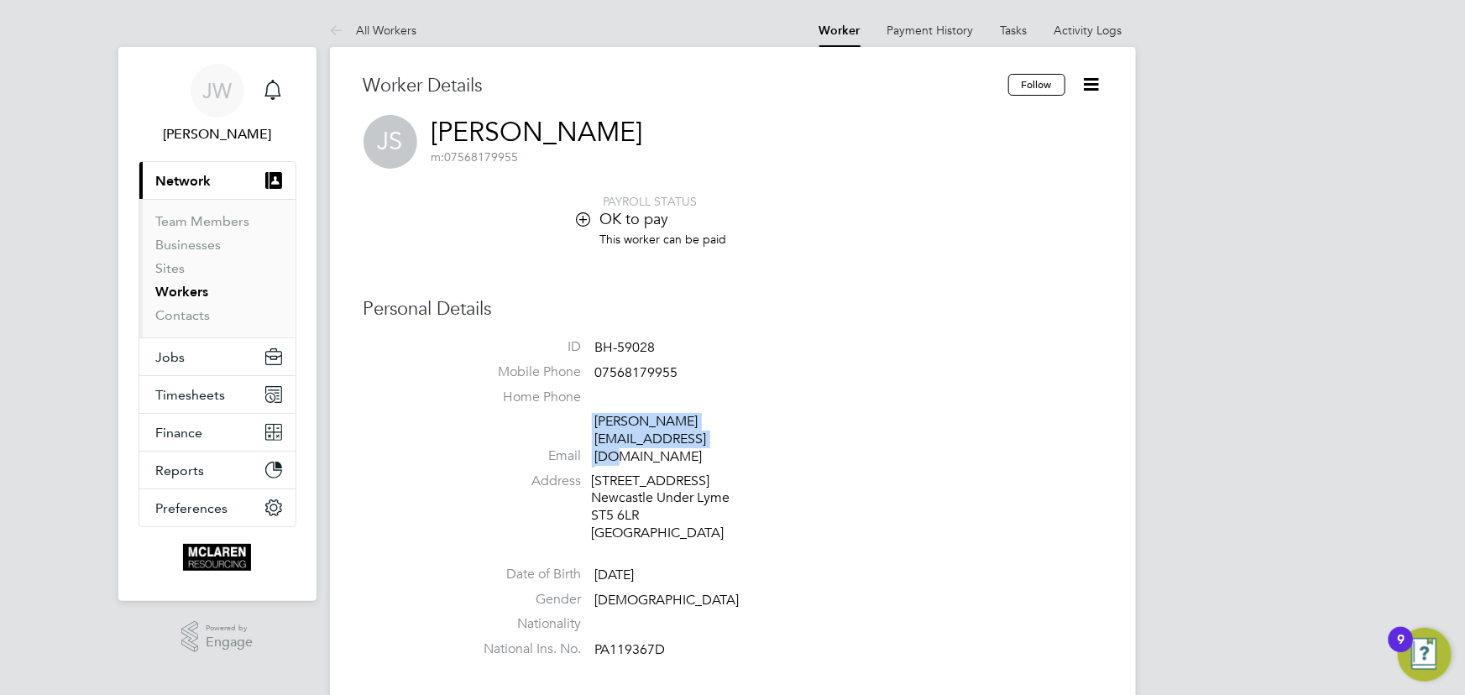
copy li "[PERSON_NAME][EMAIL_ADDRESS][DOMAIN_NAME]"
click at [184, 316] on link "Contacts" at bounding box center [183, 315] width 55 height 16
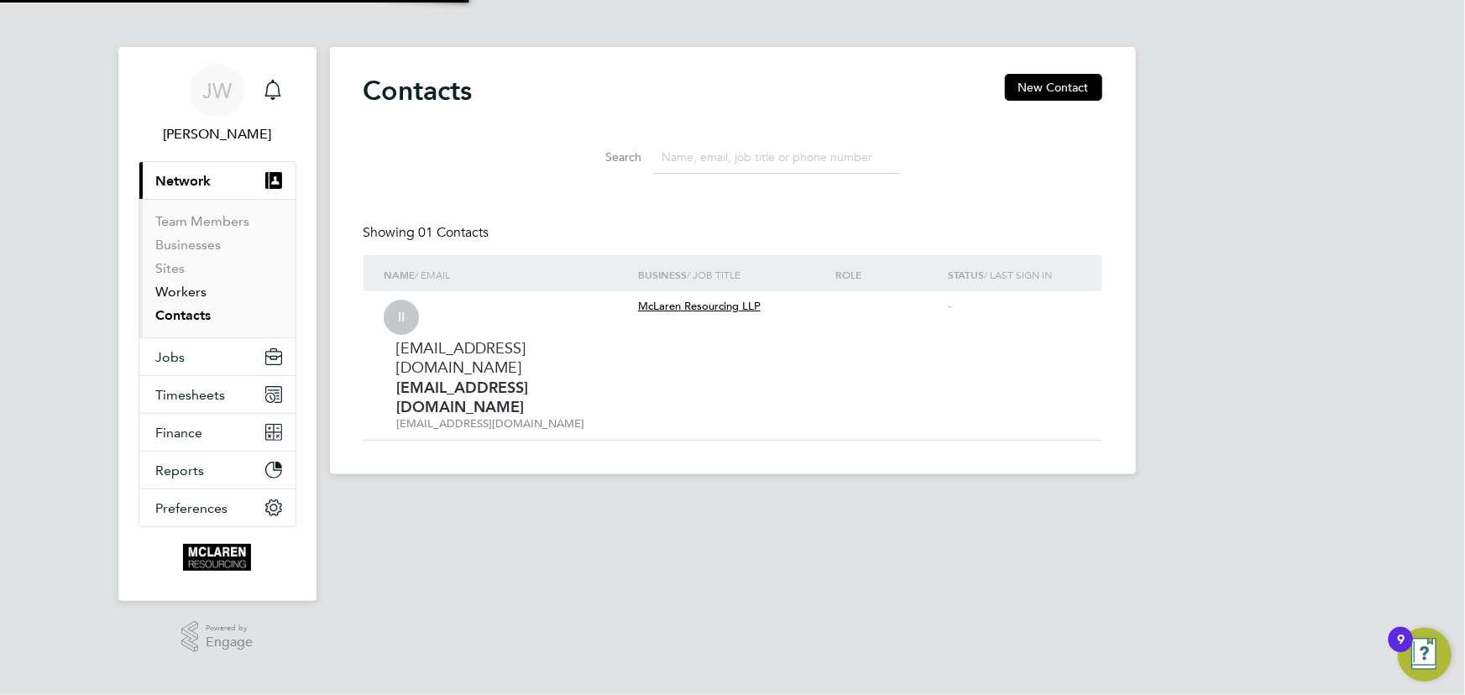
click at [186, 293] on link "Workers" at bounding box center [181, 292] width 51 height 16
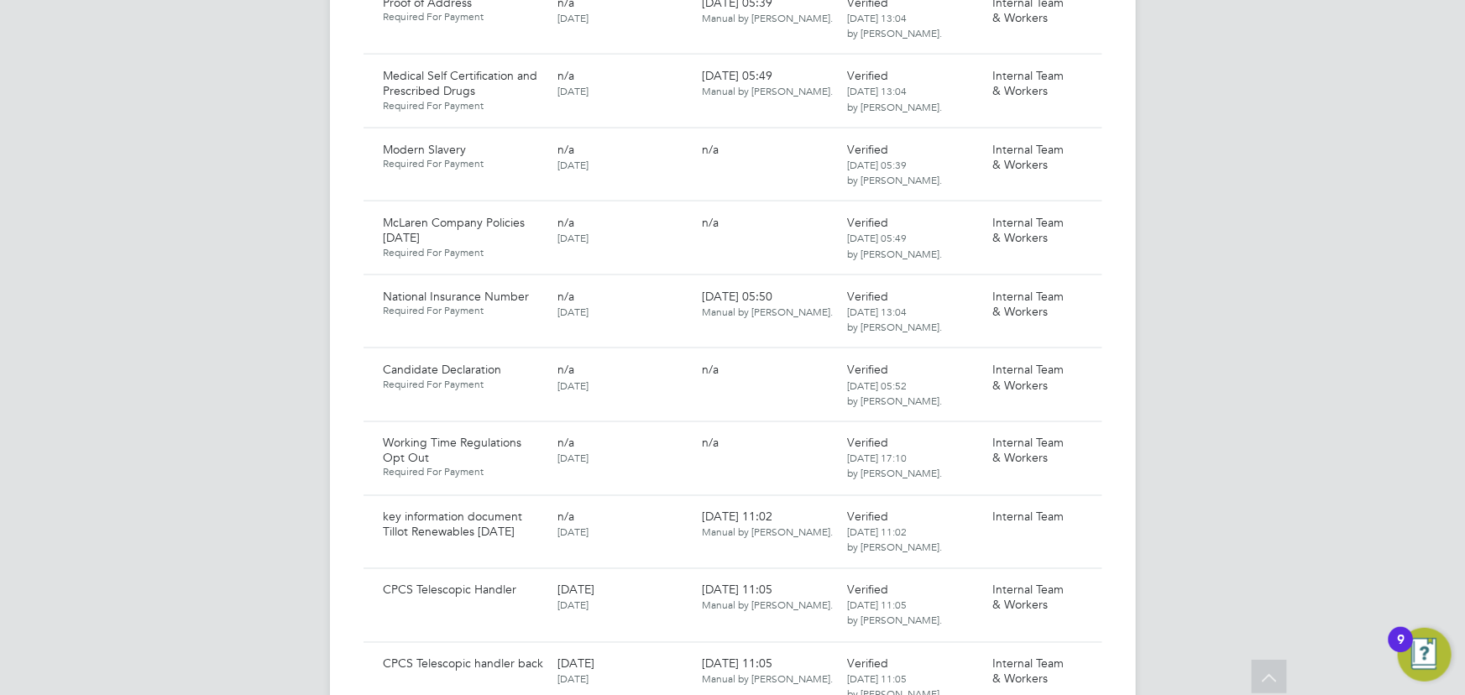
scroll to position [1297, 0]
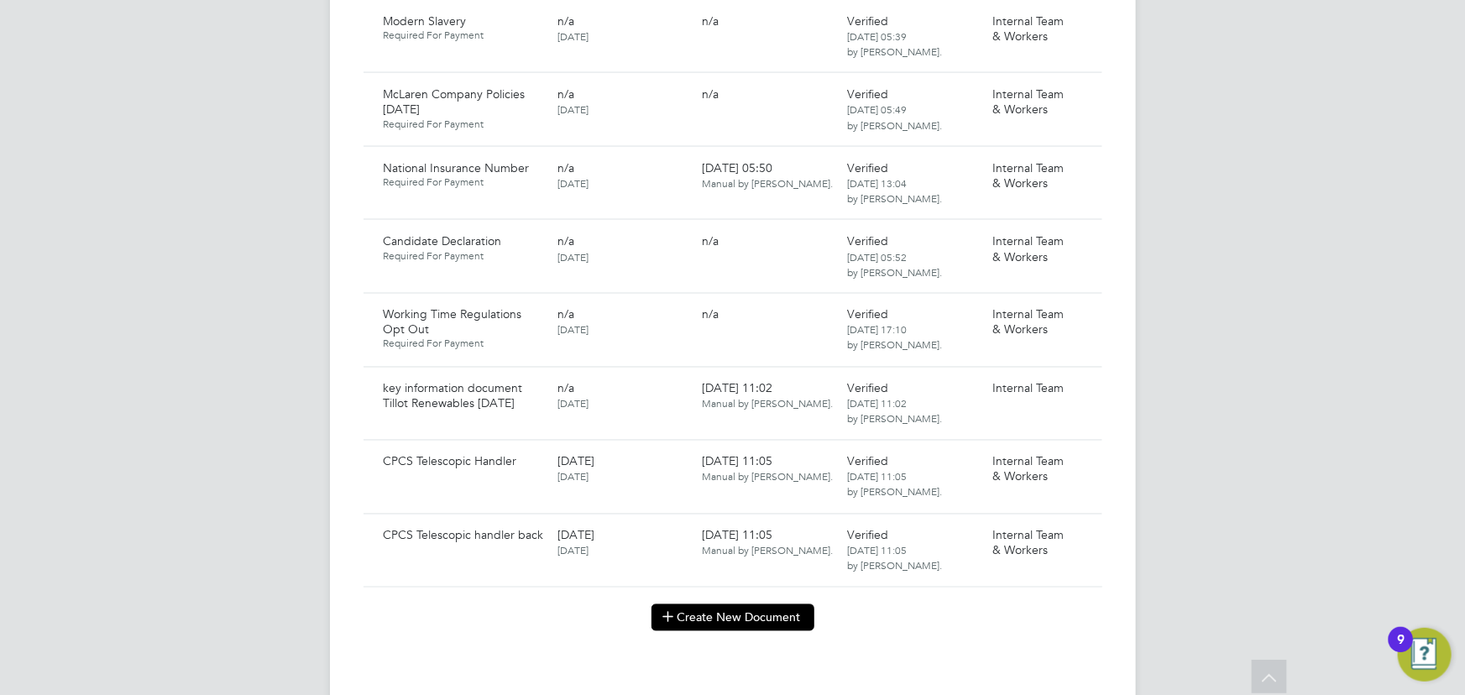
click at [705, 604] on button "Create New Document" at bounding box center [733, 617] width 163 height 27
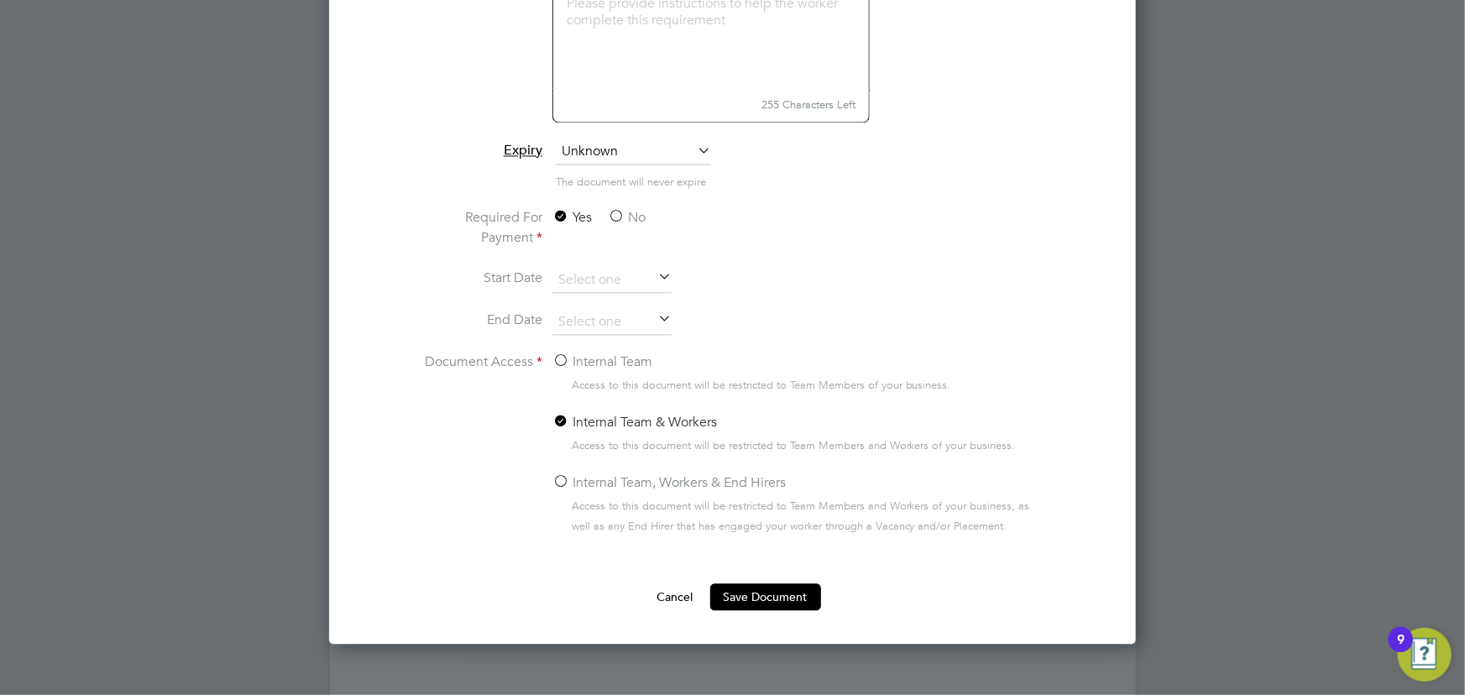
scroll to position [1603, 0]
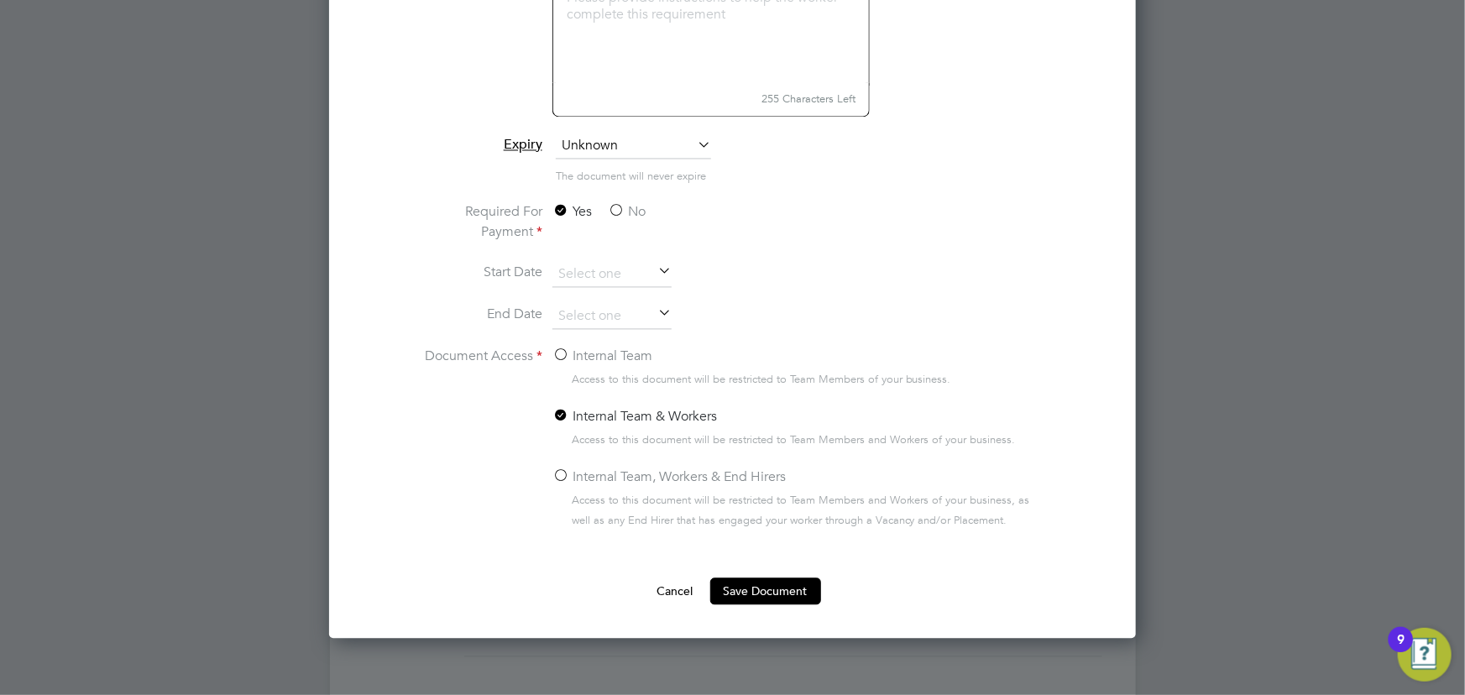
type input "Contract Tillot Renewables 26.08.25"
click at [634, 209] on label "No" at bounding box center [627, 212] width 38 height 20
click at [0, 0] on input "No" at bounding box center [0, 0] width 0 height 0
click at [587, 355] on label "Internal Team" at bounding box center [602, 357] width 100 height 20
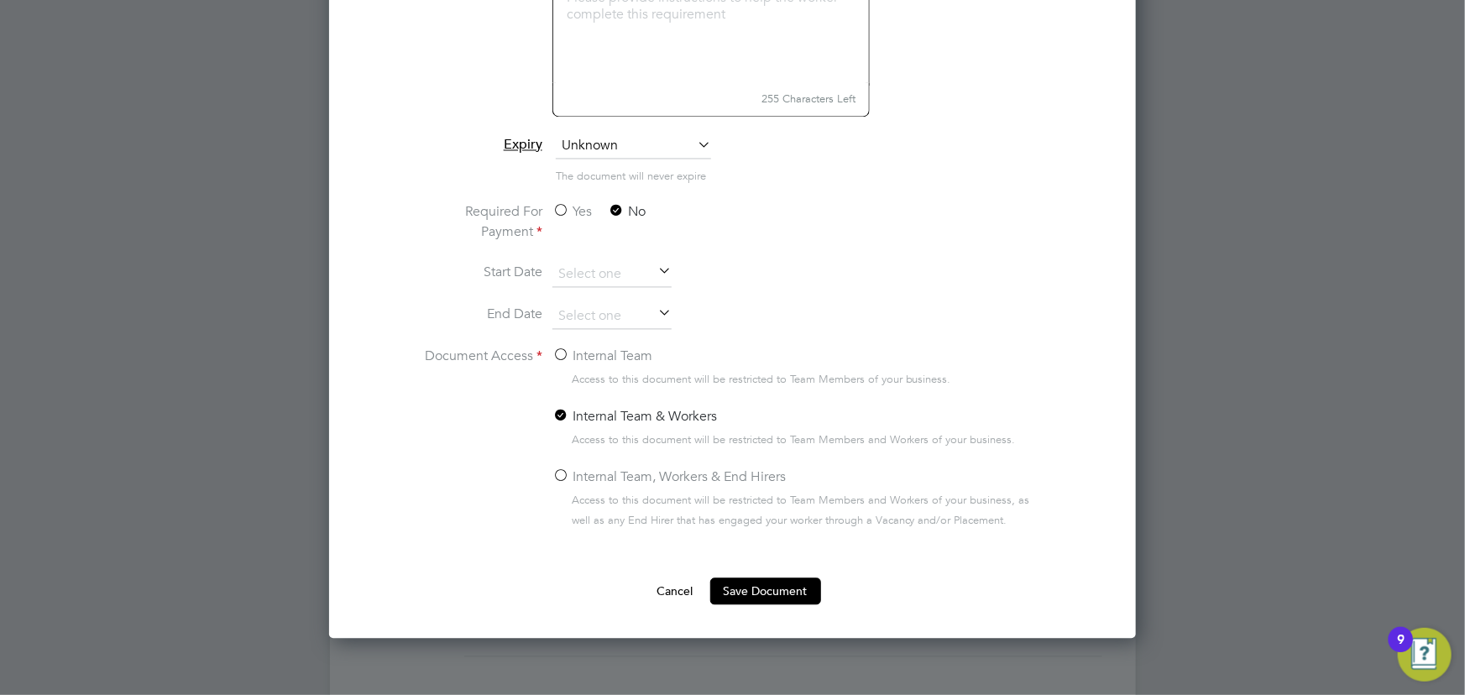
click at [0, 0] on input "Internal Team" at bounding box center [0, 0] width 0 height 0
click at [778, 592] on button "Save Document" at bounding box center [765, 591] width 111 height 27
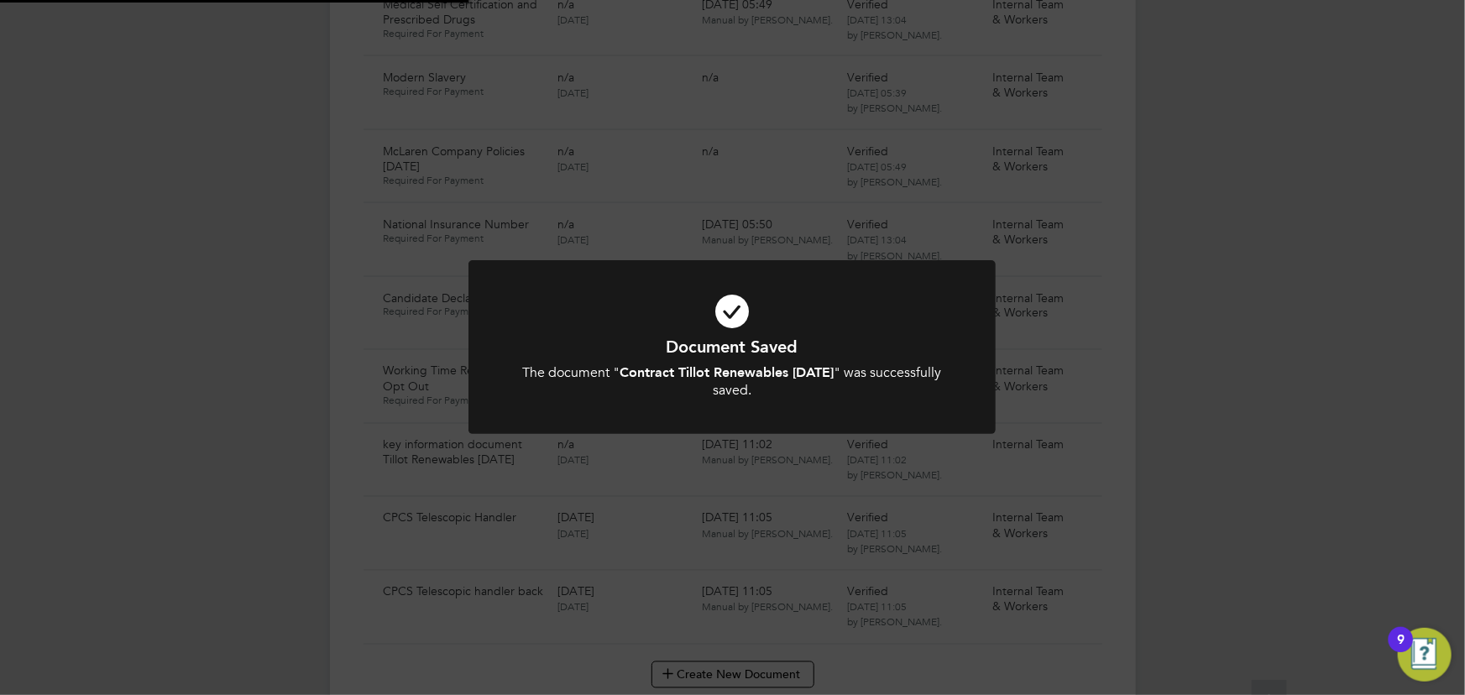
scroll to position [1297, 0]
click at [1250, 436] on div "Document Saved The document " Contract Tillot Renewables 26.08.25 " was success…" at bounding box center [732, 347] width 1465 height 695
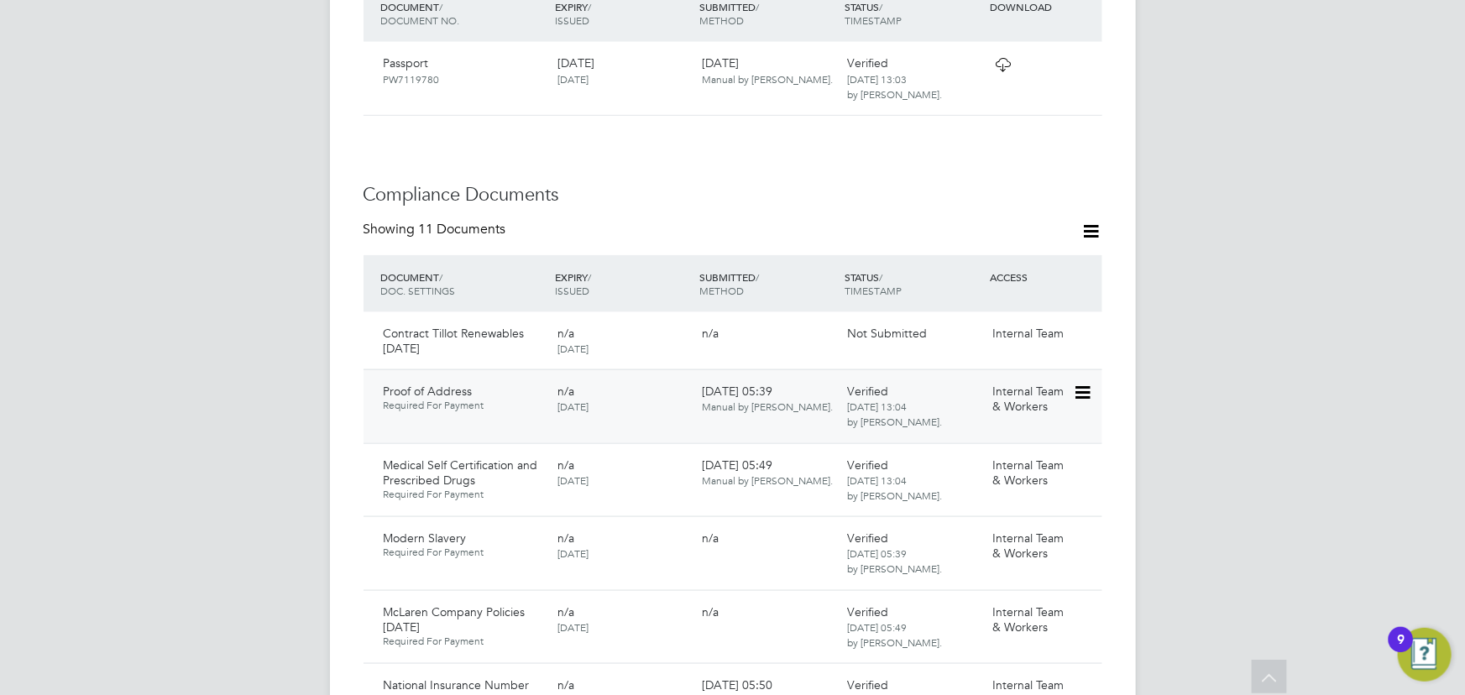
scroll to position [840, 0]
click at [1085, 322] on icon at bounding box center [1081, 332] width 17 height 20
click at [1025, 377] on li "Submit Document" at bounding box center [1031, 379] width 118 height 24
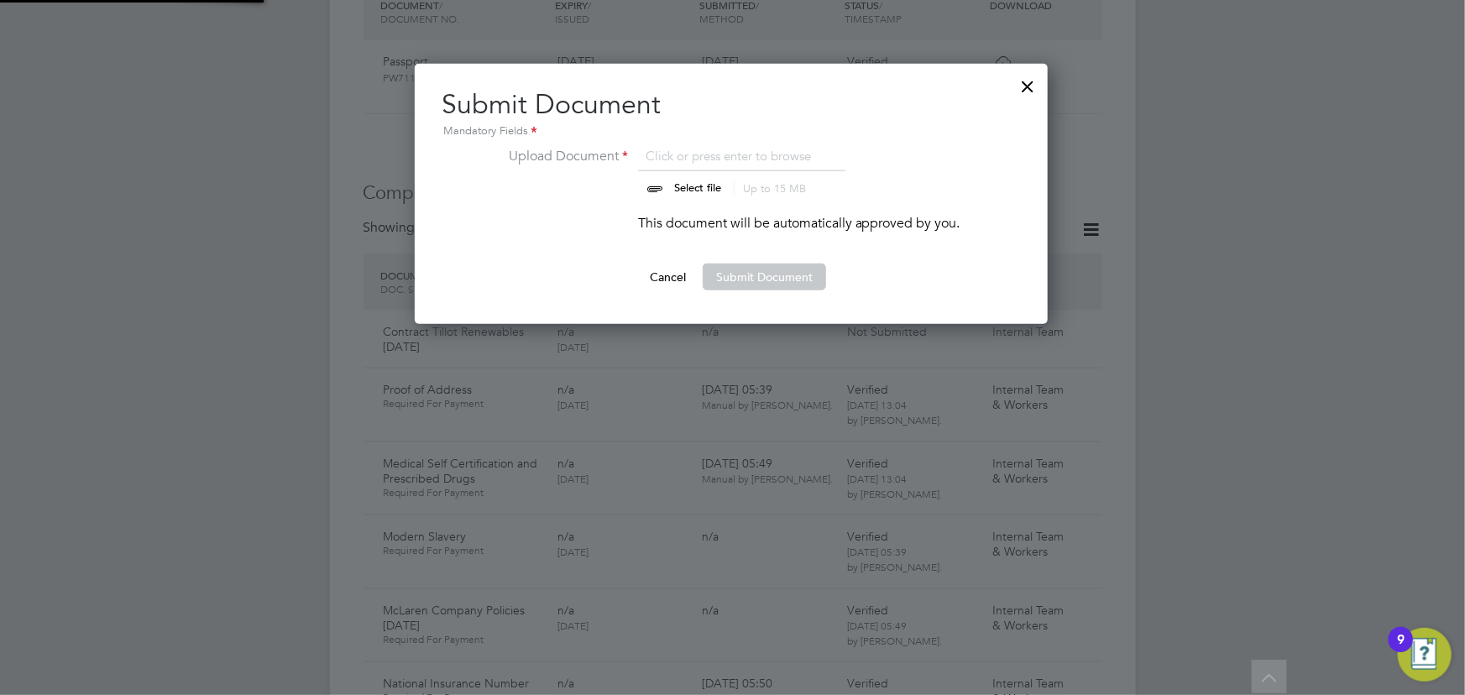
scroll to position [260, 635]
click at [700, 178] on input "file" at bounding box center [714, 171] width 264 height 50
type input "C:\fakepath\Complete_with_Docusign_Candidate_Terms_CIS_P (6).pdf"
click at [759, 275] on button "Submit Document" at bounding box center [764, 277] width 123 height 27
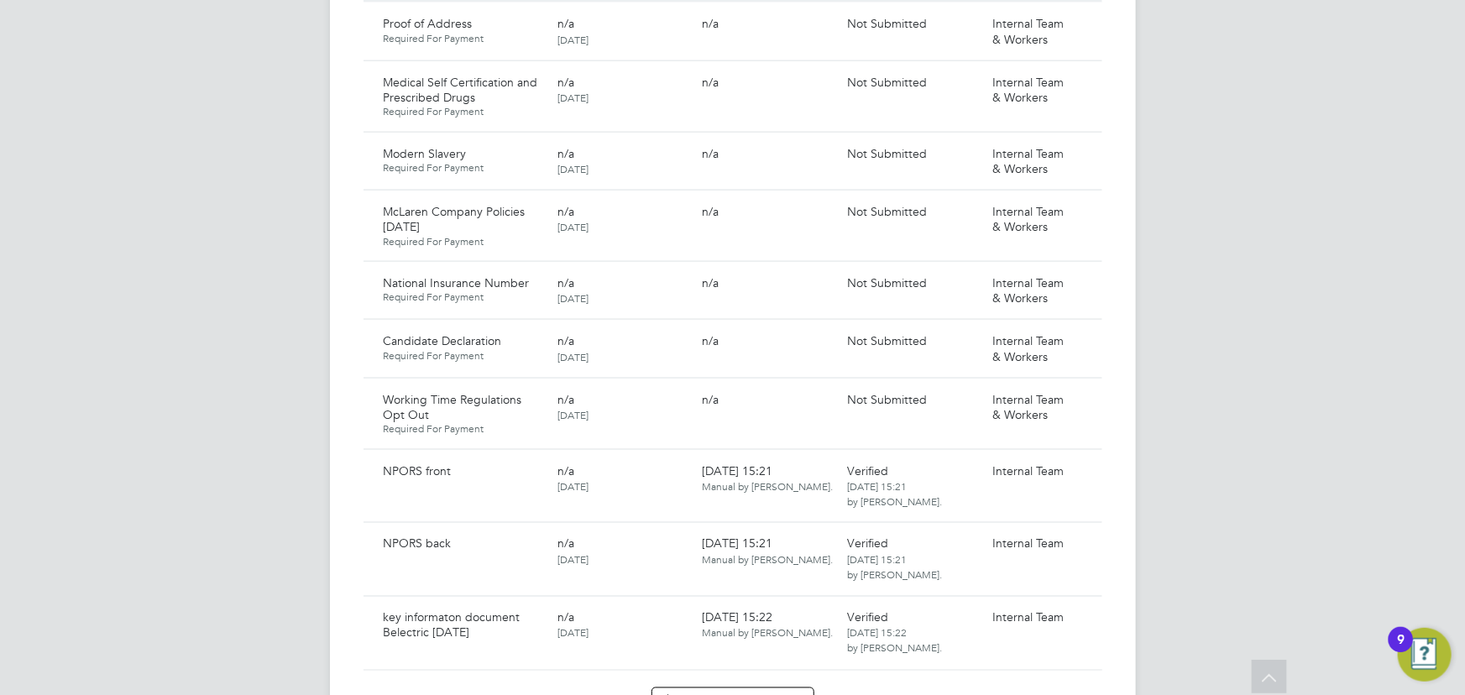
scroll to position [1297, 0]
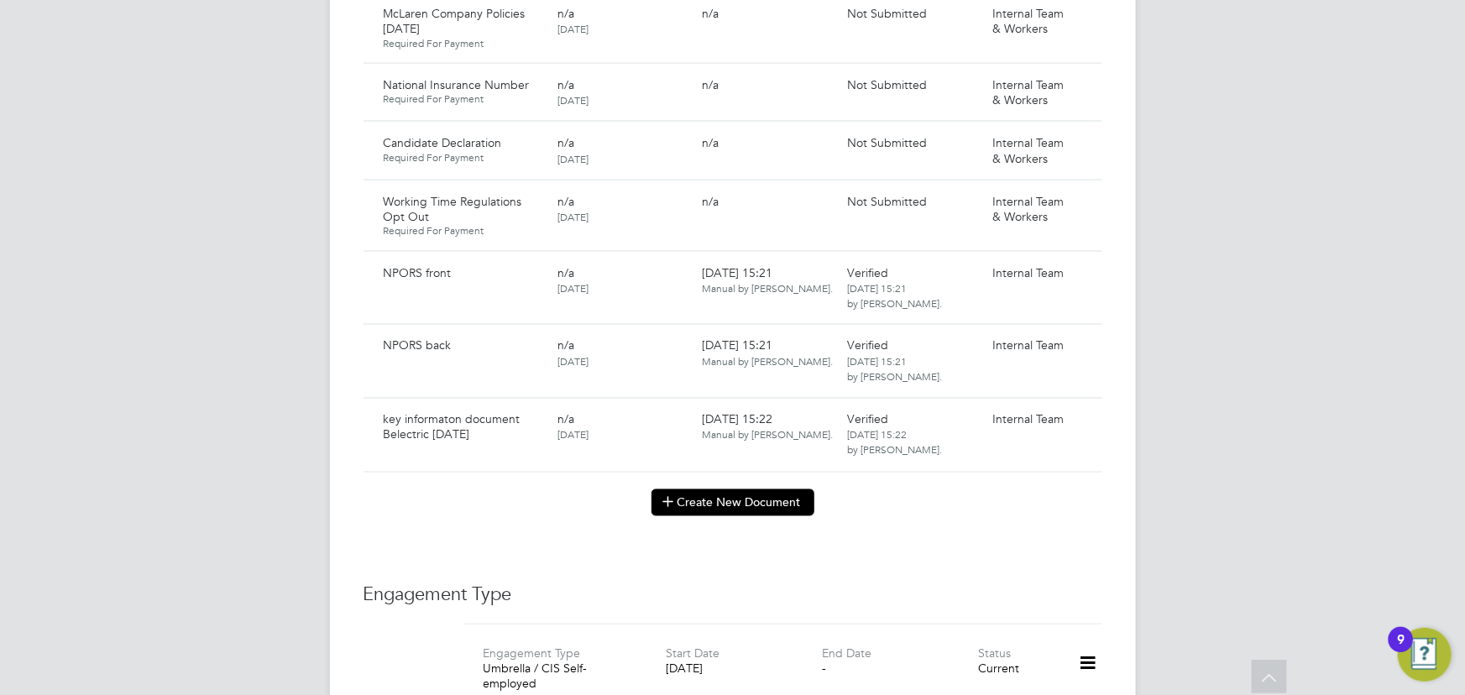
click at [773, 492] on button "Create New Document" at bounding box center [733, 502] width 163 height 27
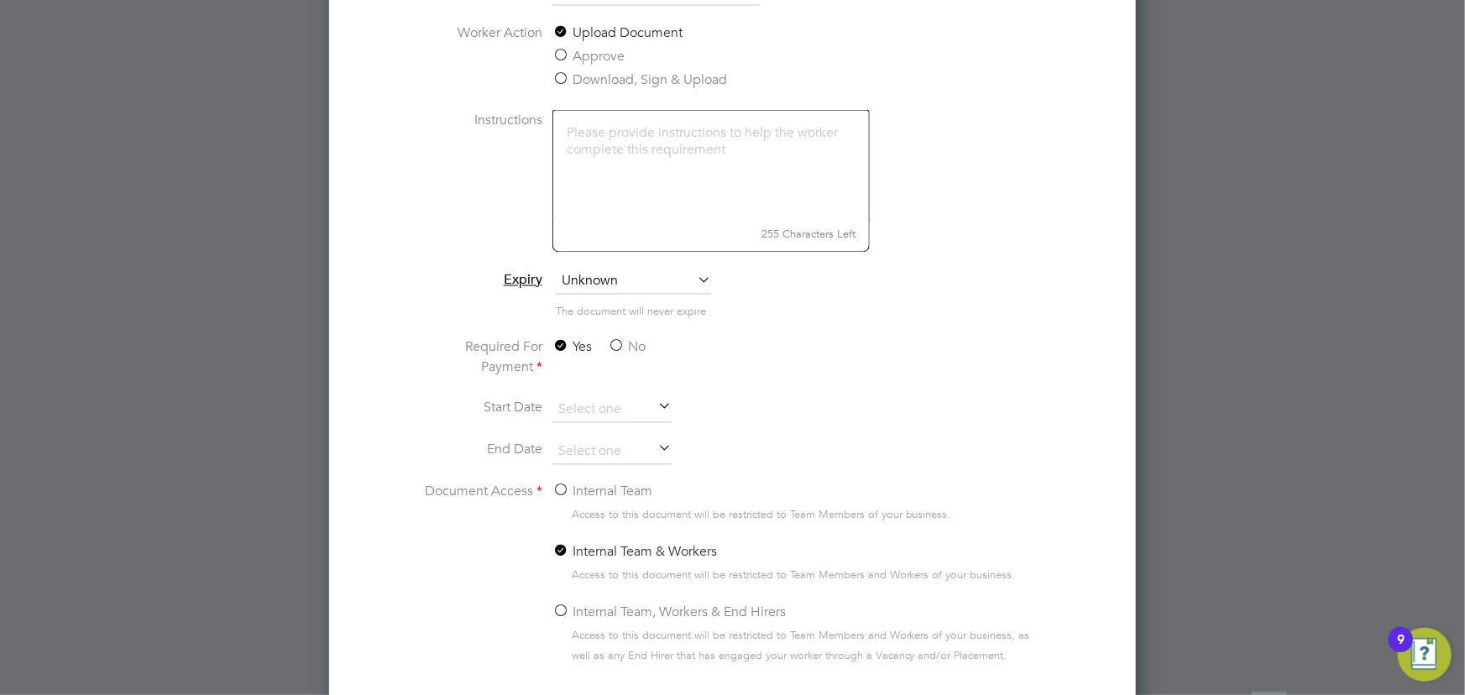
scroll to position [1679, 0]
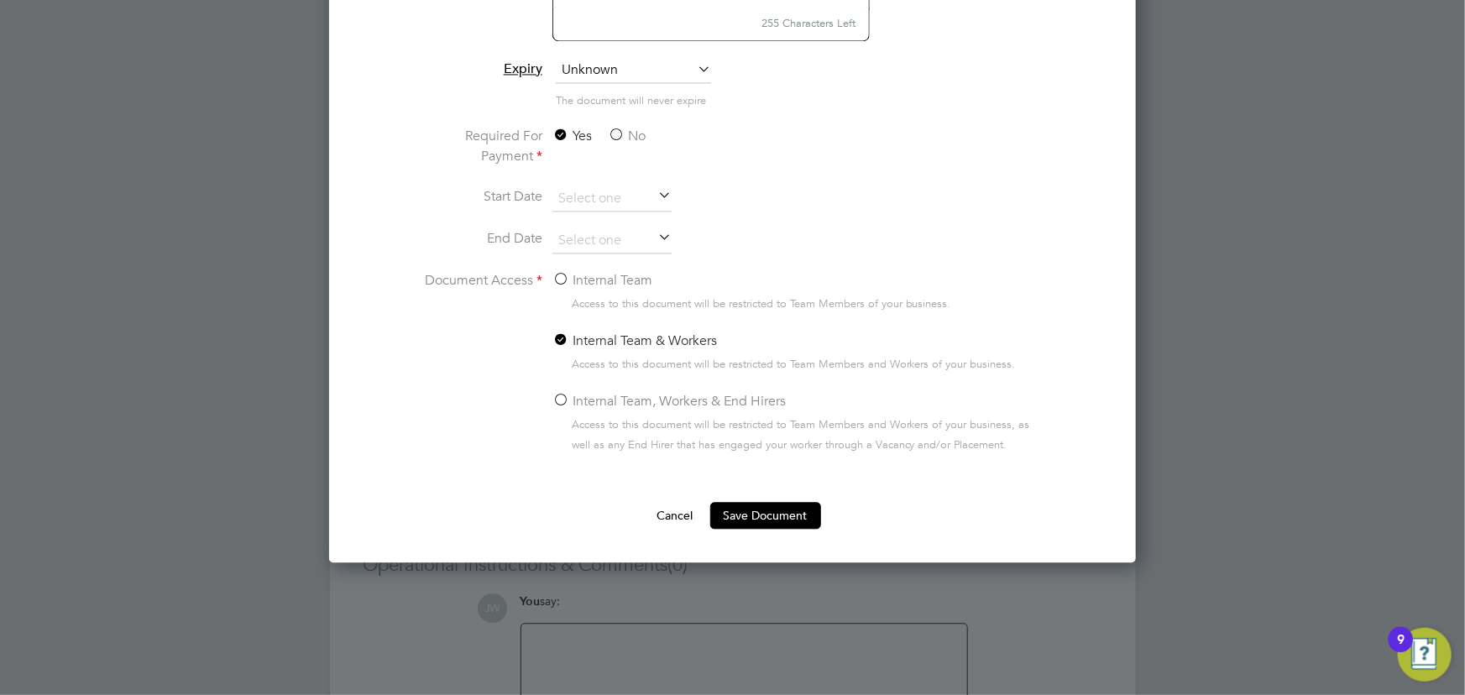
type input "Contract Belectric [DATE]"
click at [635, 134] on label "No" at bounding box center [627, 136] width 38 height 20
click at [0, 0] on input "No" at bounding box center [0, 0] width 0 height 0
click at [614, 285] on label "Internal Team" at bounding box center [602, 280] width 100 height 20
click at [0, 0] on input "Internal Team" at bounding box center [0, 0] width 0 height 0
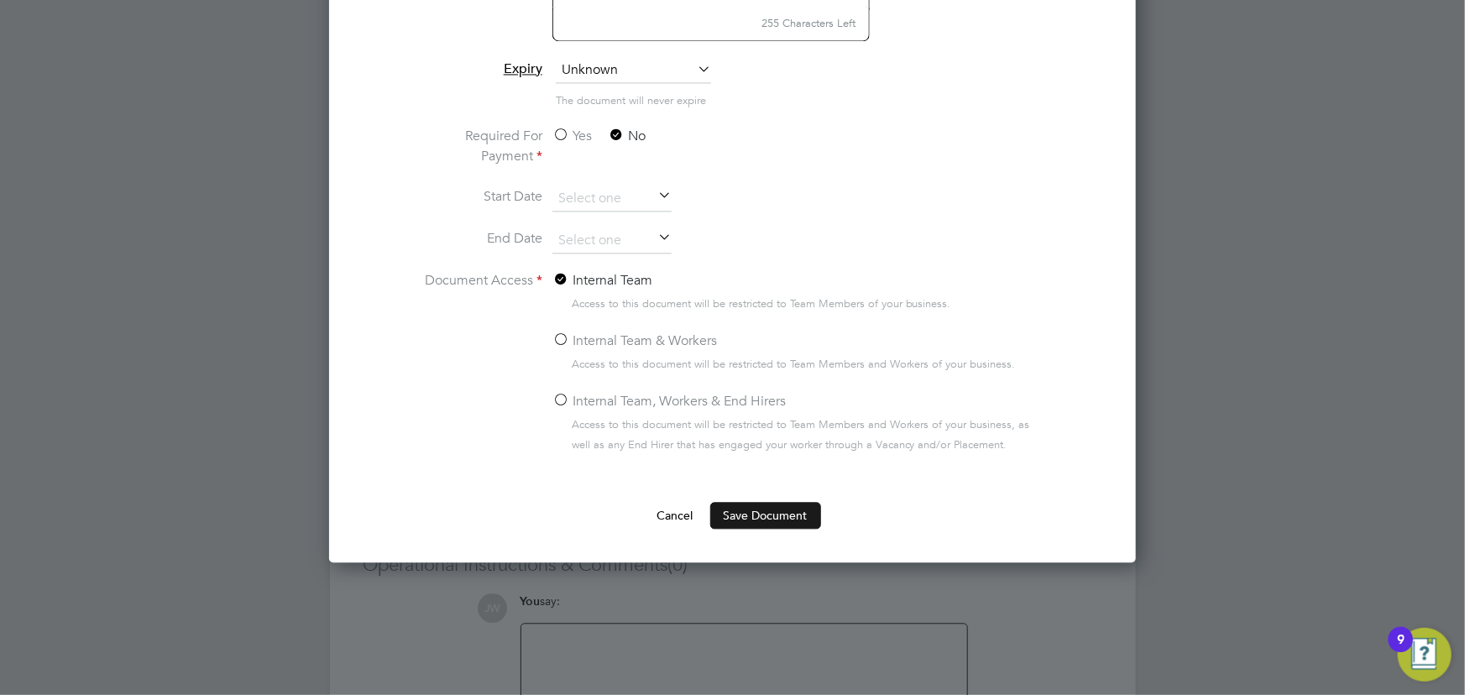
click at [750, 515] on button "Save Document" at bounding box center [765, 515] width 111 height 27
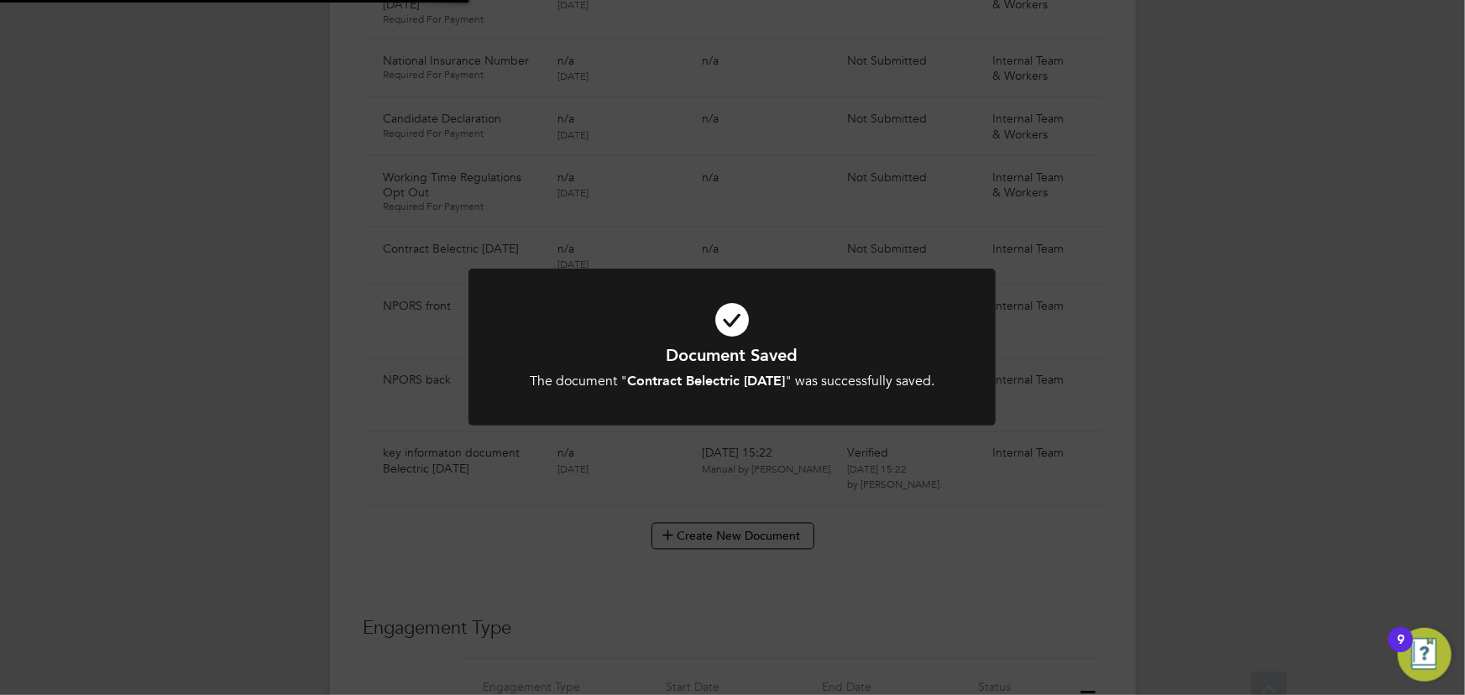
click at [1264, 394] on div "Document Saved The document " Contract Belectric [DATE] " was successfully save…" at bounding box center [732, 347] width 1465 height 695
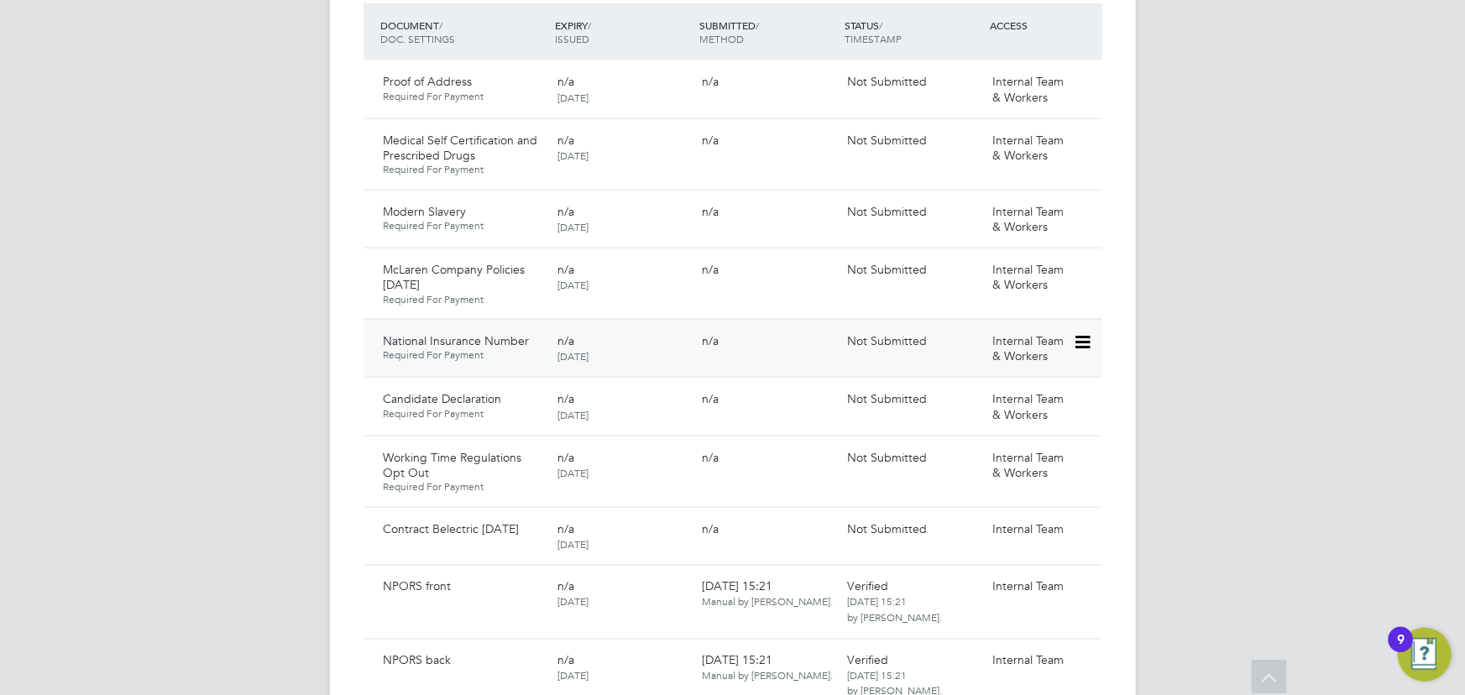
scroll to position [1068, 0]
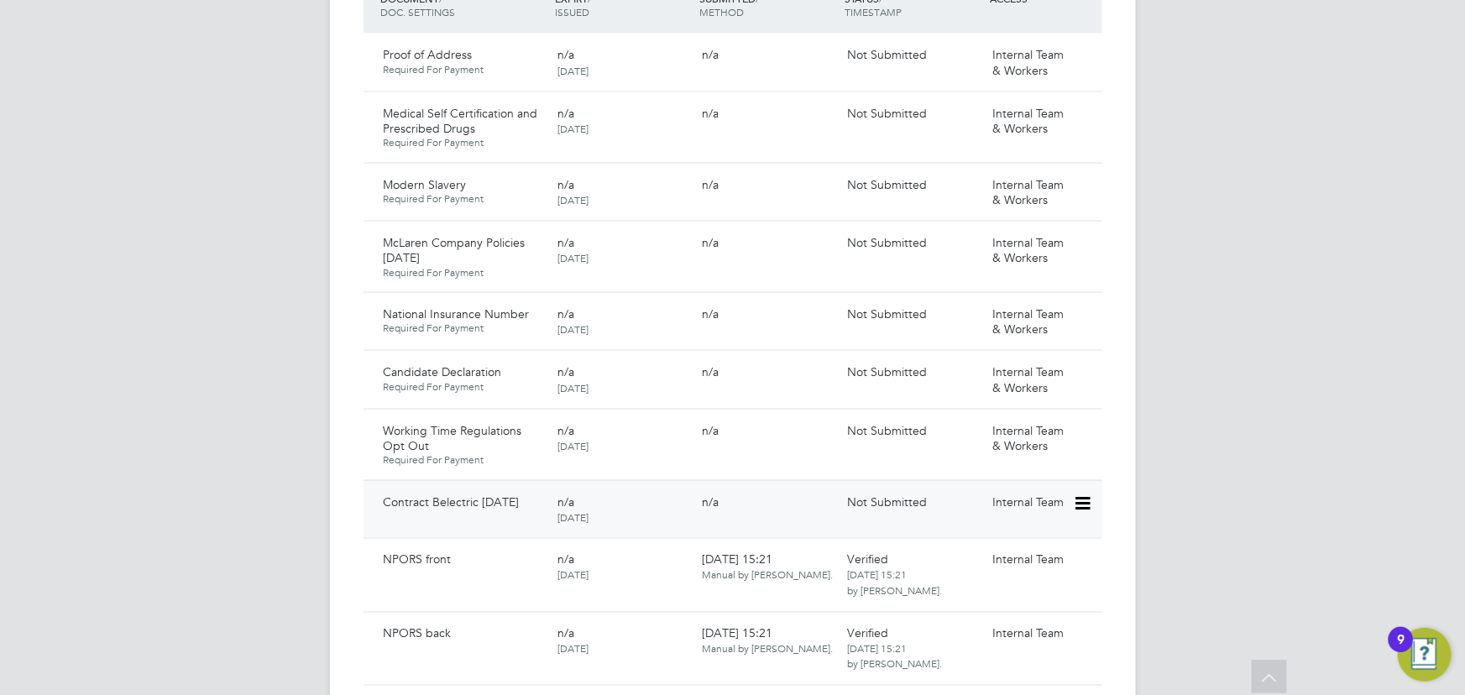
click at [1090, 494] on icon at bounding box center [1081, 504] width 17 height 20
click at [1031, 551] on li "Submit Document" at bounding box center [1031, 549] width 118 height 24
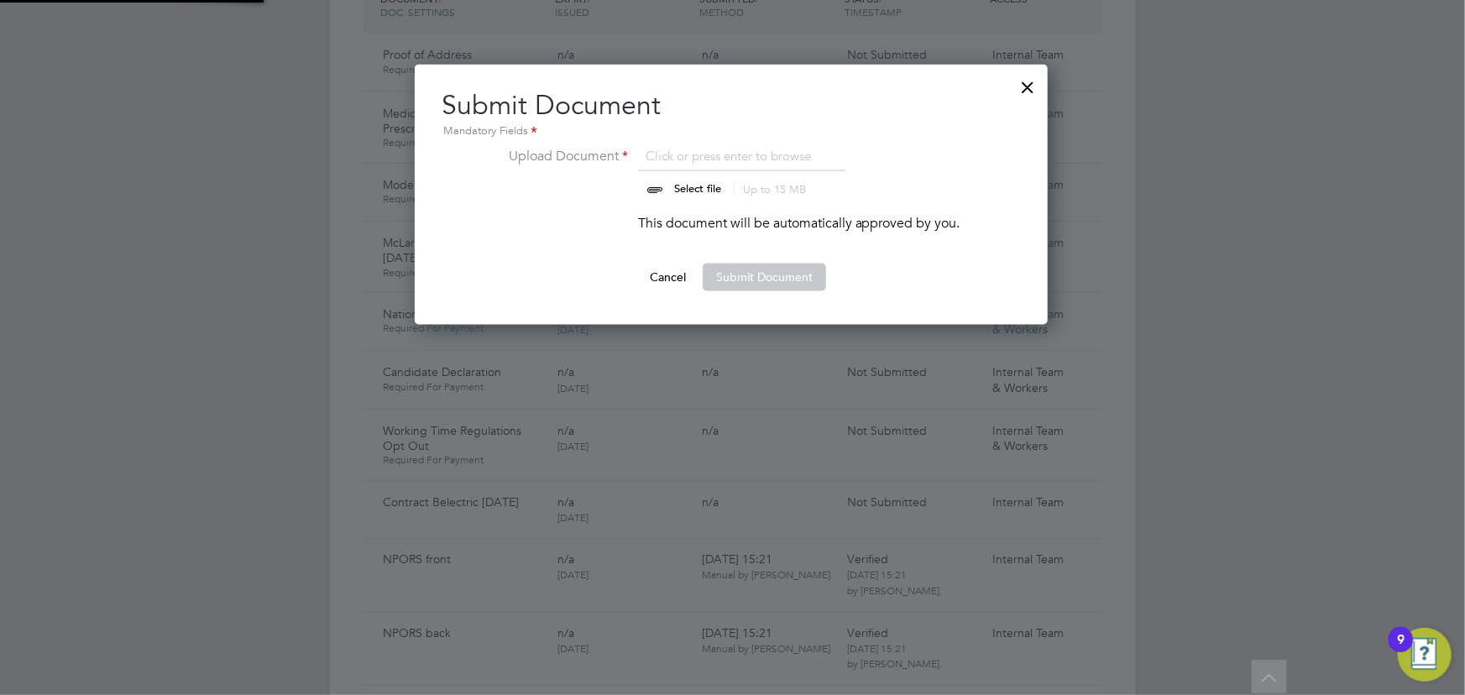
scroll to position [260, 635]
click at [693, 187] on input "file" at bounding box center [714, 171] width 264 height 50
type input "C:\fakepath\Complete_with_Docusign_Candidate_Terms_CIS_J (10).pdf"
click at [778, 286] on button "Submit Document" at bounding box center [764, 277] width 123 height 27
